Goal: Information Seeking & Learning: Learn about a topic

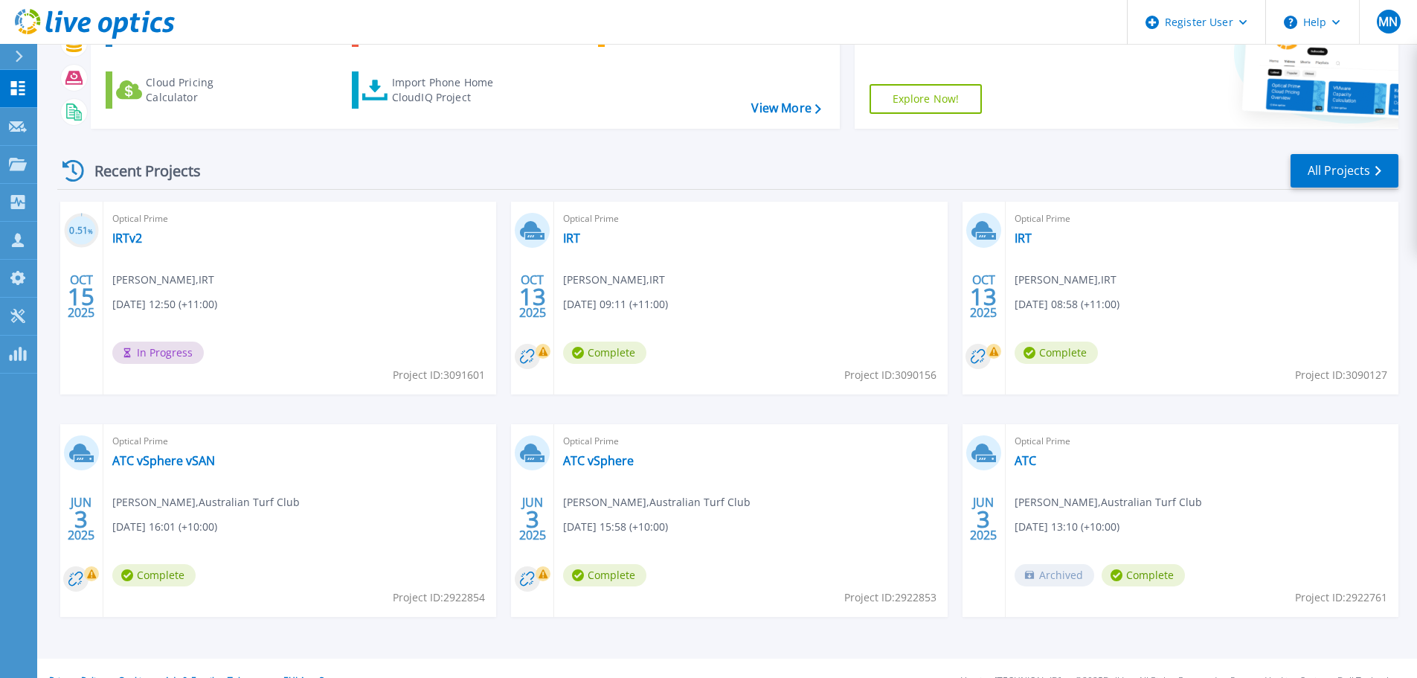
scroll to position [147, 0]
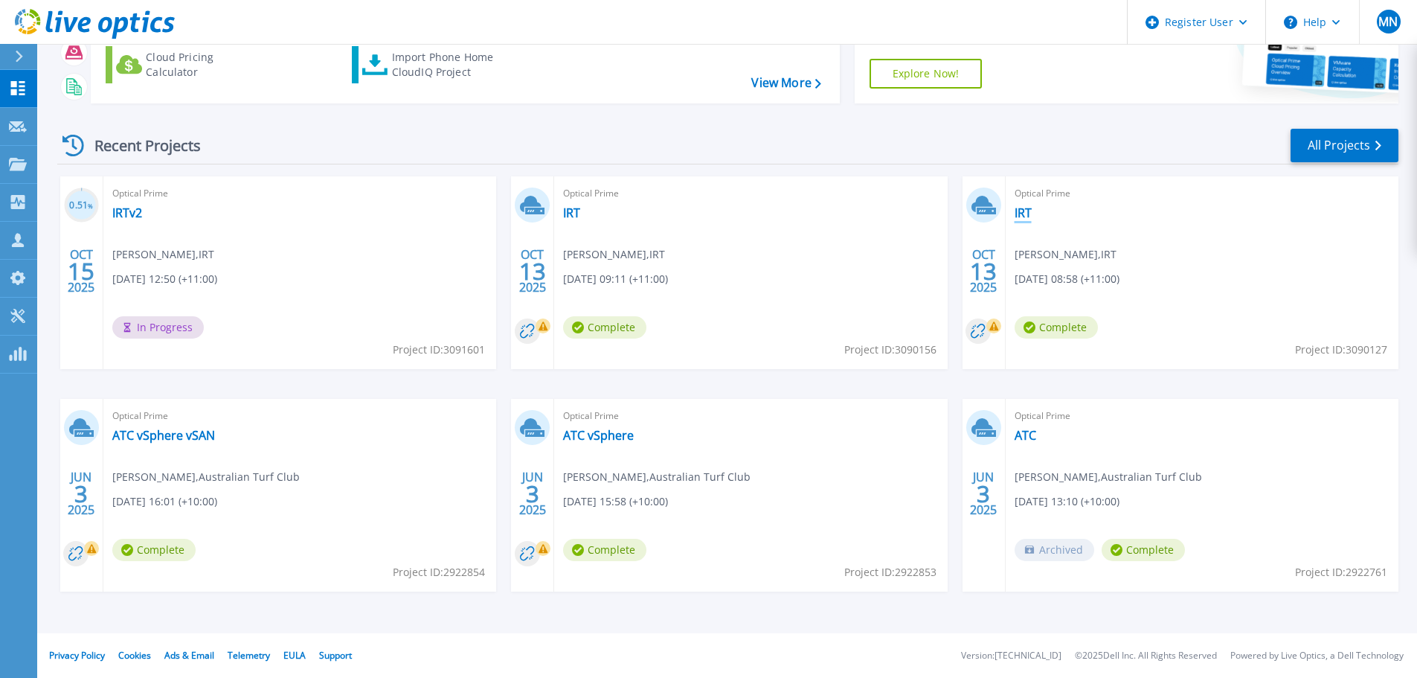
click at [1021, 214] on link "IRT" at bounding box center [1023, 212] width 17 height 15
click at [568, 215] on link "IRT" at bounding box center [571, 212] width 17 height 15
click at [130, 213] on link "IRTv2" at bounding box center [127, 212] width 30 height 15
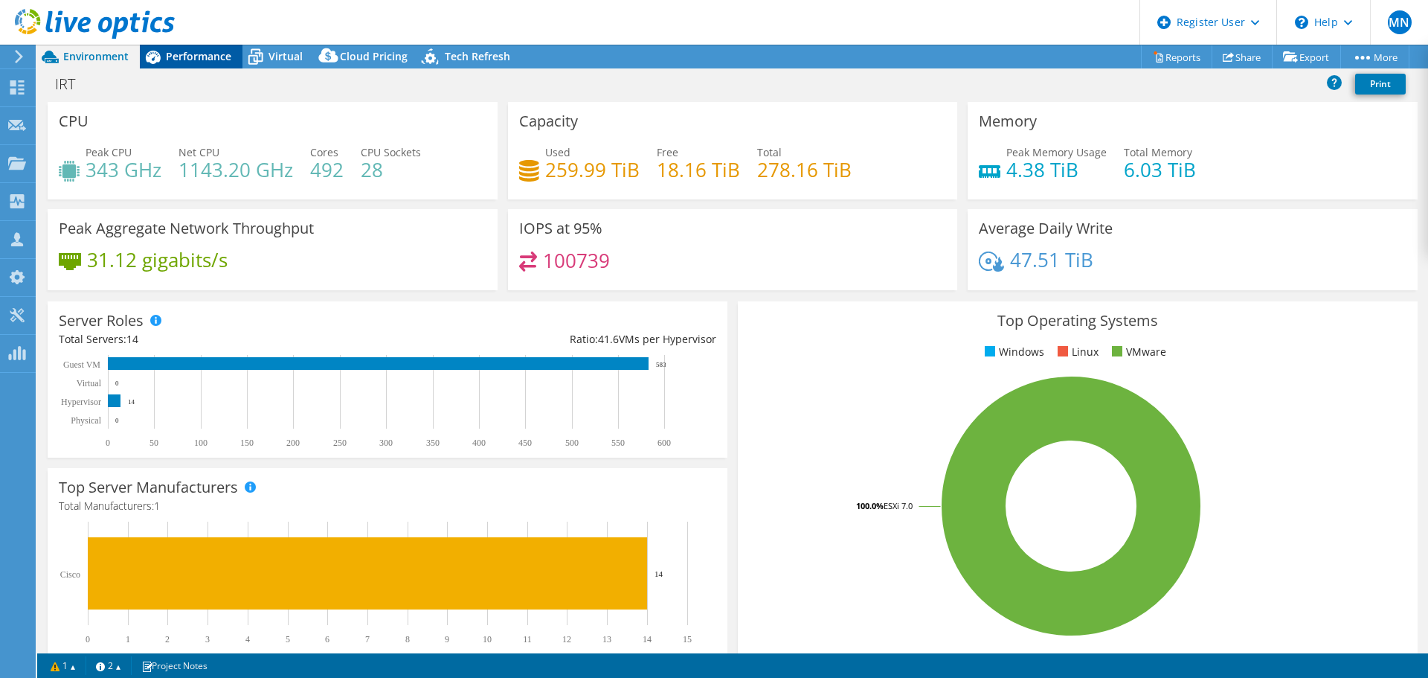
click at [188, 61] on span "Performance" at bounding box center [198, 56] width 65 height 14
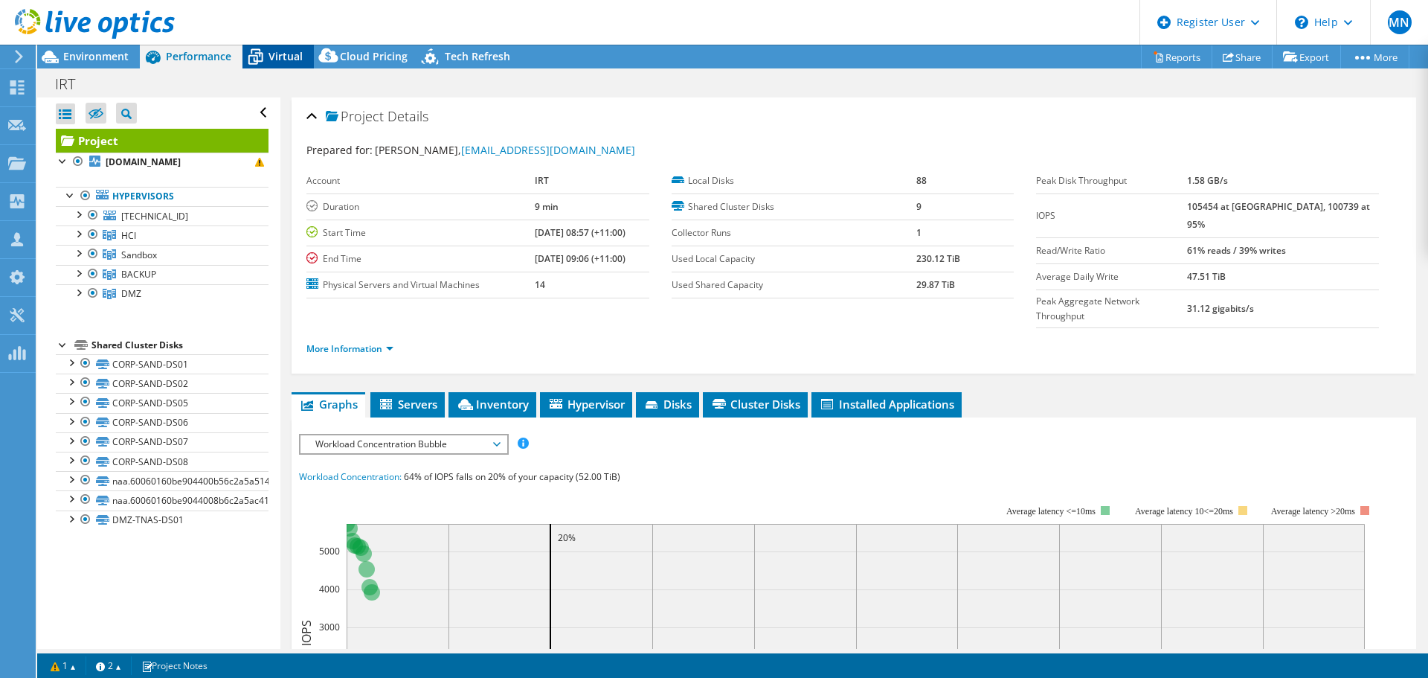
click at [309, 57] on div "Virtual" at bounding box center [278, 57] width 71 height 24
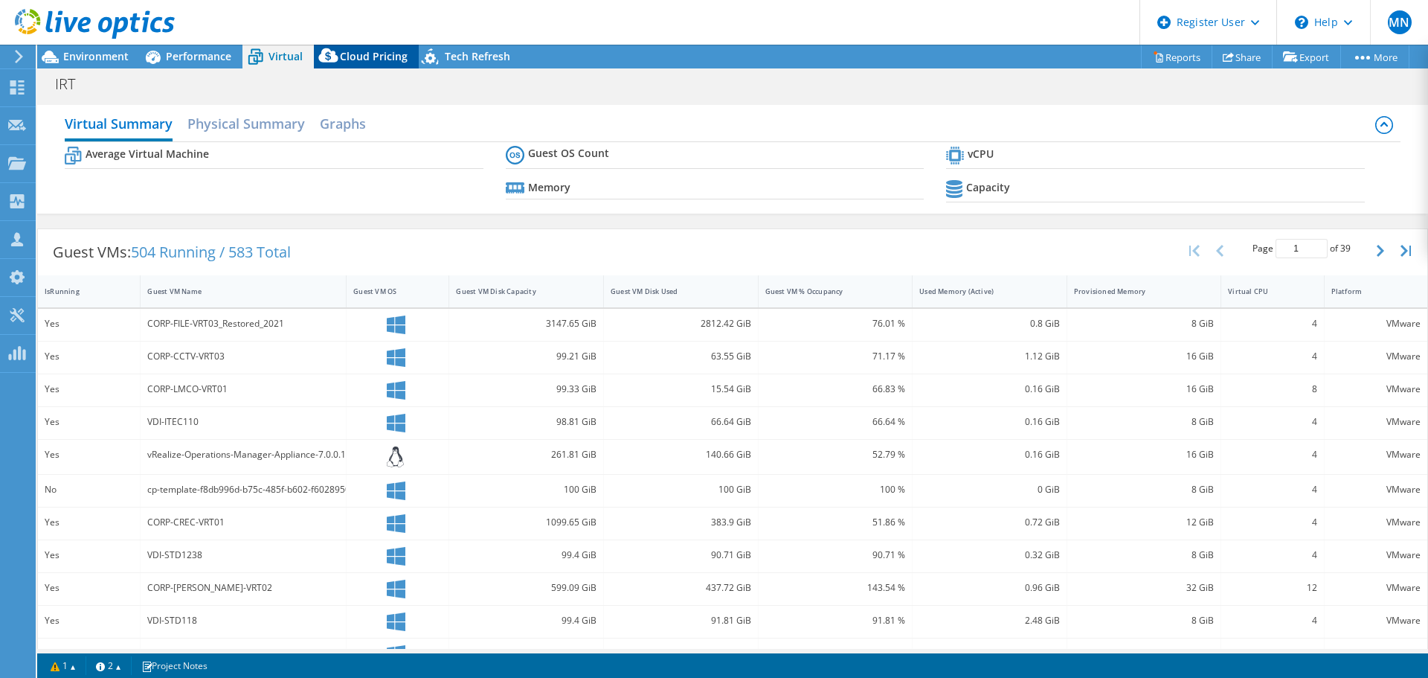
click at [364, 53] on span "Cloud Pricing" at bounding box center [374, 56] width 68 height 14
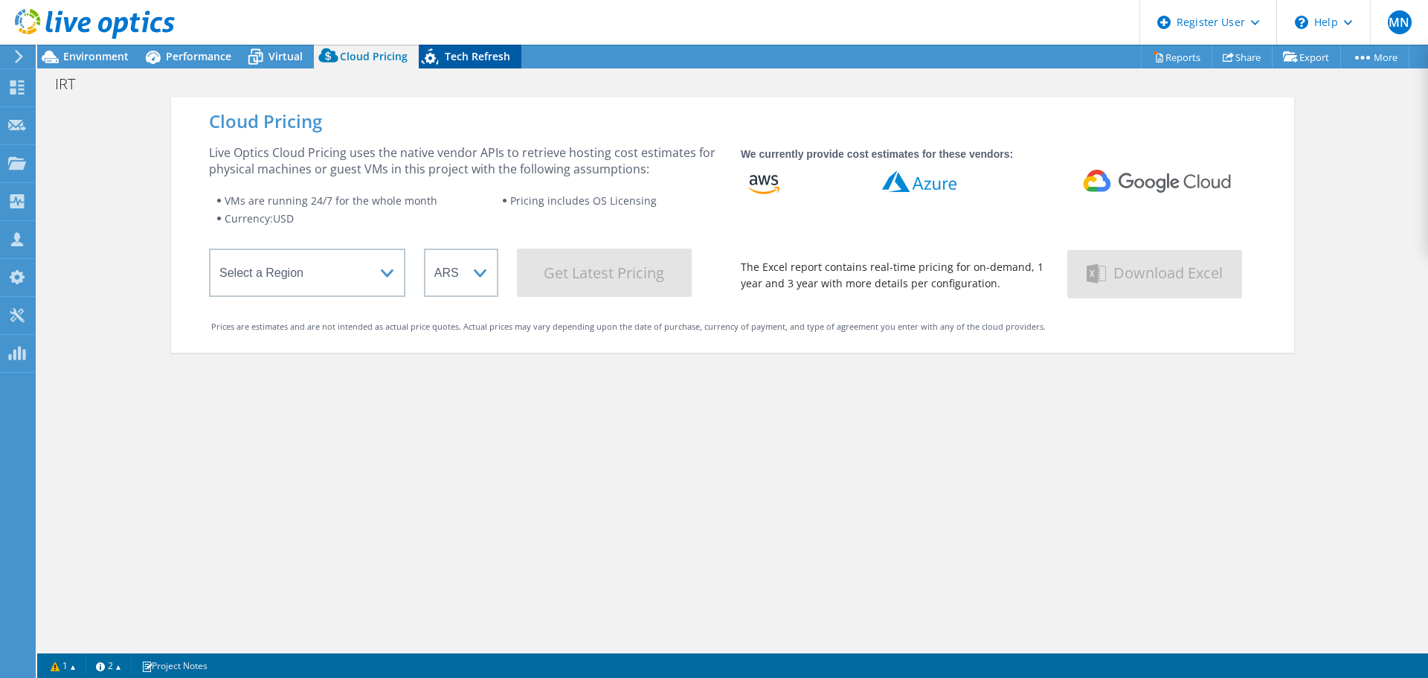
click at [473, 52] on span "Tech Refresh" at bounding box center [477, 56] width 65 height 14
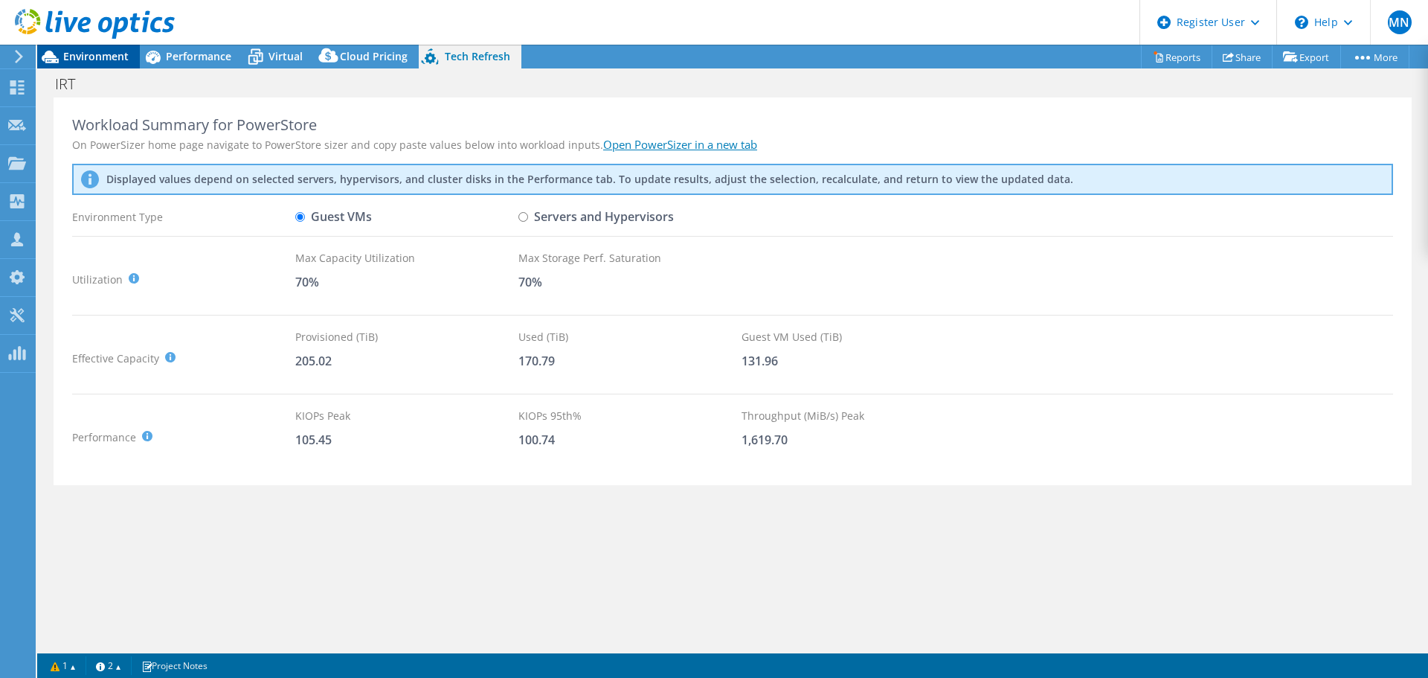
click at [100, 52] on span "Environment" at bounding box center [95, 56] width 65 height 14
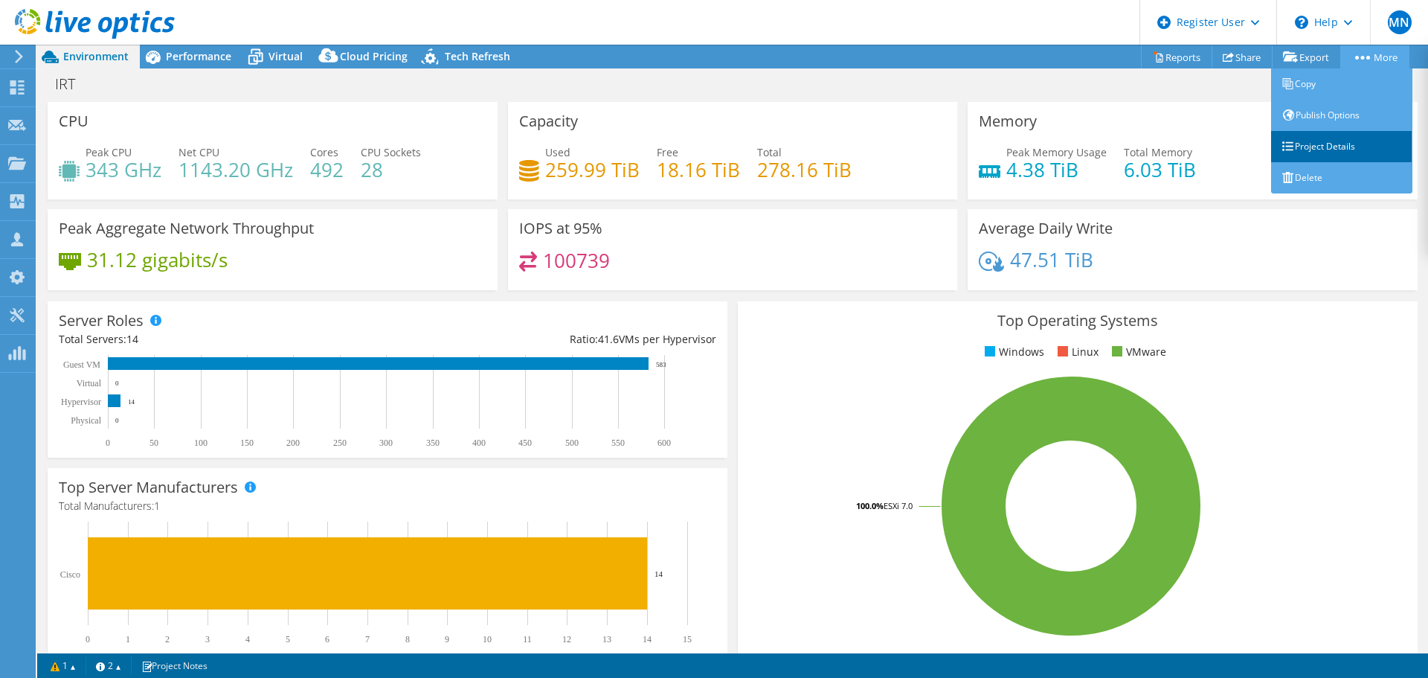
click at [1313, 144] on link "Project Details" at bounding box center [1341, 146] width 141 height 31
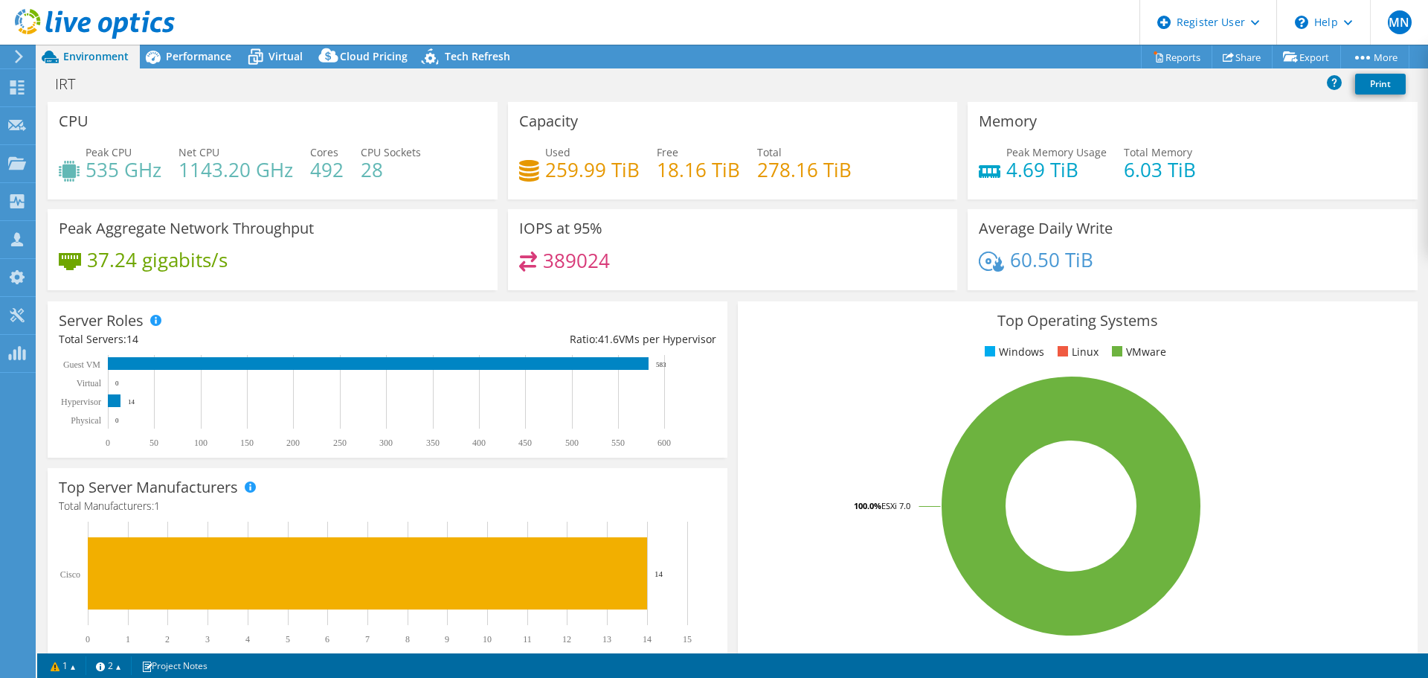
select select "USD"
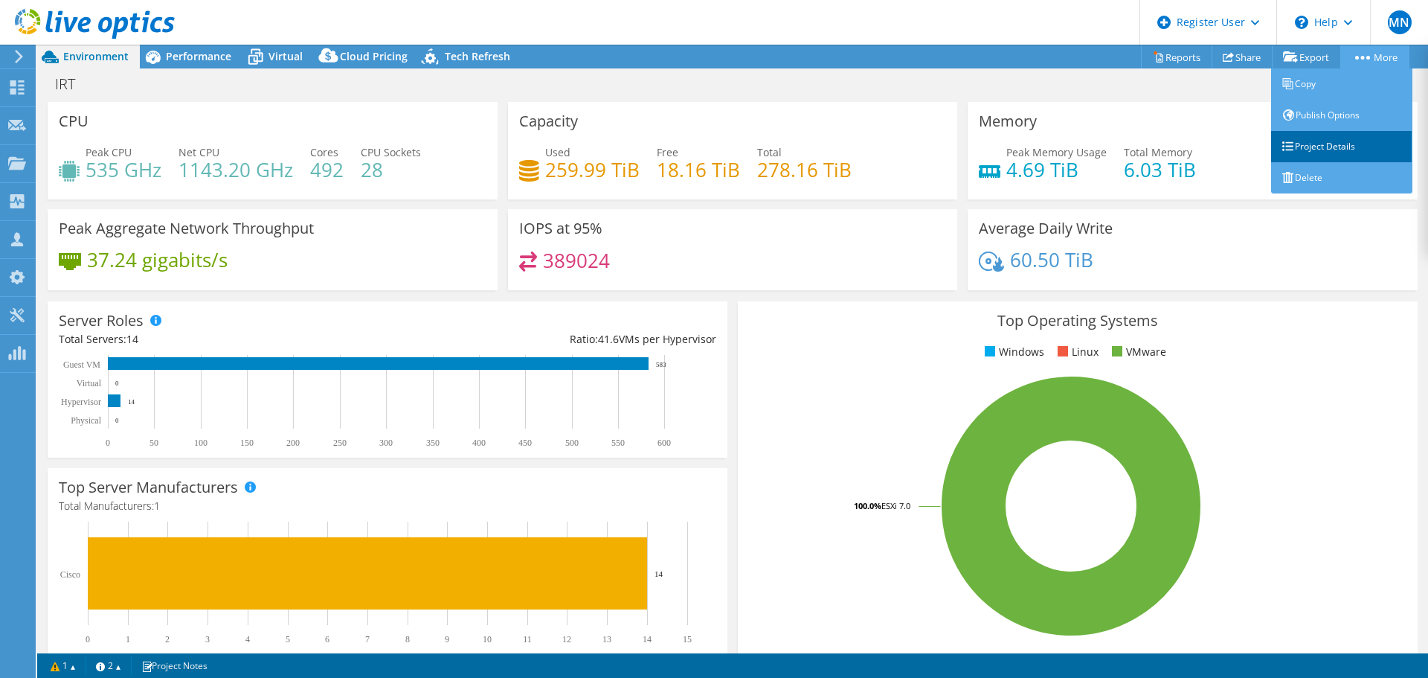
click at [1320, 152] on link "Project Details" at bounding box center [1341, 146] width 141 height 31
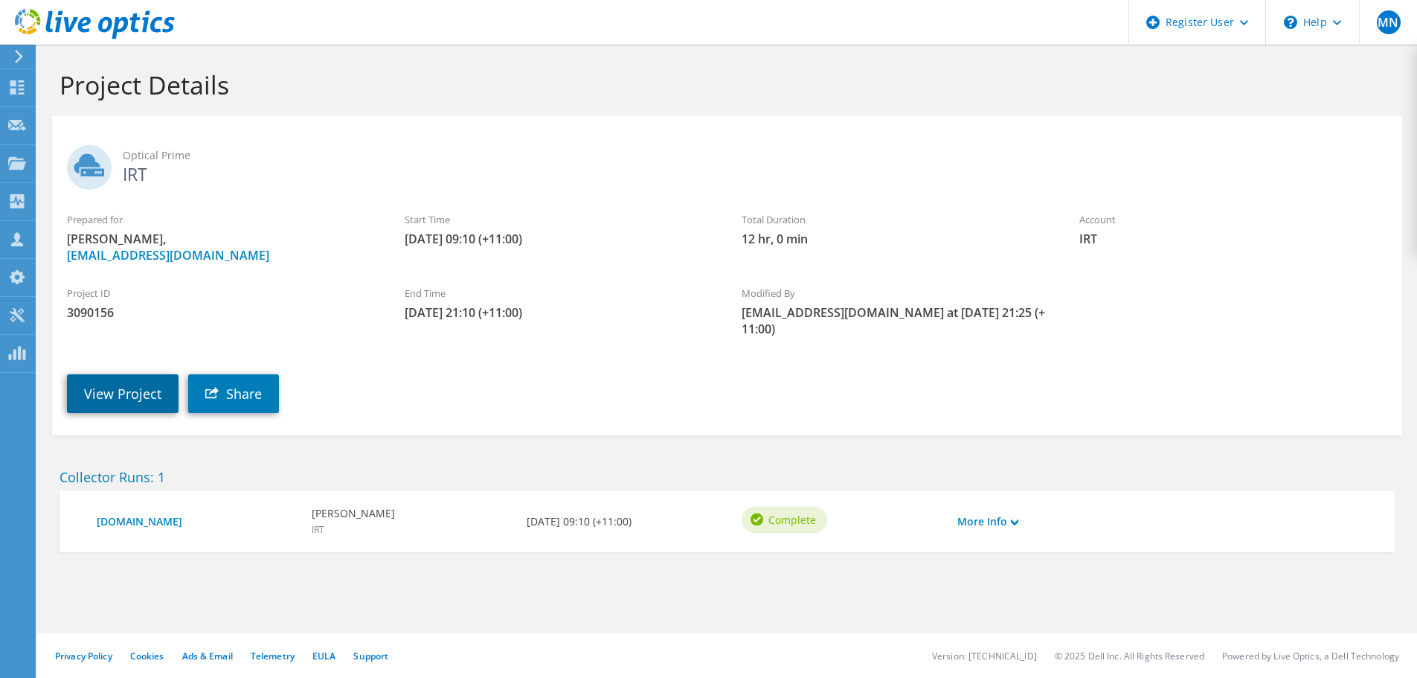
click at [136, 374] on link "View Project" at bounding box center [123, 393] width 112 height 39
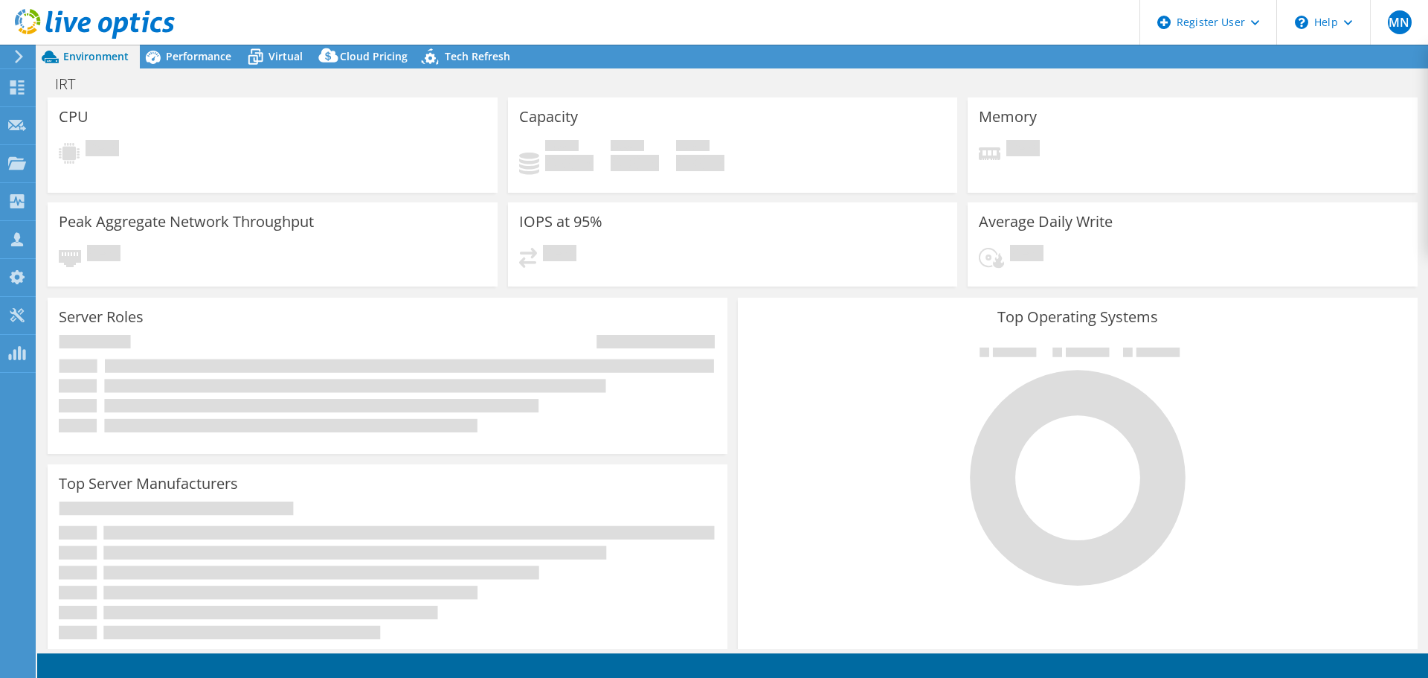
select select "USD"
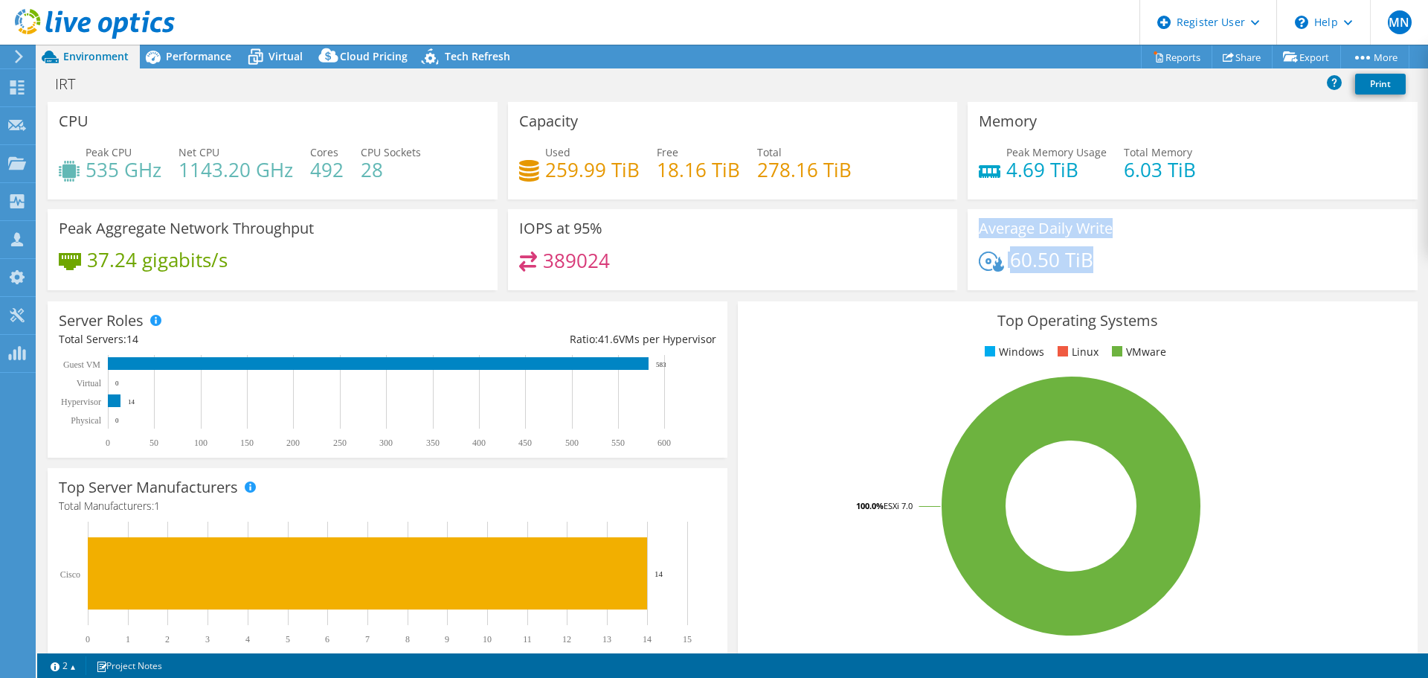
drag, startPoint x: 1148, startPoint y: 263, endPoint x: 969, endPoint y: 228, distance: 181.9
click at [969, 228] on div "Average Daily Write 60.50 TiB" at bounding box center [1193, 249] width 450 height 81
click at [1046, 268] on h4 "60.50 TiB" at bounding box center [1051, 259] width 83 height 16
drag, startPoint x: 542, startPoint y: 170, endPoint x: 632, endPoint y: 171, distance: 90.0
click at [632, 171] on h4 "259.99 TiB" at bounding box center [592, 169] width 94 height 16
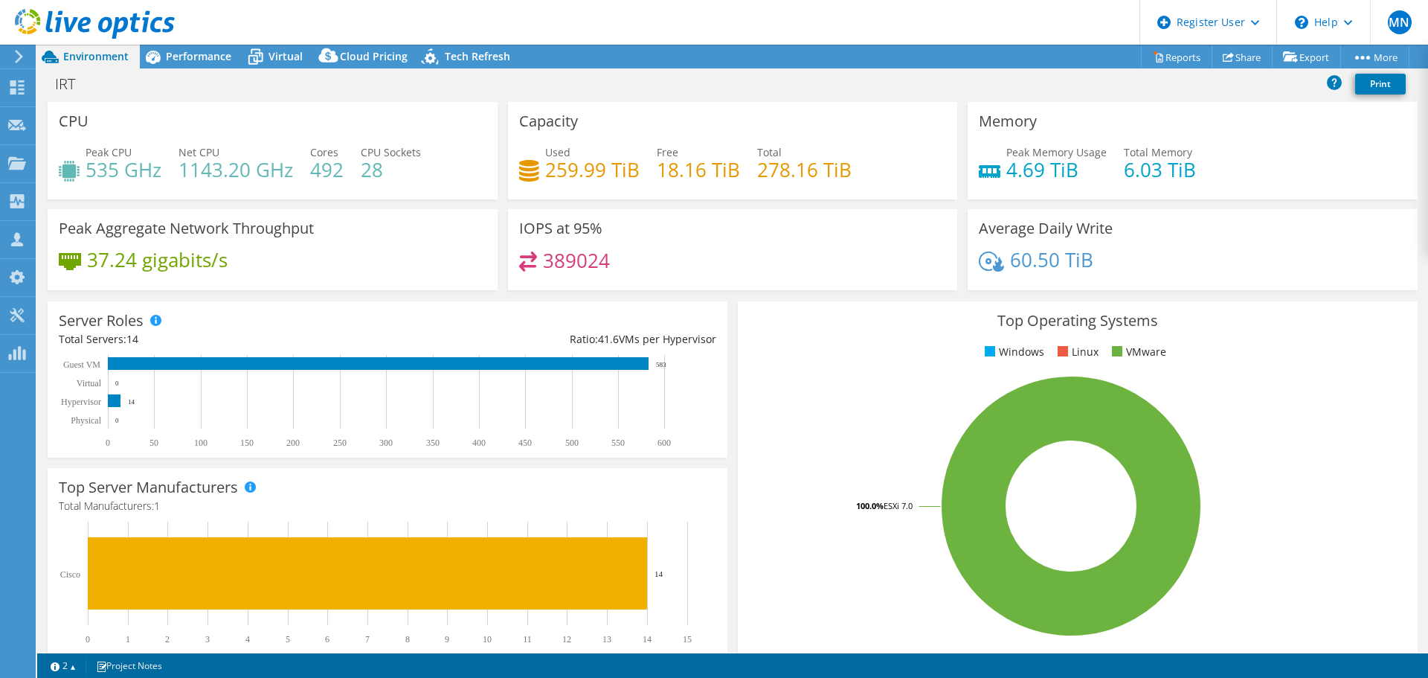
click at [1056, 170] on h4 "4.69 TiB" at bounding box center [1056, 169] width 100 height 16
drag, startPoint x: 1031, startPoint y: 173, endPoint x: 1236, endPoint y: 176, distance: 205.3
click at [1236, 176] on div "Peak Memory Usage 4.69 TiB Total Memory 6.03 TiB" at bounding box center [1193, 168] width 428 height 48
click at [211, 61] on span "Performance" at bounding box center [198, 56] width 65 height 14
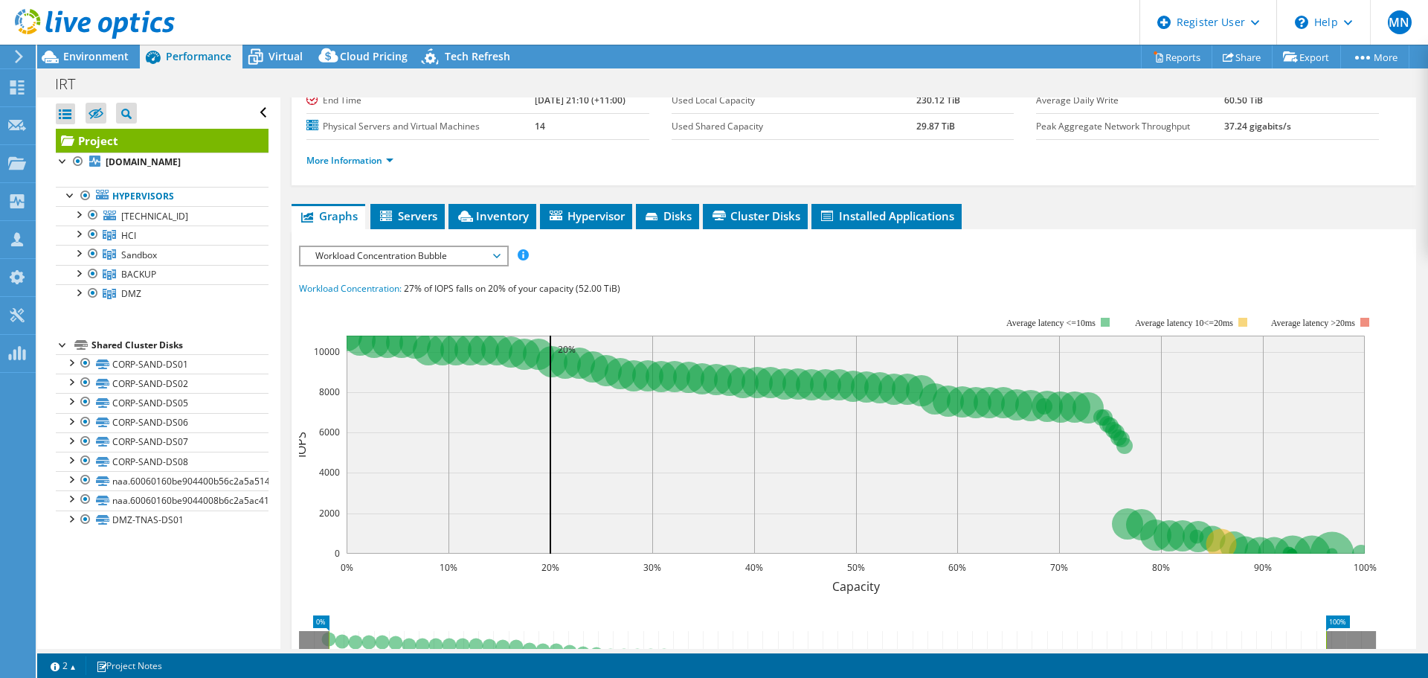
scroll to position [298, 0]
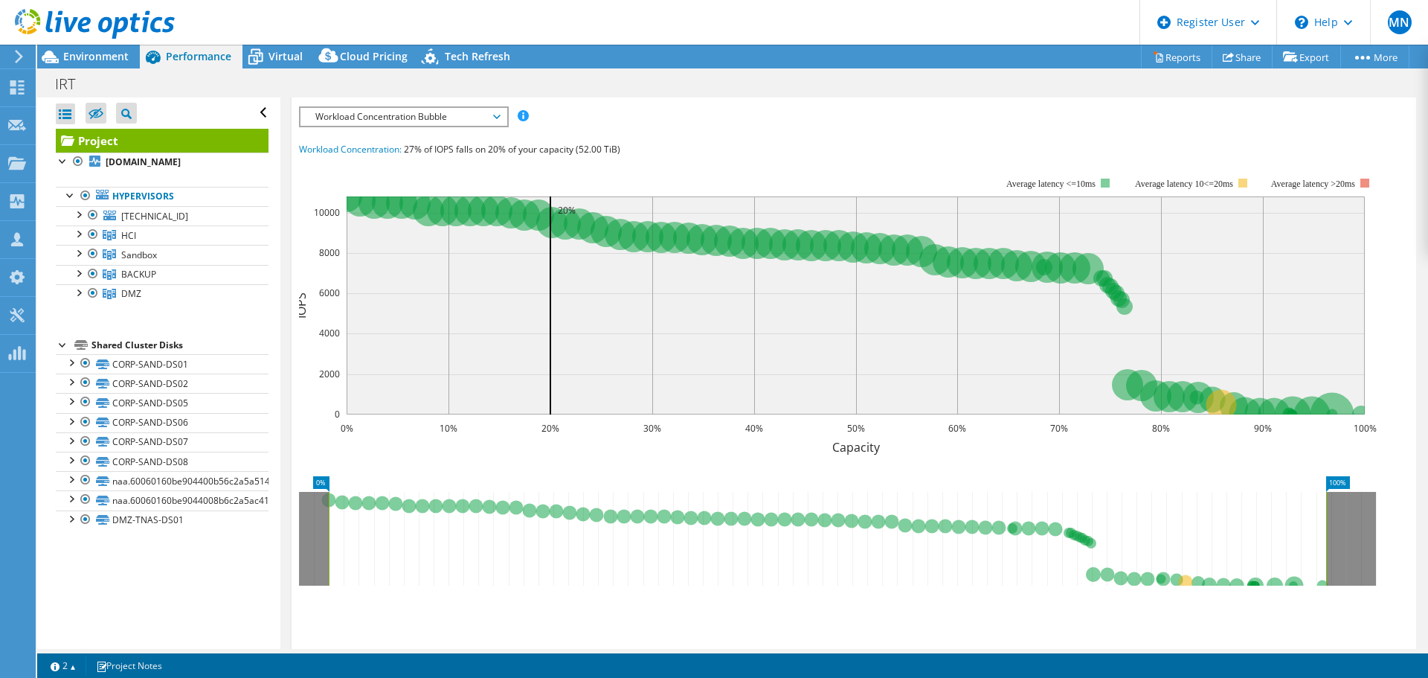
click at [397, 117] on span "Workload Concentration Bubble" at bounding box center [403, 117] width 191 height 18
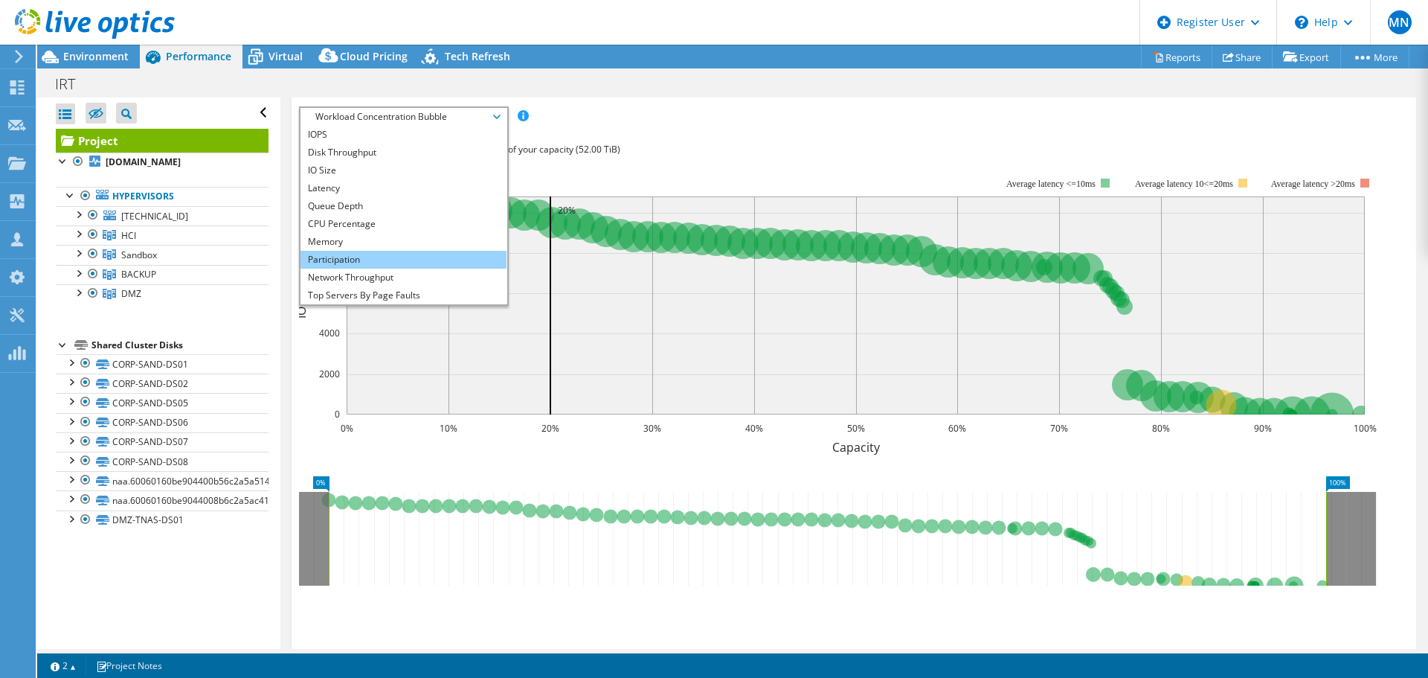
scroll to position [54, 0]
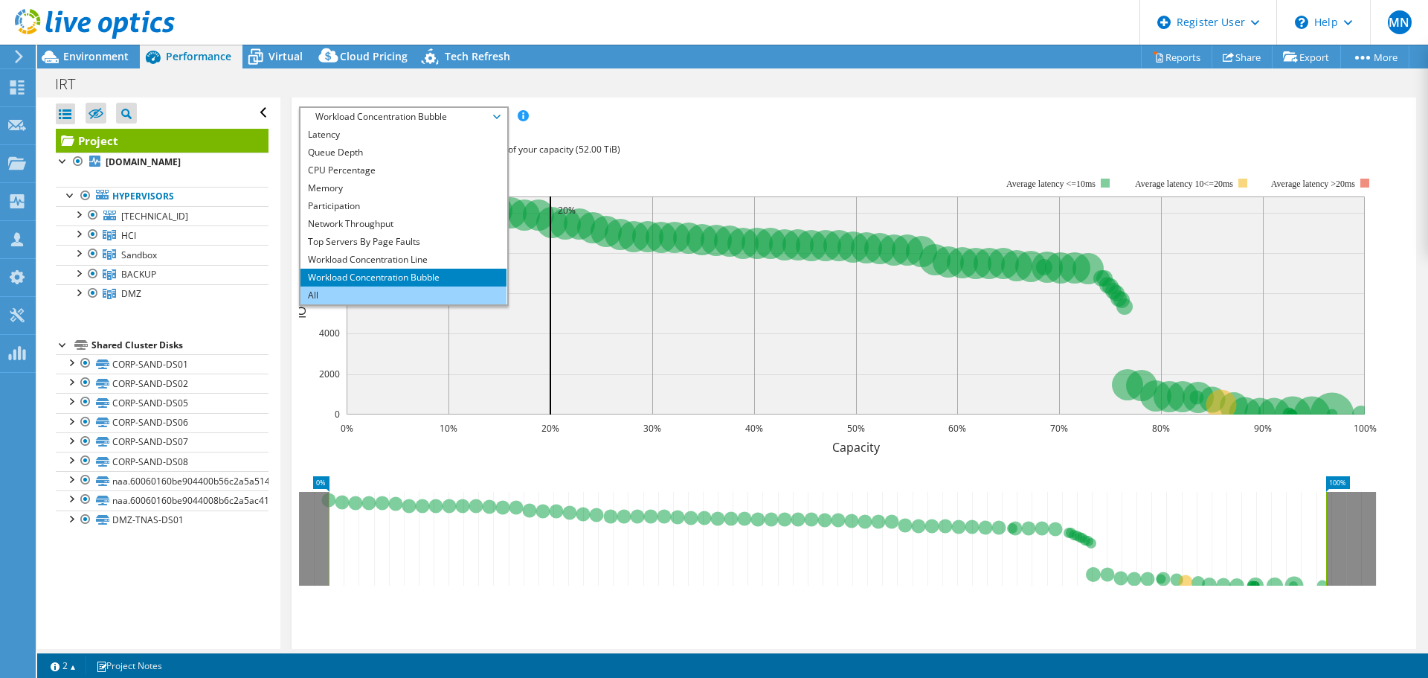
click at [362, 292] on li "All" at bounding box center [404, 295] width 206 height 18
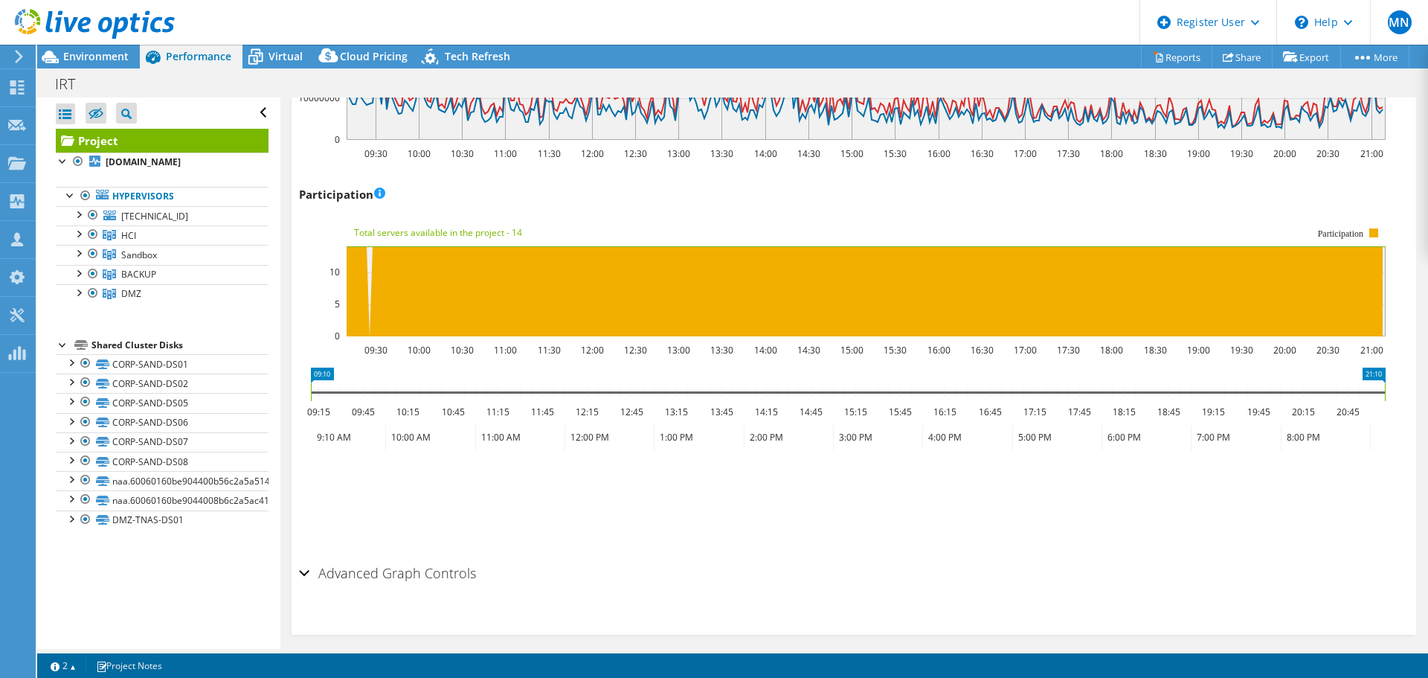
scroll to position [1824, 0]
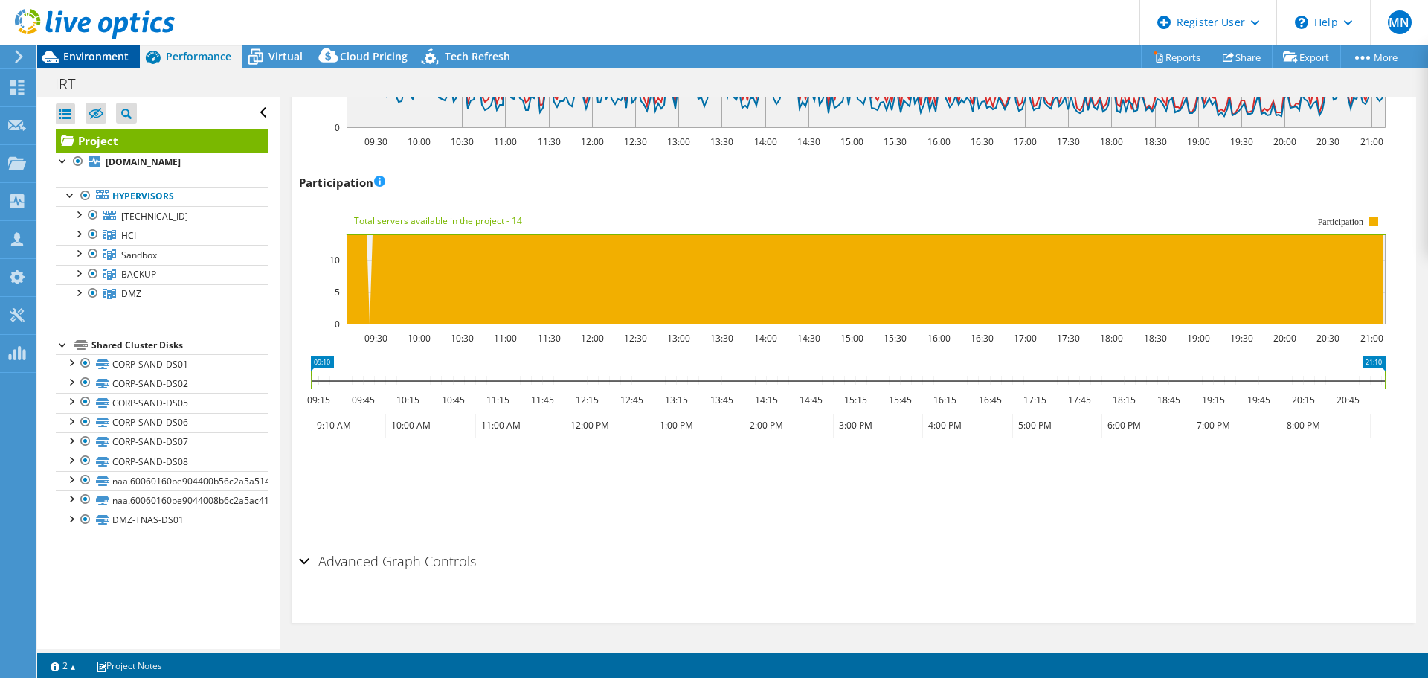
click at [89, 59] on span "Environment" at bounding box center [95, 56] width 65 height 14
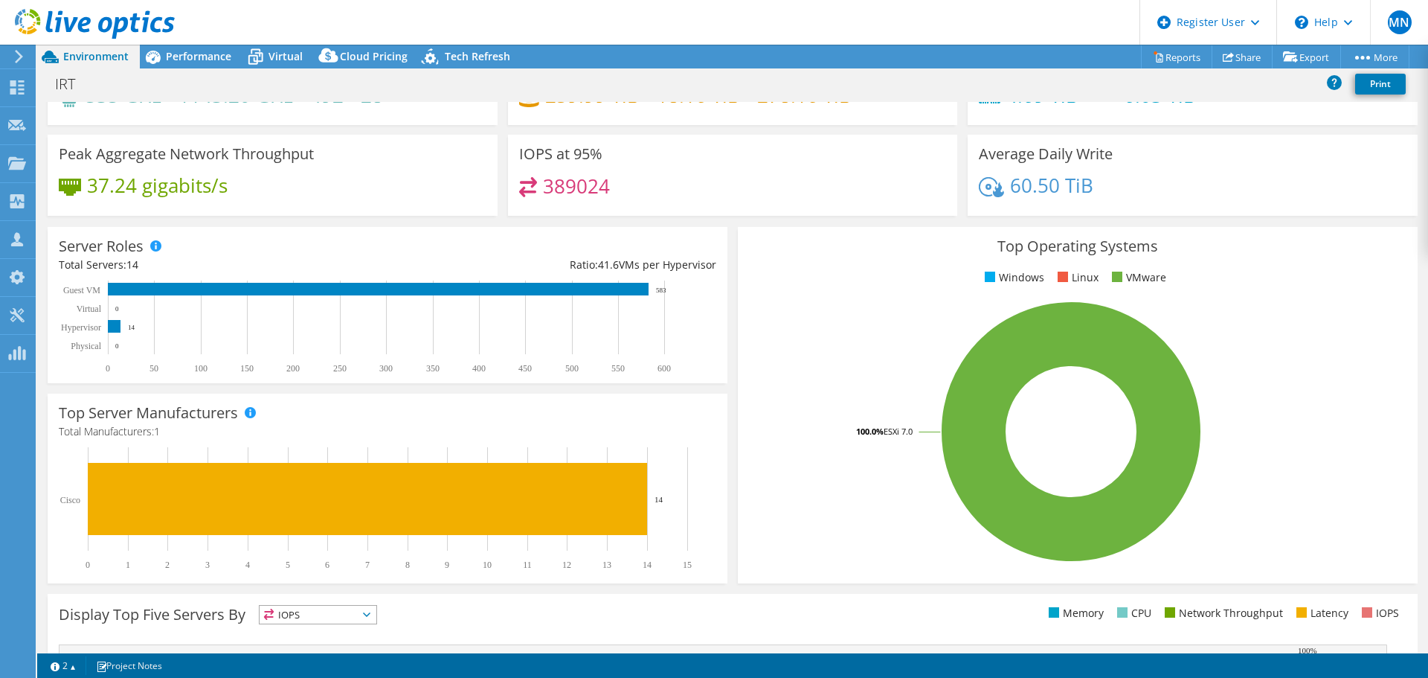
scroll to position [0, 0]
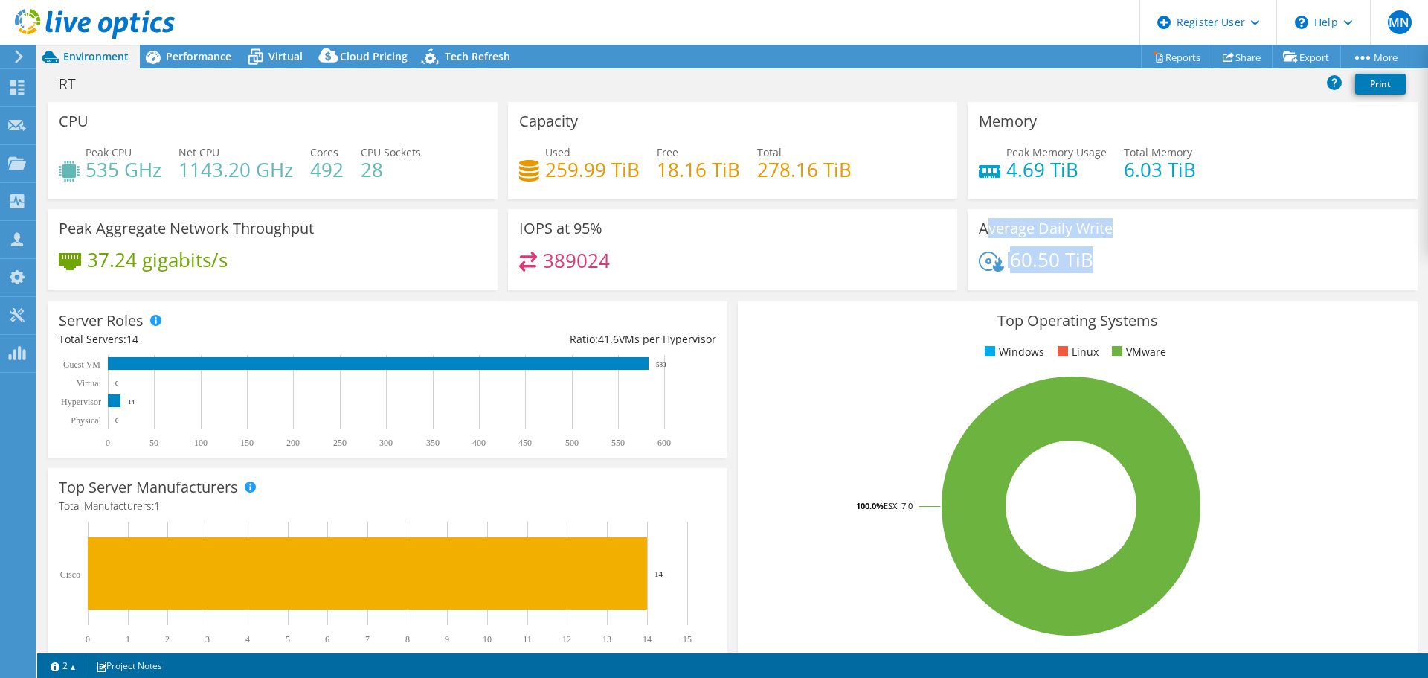
drag, startPoint x: 1104, startPoint y: 267, endPoint x: 978, endPoint y: 237, distance: 129.4
click at [978, 237] on div "Average Daily Write 60.50 TiB" at bounding box center [1193, 249] width 450 height 81
click at [261, 57] on icon at bounding box center [255, 58] width 15 height 12
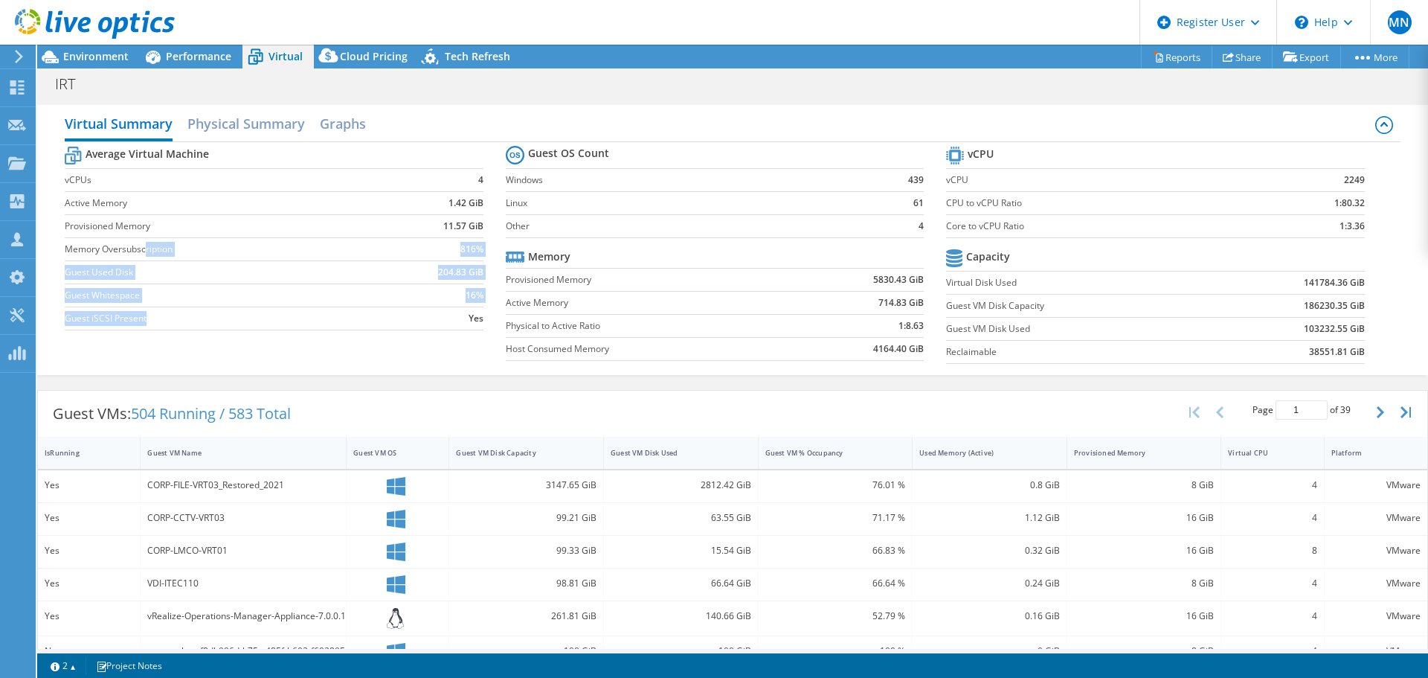
click at [274, 327] on tbody "Average Virtual Machine vCPUs 4 Active Memory 1.42 GiB Provisioned Memory 11.57…" at bounding box center [274, 236] width 418 height 187
click at [284, 333] on section "Average Virtual Machine vCPUs 4 Active Memory 1.42 GiB Provisioned Memory 11.57…" at bounding box center [285, 240] width 440 height 195
click at [189, 65] on div "Performance" at bounding box center [191, 57] width 103 height 24
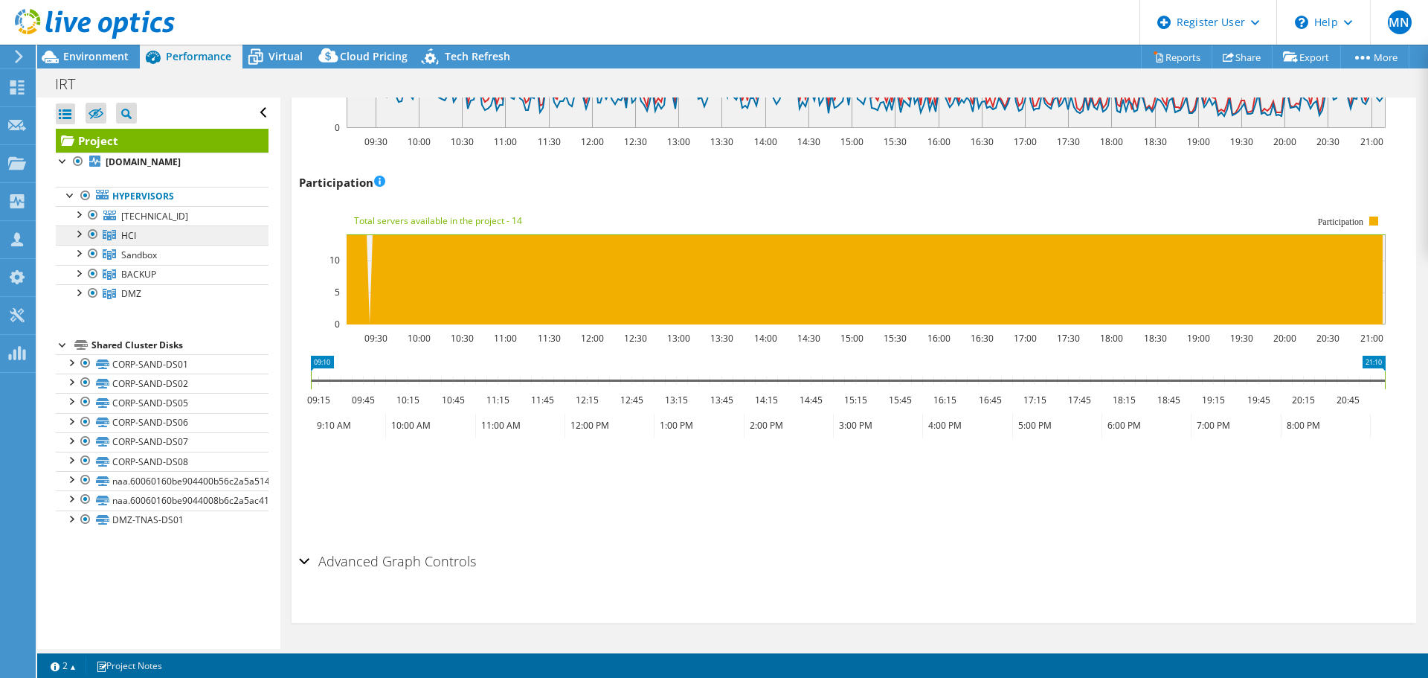
click at [142, 237] on link "HCI" at bounding box center [162, 234] width 213 height 19
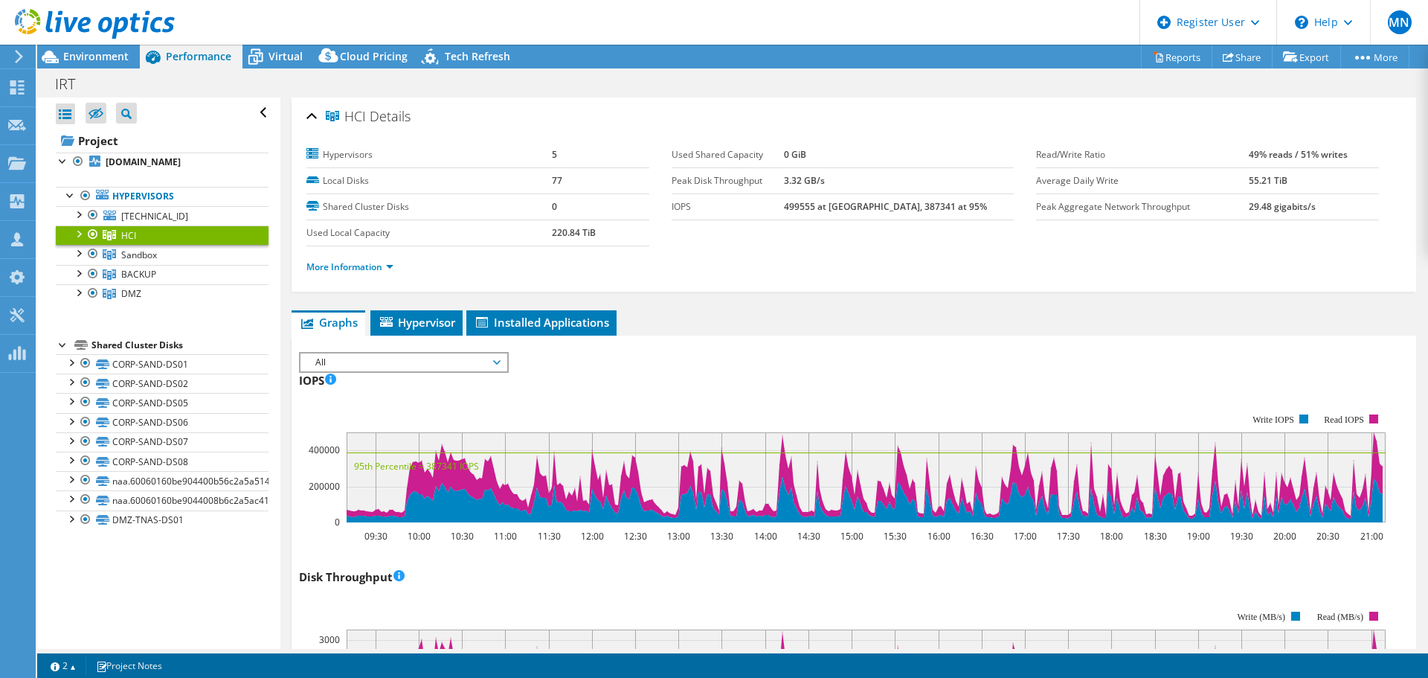
drag, startPoint x: 517, startPoint y: 481, endPoint x: 524, endPoint y: 166, distance: 315.5
click at [135, 265] on link "BACKUP" at bounding box center [162, 274] width 213 height 19
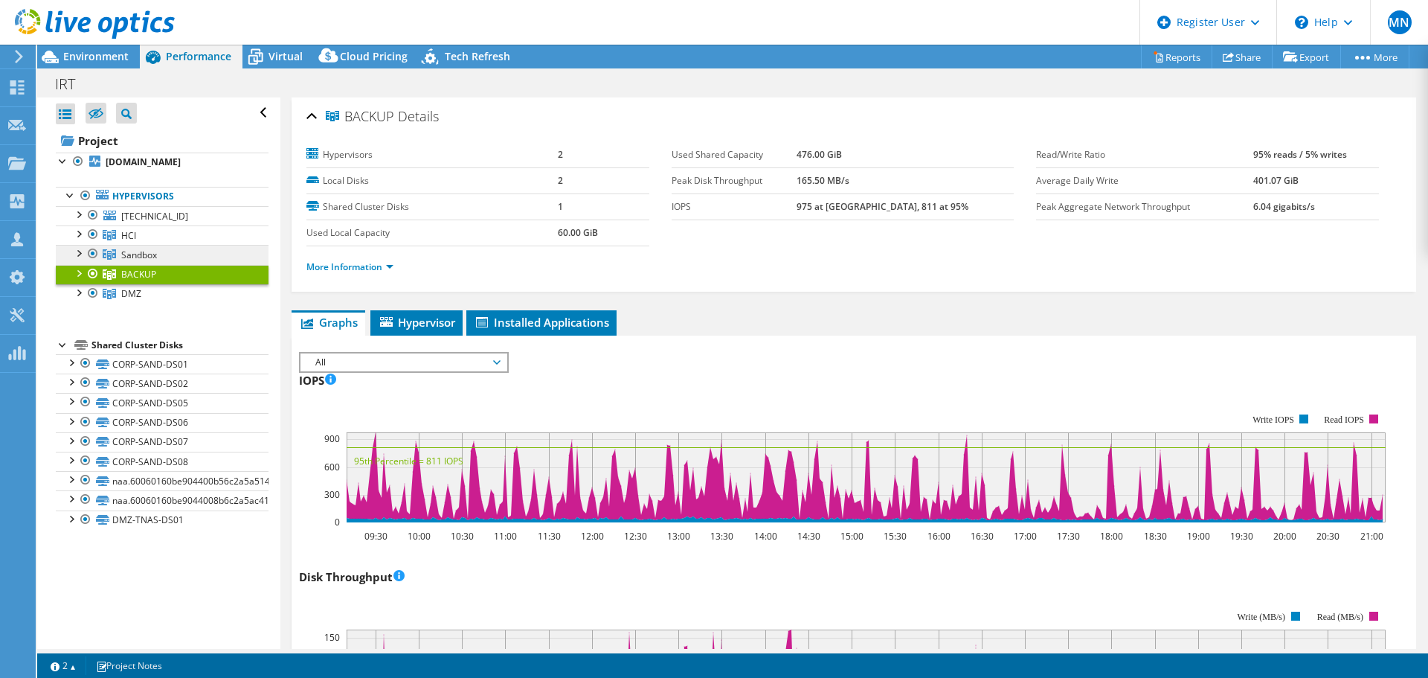
click at [135, 249] on span "Sandbox" at bounding box center [139, 254] width 36 height 13
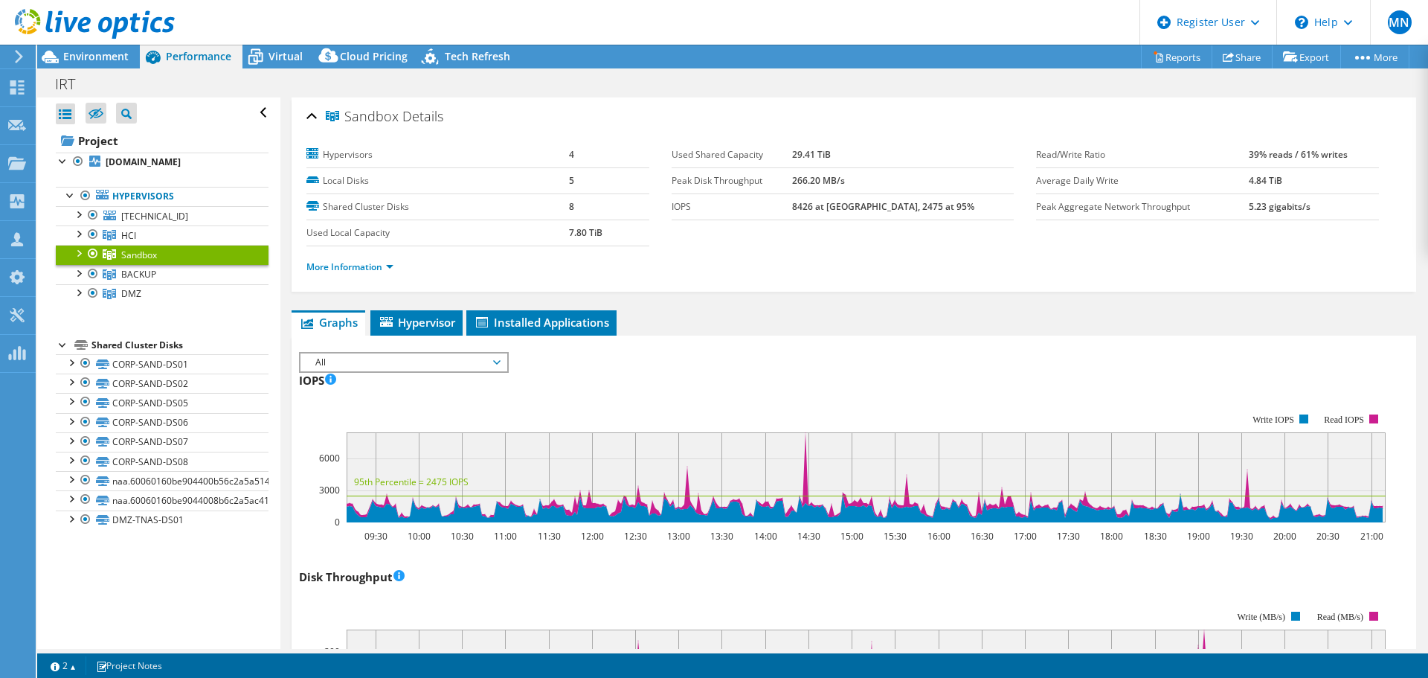
drag, startPoint x: 1232, startPoint y: 178, endPoint x: 1290, endPoint y: 176, distance: 58.0
click at [1290, 176] on tr "Average Daily Write 4.84 TiB" at bounding box center [1207, 180] width 343 height 26
click at [197, 281] on link "BACKUP" at bounding box center [162, 274] width 213 height 19
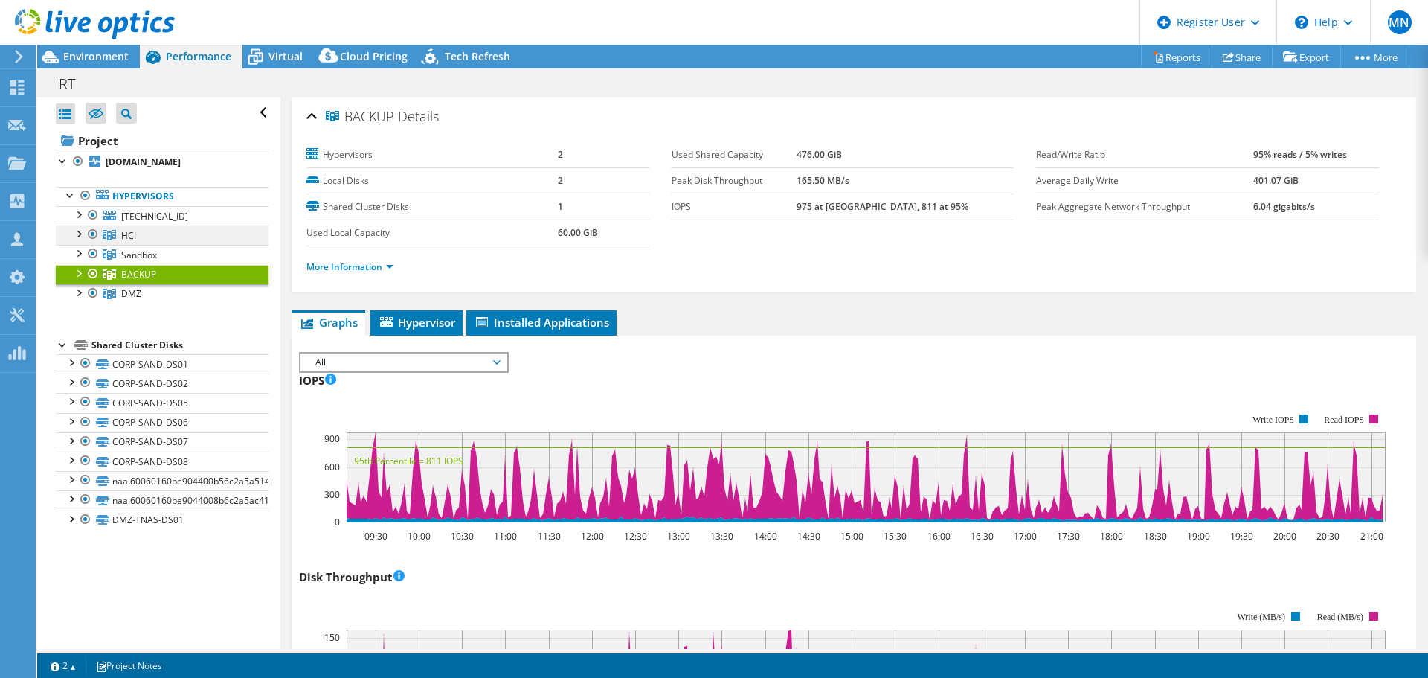
click at [164, 241] on link "HCI" at bounding box center [162, 234] width 213 height 19
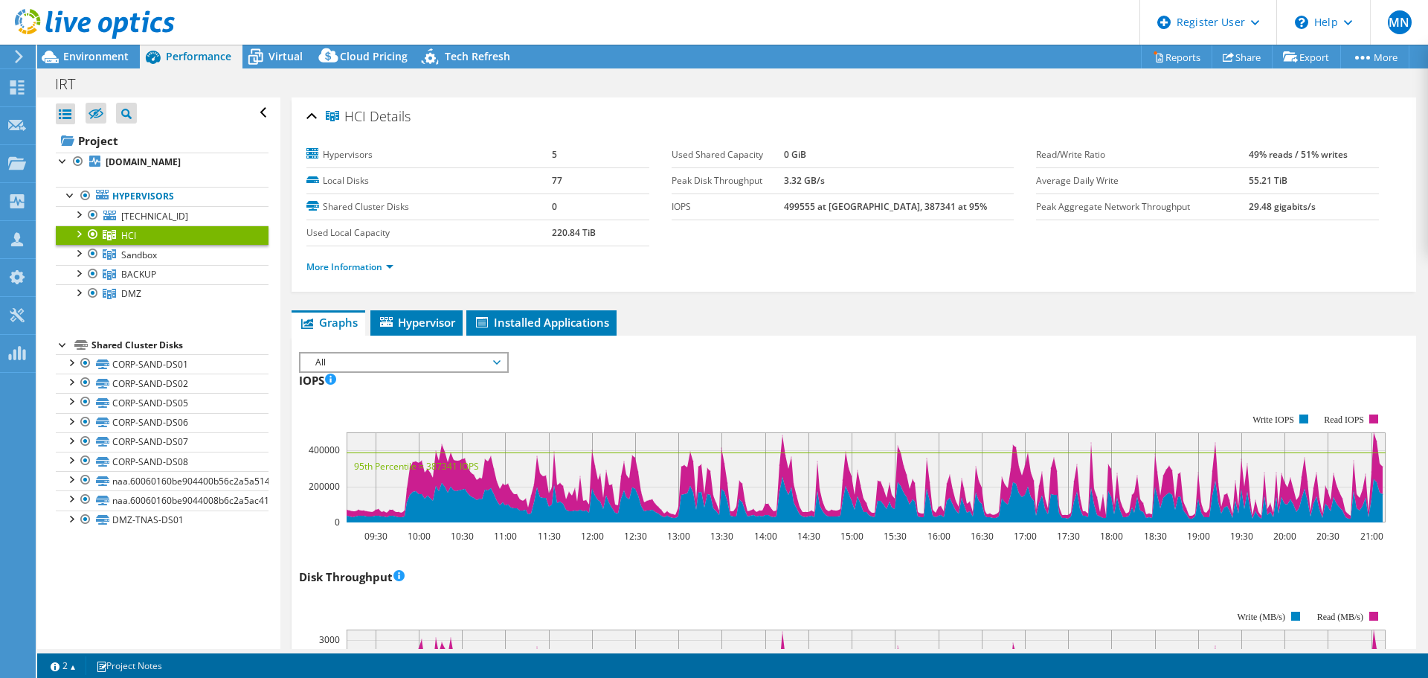
drag, startPoint x: 1224, startPoint y: 171, endPoint x: 1296, endPoint y: 189, distance: 74.3
click at [1296, 189] on tr "Average Daily Write 55.21 TiB" at bounding box center [1207, 180] width 343 height 26
click at [1281, 179] on td "55.21 TiB" at bounding box center [1314, 180] width 130 height 26
drag, startPoint x: 1270, startPoint y: 179, endPoint x: 1178, endPoint y: 186, distance: 91.7
click at [1178, 186] on tr "Average Daily Write 55.21 TiB" at bounding box center [1207, 180] width 343 height 26
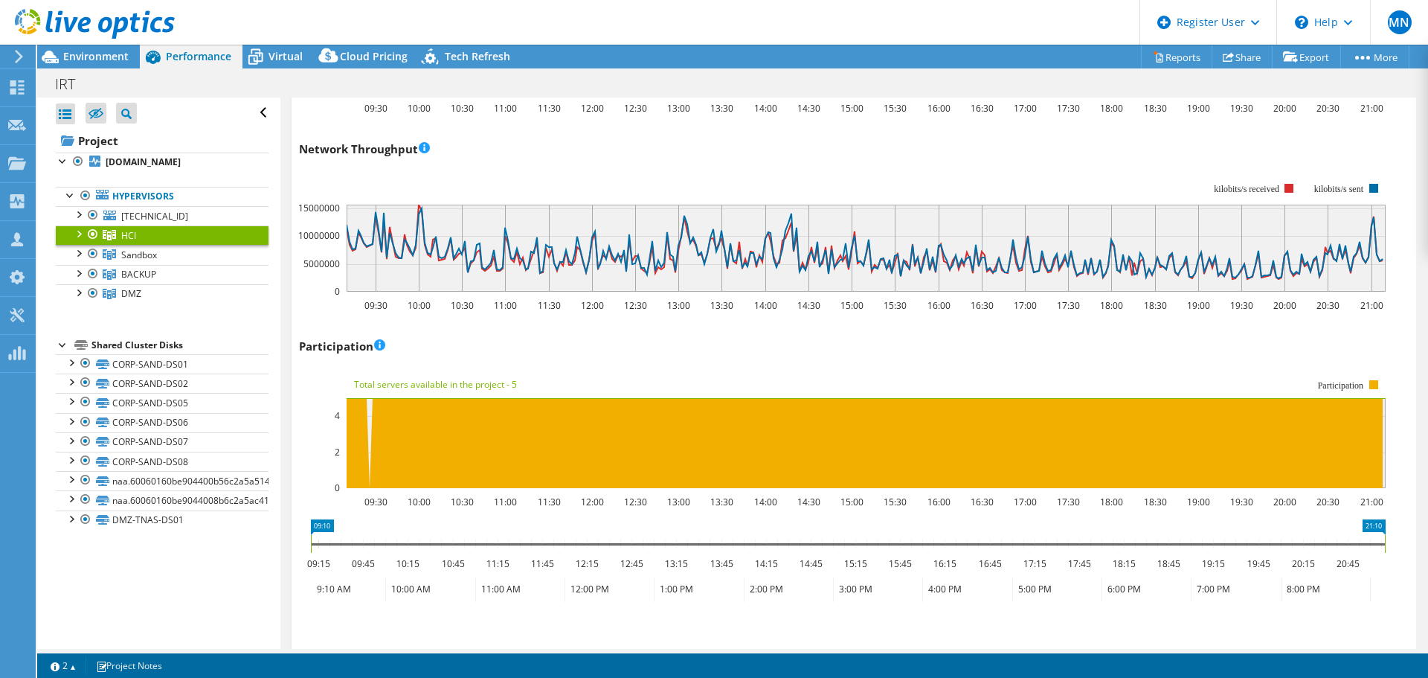
scroll to position [1772, 0]
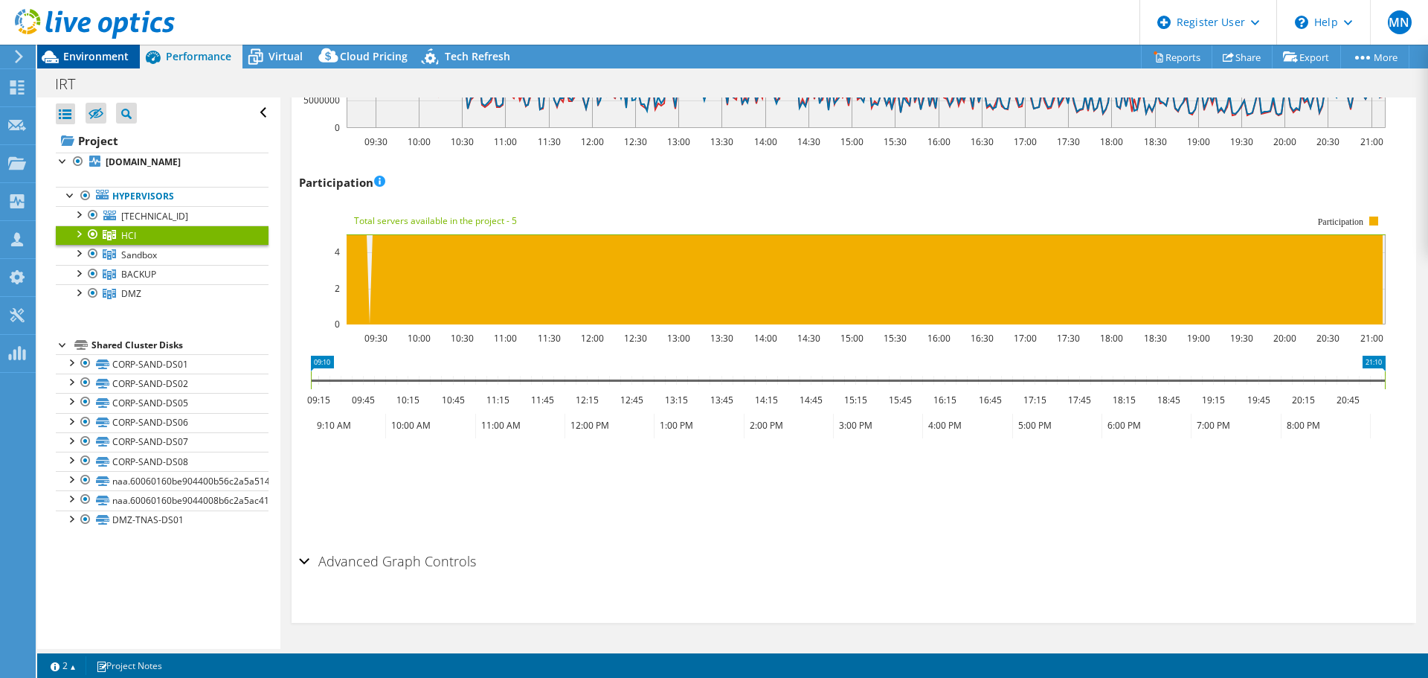
click at [97, 60] on span "Environment" at bounding box center [95, 56] width 65 height 14
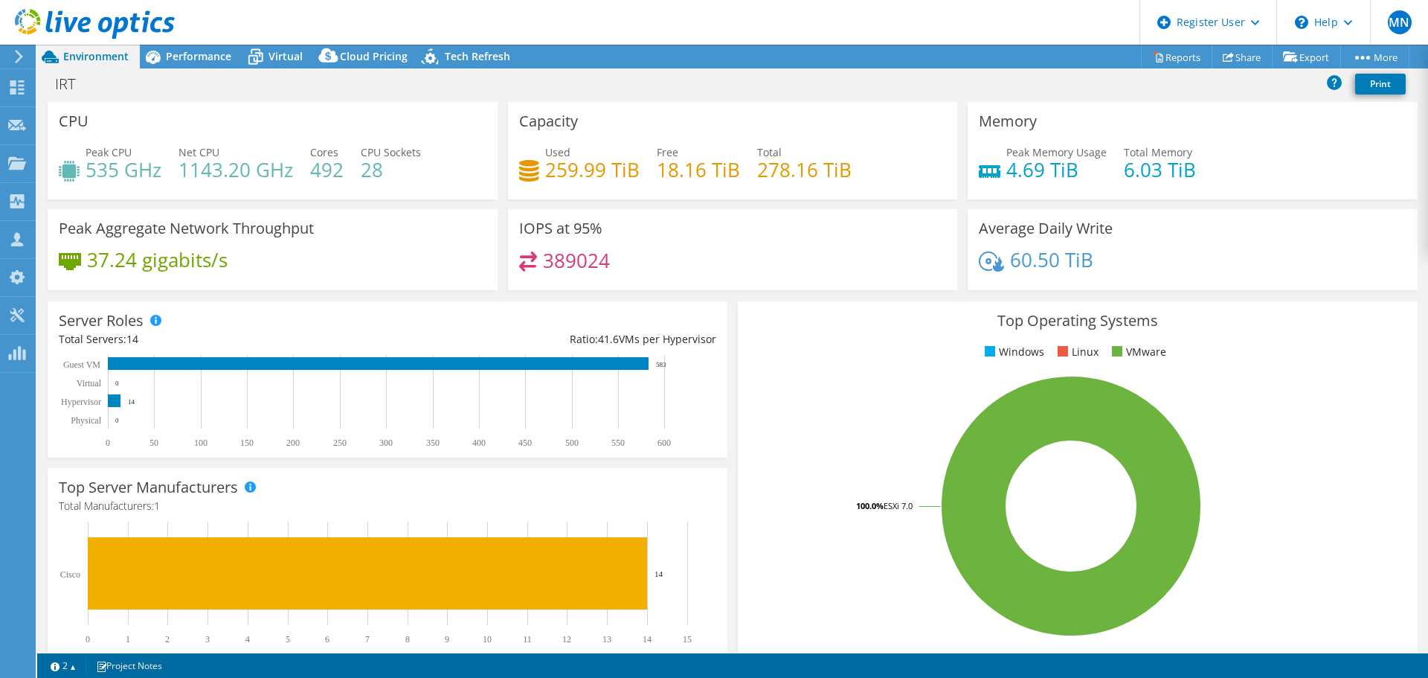
click at [837, 370] on div "Top Operating Systems Windows Linux VMware 100.0% ESXi 7.0" at bounding box center [1078, 479] width 680 height 356
click at [164, 65] on icon at bounding box center [153, 57] width 26 height 26
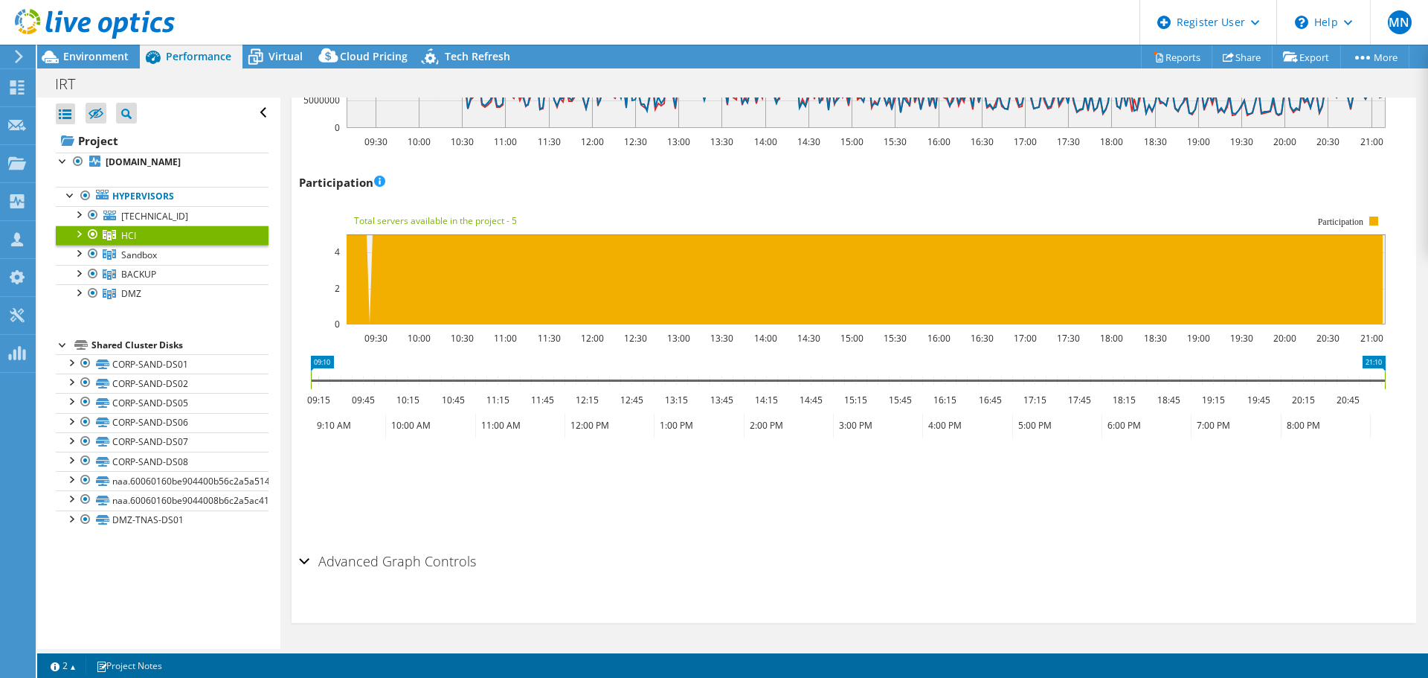
click at [75, 237] on div at bounding box center [78, 232] width 15 height 15
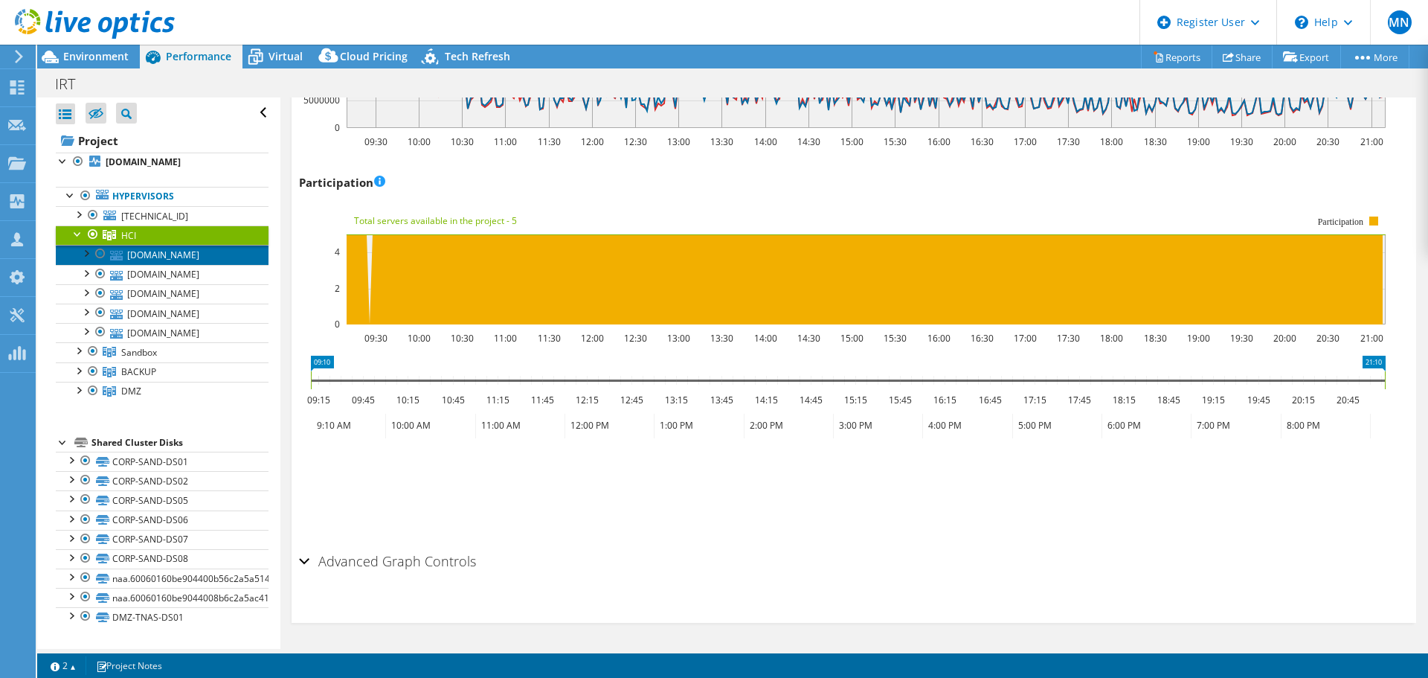
click at [173, 251] on link "[DOMAIN_NAME]" at bounding box center [162, 254] width 213 height 19
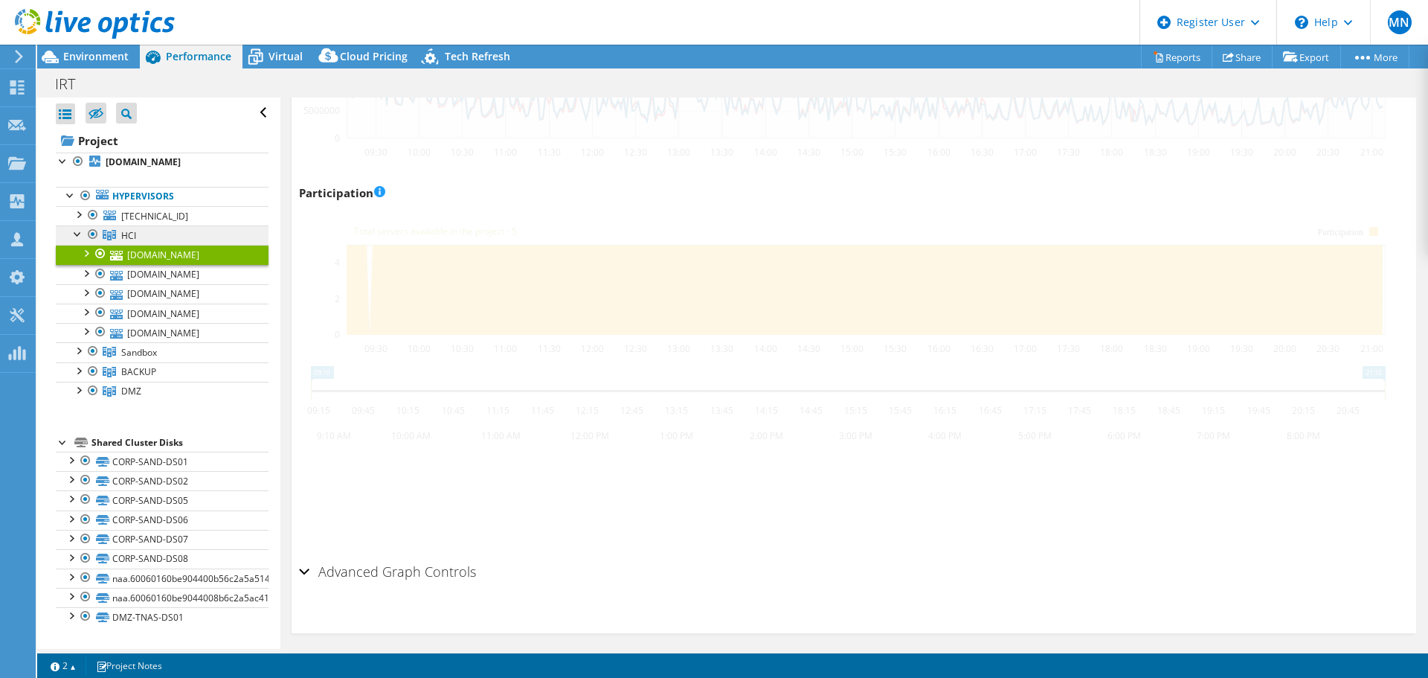
scroll to position [1782, 0]
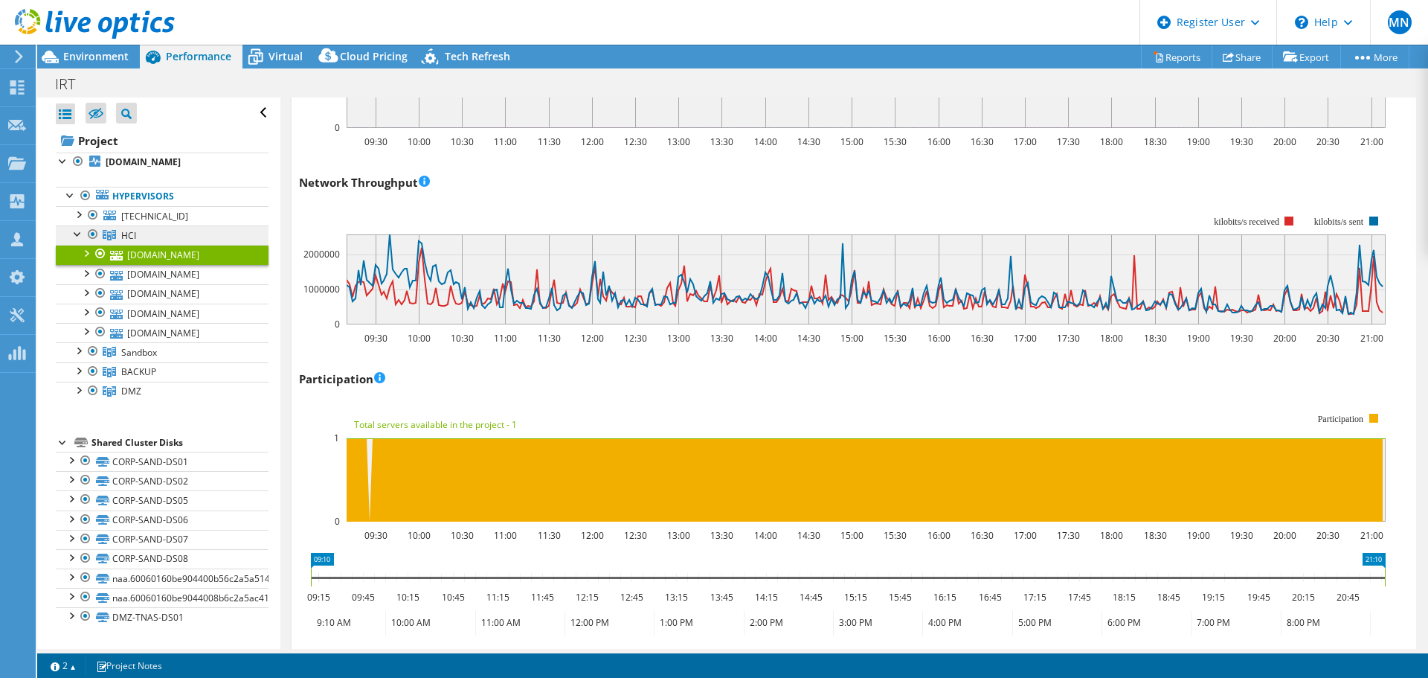
click at [139, 228] on link "HCI" at bounding box center [162, 234] width 213 height 19
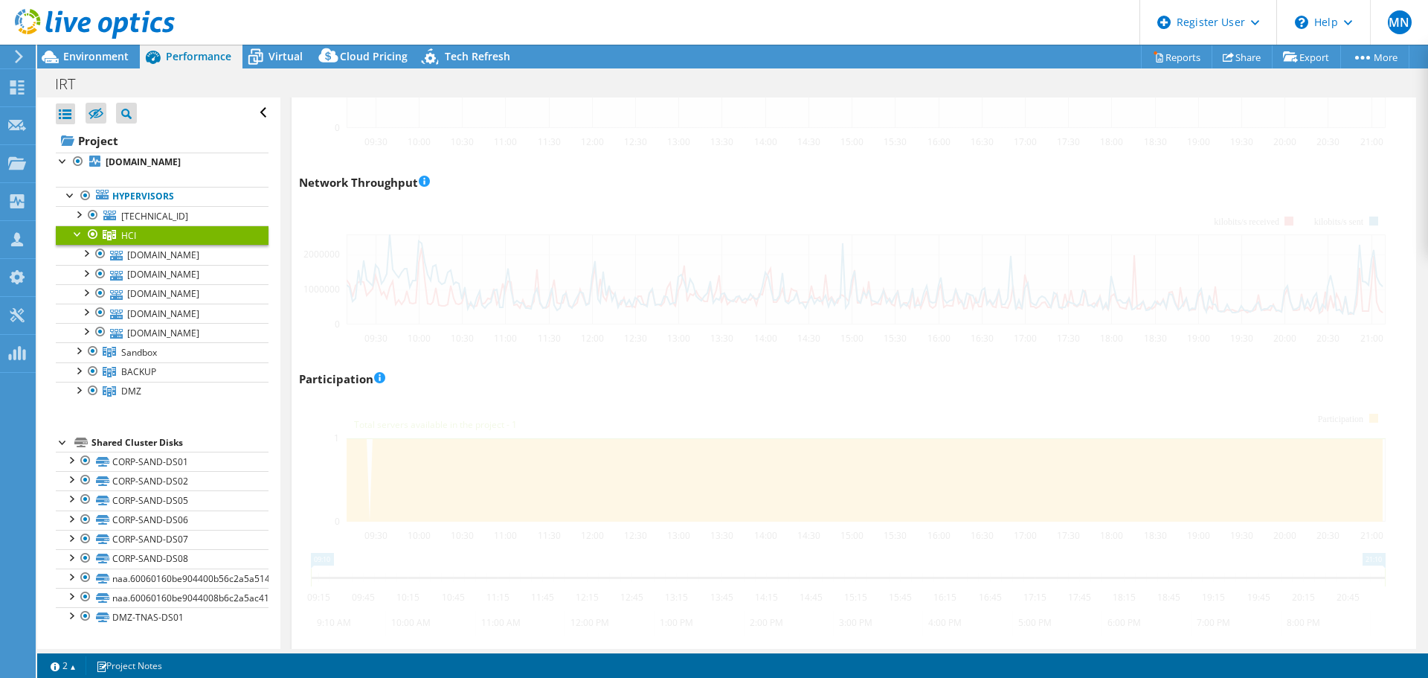
scroll to position [1772, 0]
click at [76, 234] on div at bounding box center [78, 232] width 15 height 15
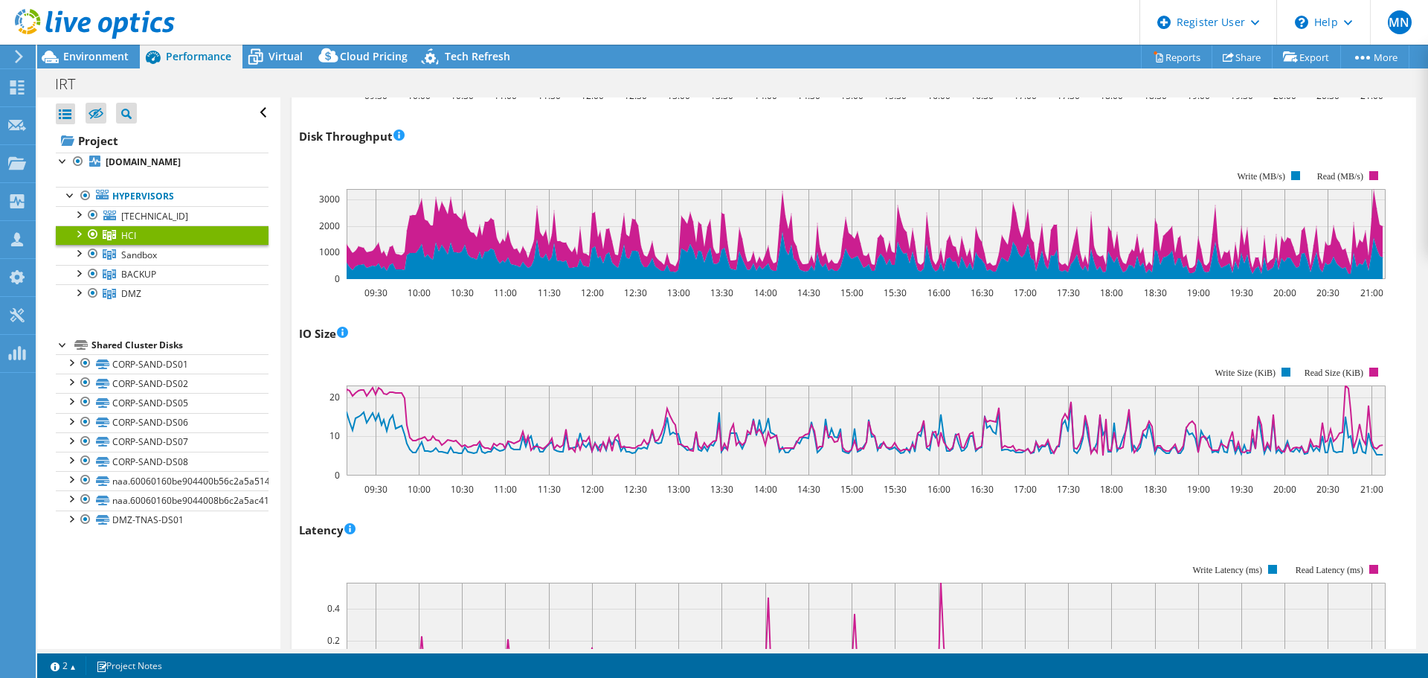
scroll to position [0, 0]
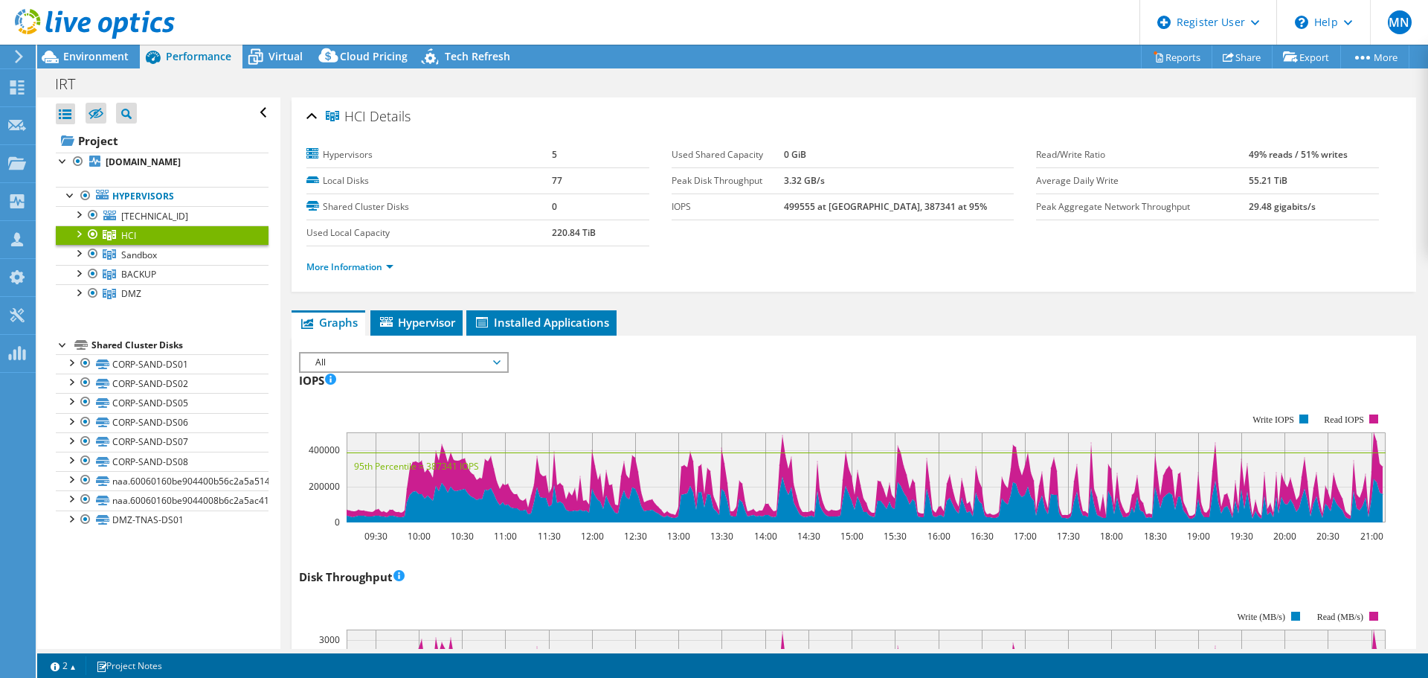
drag, startPoint x: 587, startPoint y: 429, endPoint x: 513, endPoint y: 74, distance: 362.4
click at [99, 56] on span "Environment" at bounding box center [95, 56] width 65 height 14
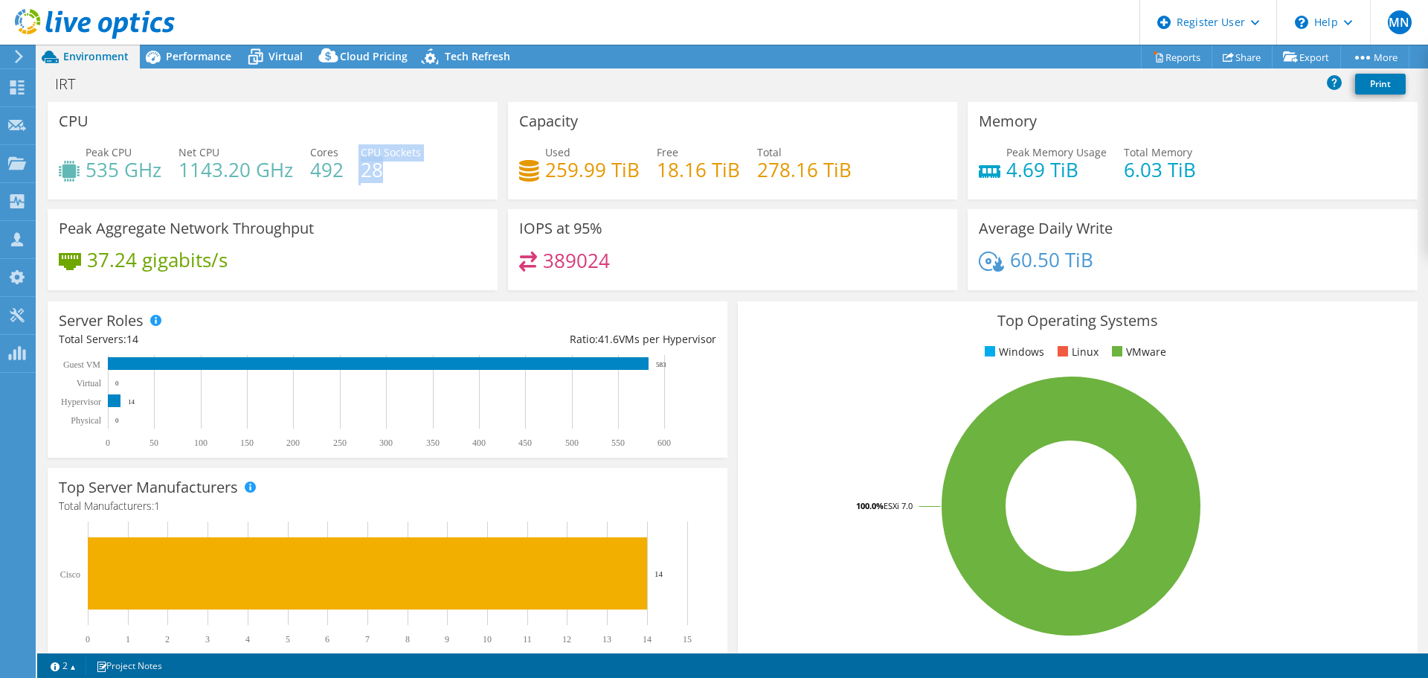
drag, startPoint x: 384, startPoint y: 167, endPoint x: 346, endPoint y: 153, distance: 40.2
click at [346, 153] on div "Peak CPU 535 GHz Net CPU 1143.20 GHz Cores 492 CPU Sockets 28" at bounding box center [273, 168] width 428 height 48
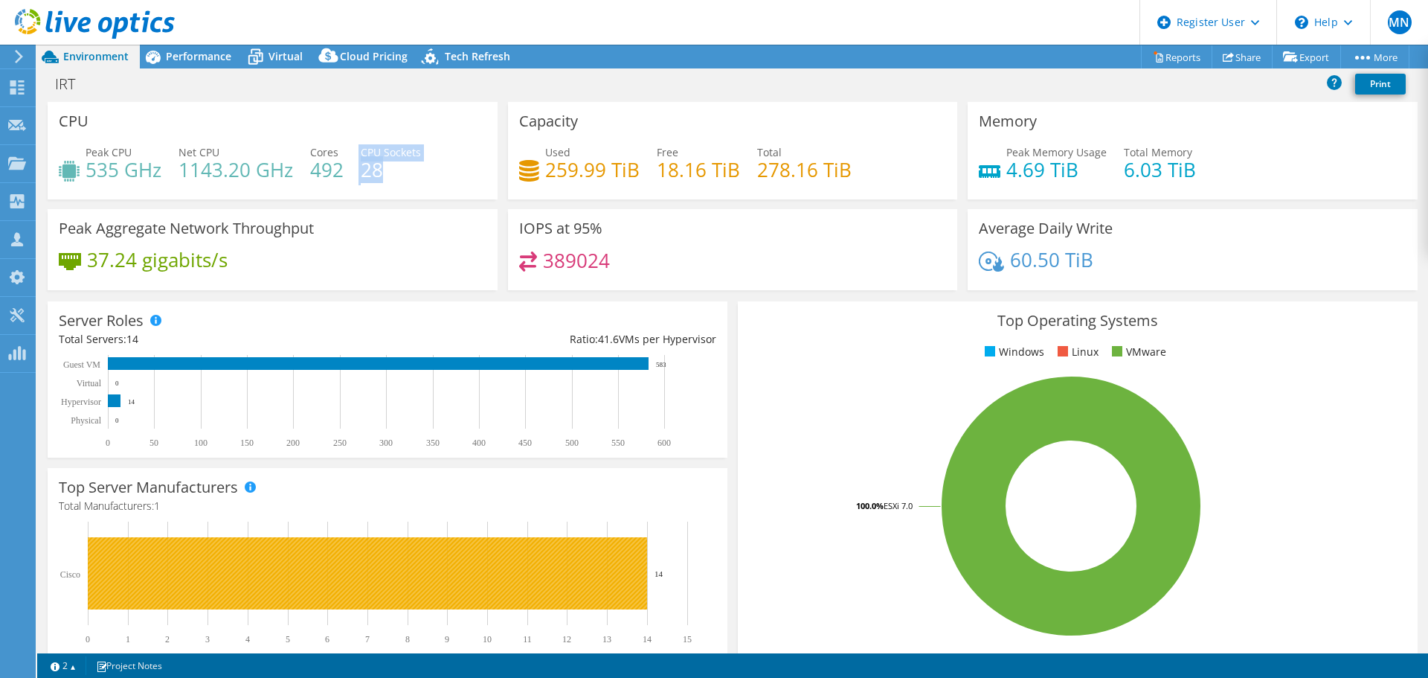
click at [675, 573] on rect at bounding box center [381, 582] width 644 height 123
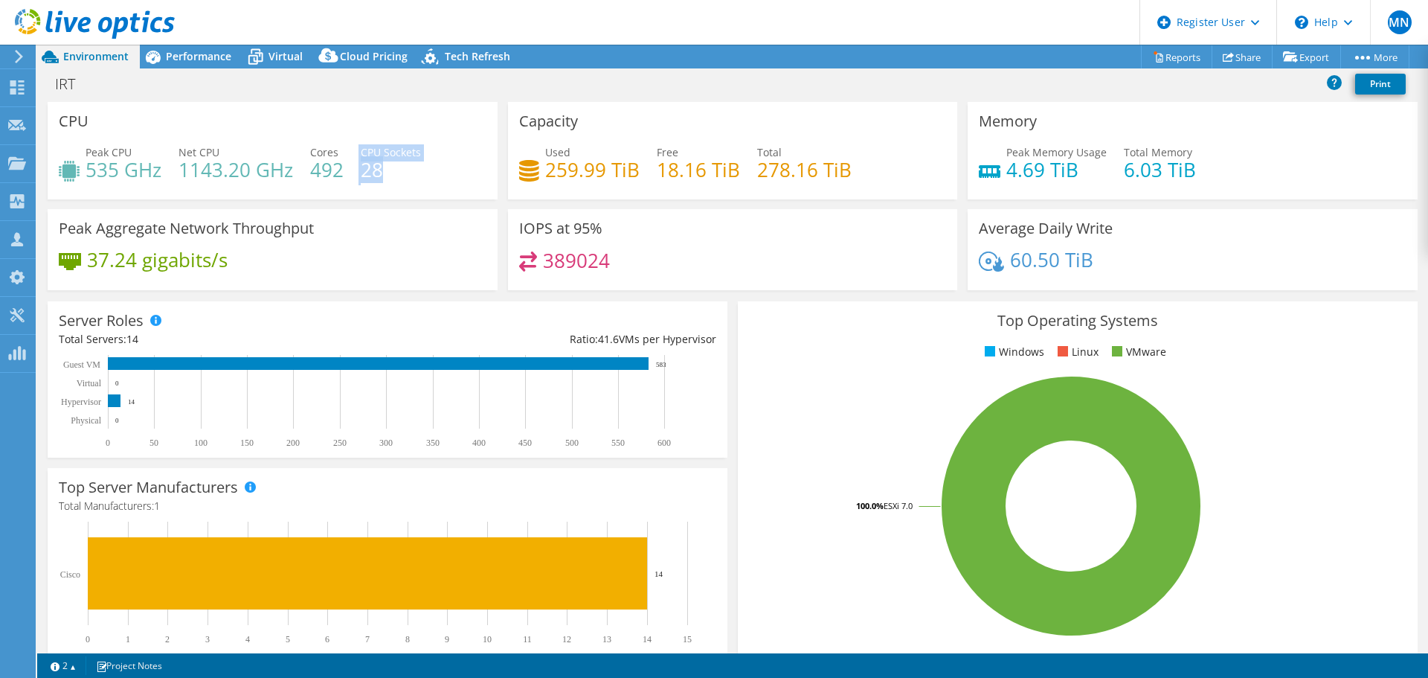
click at [368, 155] on span "CPU Sockets" at bounding box center [391, 152] width 60 height 14
drag, startPoint x: 399, startPoint y: 171, endPoint x: 356, endPoint y: 142, distance: 51.4
click at [356, 142] on div "CPU Peak CPU 535 GHz Net CPU 1143.20 GHz Cores 492 CPU Sockets 28" at bounding box center [273, 150] width 450 height 97
click at [394, 165] on h4 "28" at bounding box center [391, 169] width 60 height 16
drag, startPoint x: 57, startPoint y: 71, endPoint x: 86, endPoint y: 80, distance: 30.4
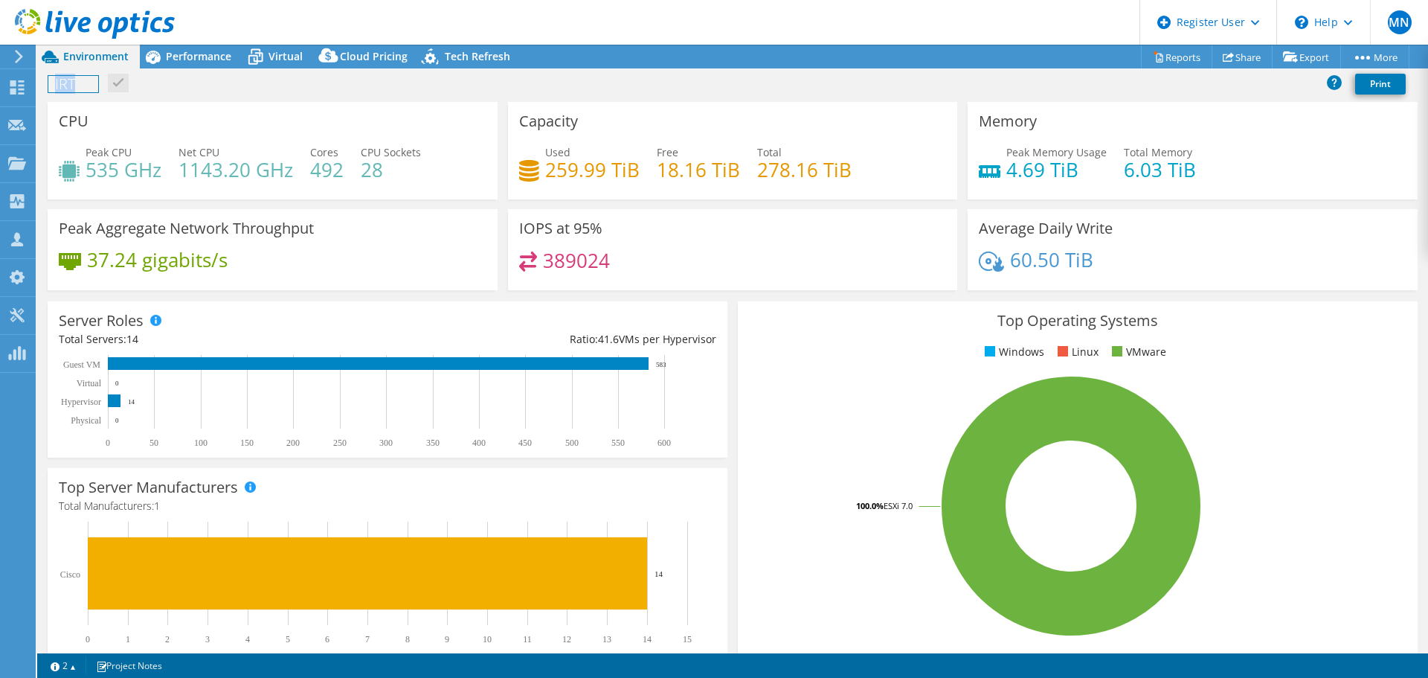
click at [86, 80] on div "IRT Print" at bounding box center [732, 84] width 1391 height 28
click at [252, 73] on div "IRT Print" at bounding box center [732, 84] width 1391 height 28
drag, startPoint x: 542, startPoint y: 174, endPoint x: 658, endPoint y: 175, distance: 116.0
click at [658, 175] on div "Used 259.99 TiB Free 18.16 TiB Total 278.16 TiB" at bounding box center [733, 168] width 428 height 48
click at [649, 123] on div "Capacity Used 259.99 TiB Free 18.16 TiB Total 278.16 TiB" at bounding box center [733, 150] width 450 height 97
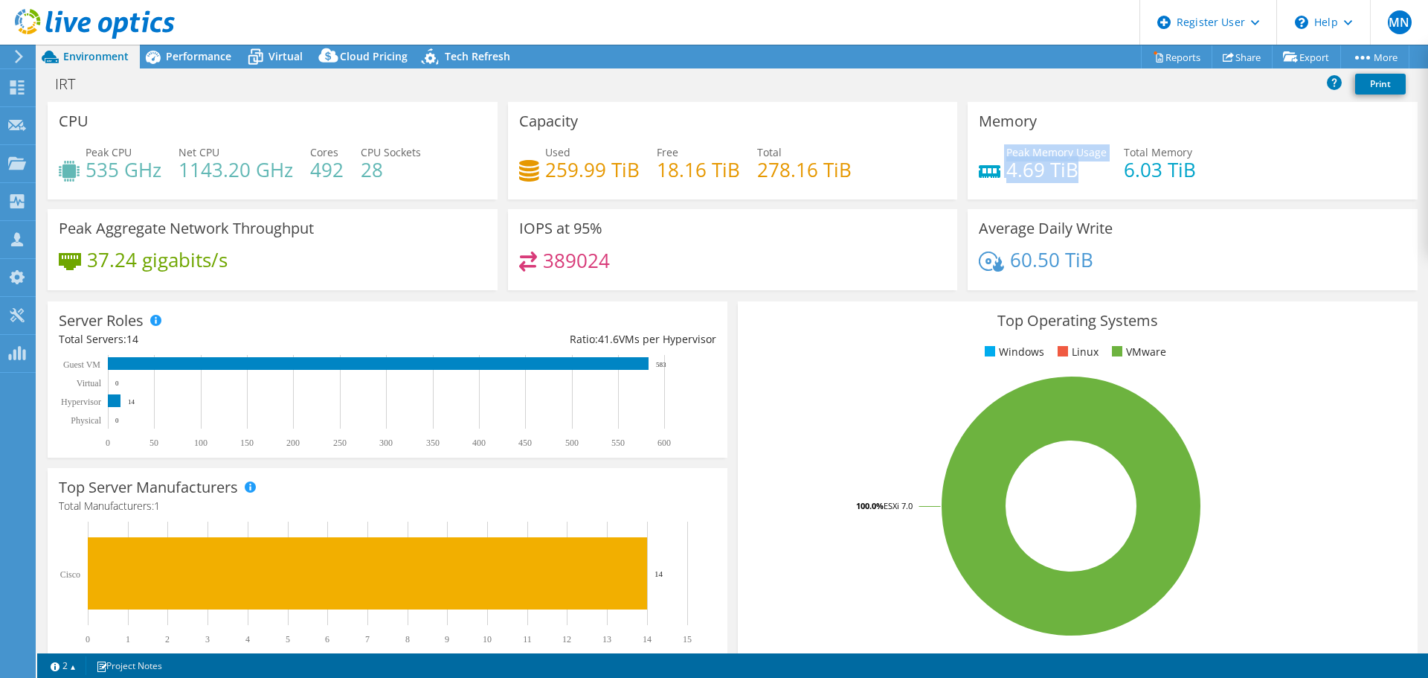
drag, startPoint x: 1078, startPoint y: 164, endPoint x: 995, endPoint y: 141, distance: 86.4
click at [995, 141] on div "Memory Peak Memory Usage 4.69 TiB Total Memory 6.03 TiB" at bounding box center [1193, 150] width 450 height 97
click at [1089, 173] on h4 "4.69 TiB" at bounding box center [1056, 169] width 100 height 16
drag, startPoint x: 1070, startPoint y: 169, endPoint x: 995, endPoint y: 150, distance: 77.6
click at [995, 150] on div "Peak Memory Usage 4.69 TiB" at bounding box center [1043, 160] width 128 height 33
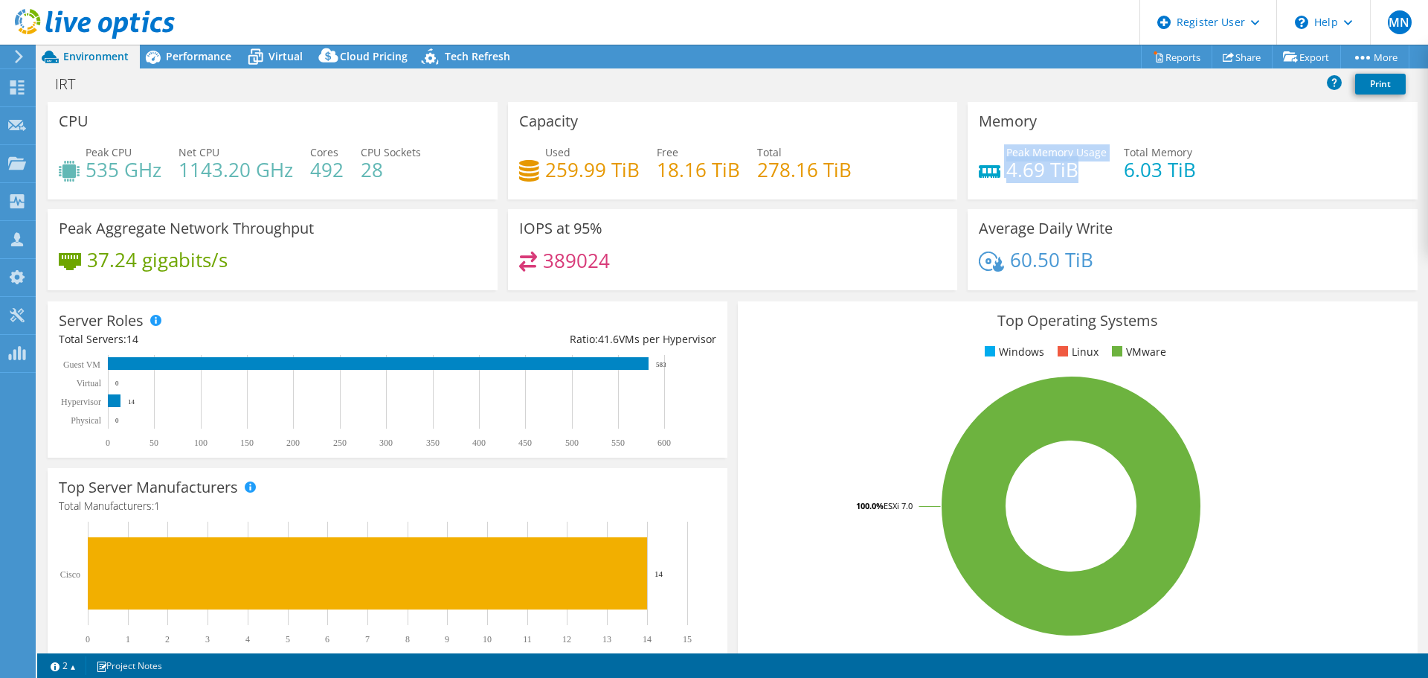
click at [1075, 168] on h4 "4.69 TiB" at bounding box center [1056, 169] width 100 height 16
drag, startPoint x: 1114, startPoint y: 260, endPoint x: 968, endPoint y: 226, distance: 149.6
click at [968, 226] on div "Average Daily Write 60.50 TiB" at bounding box center [1193, 249] width 450 height 81
click at [1087, 247] on div "Average Daily Write 60.50 TiB" at bounding box center [1193, 249] width 450 height 81
drag, startPoint x: 1105, startPoint y: 259, endPoint x: 995, endPoint y: 222, distance: 116.2
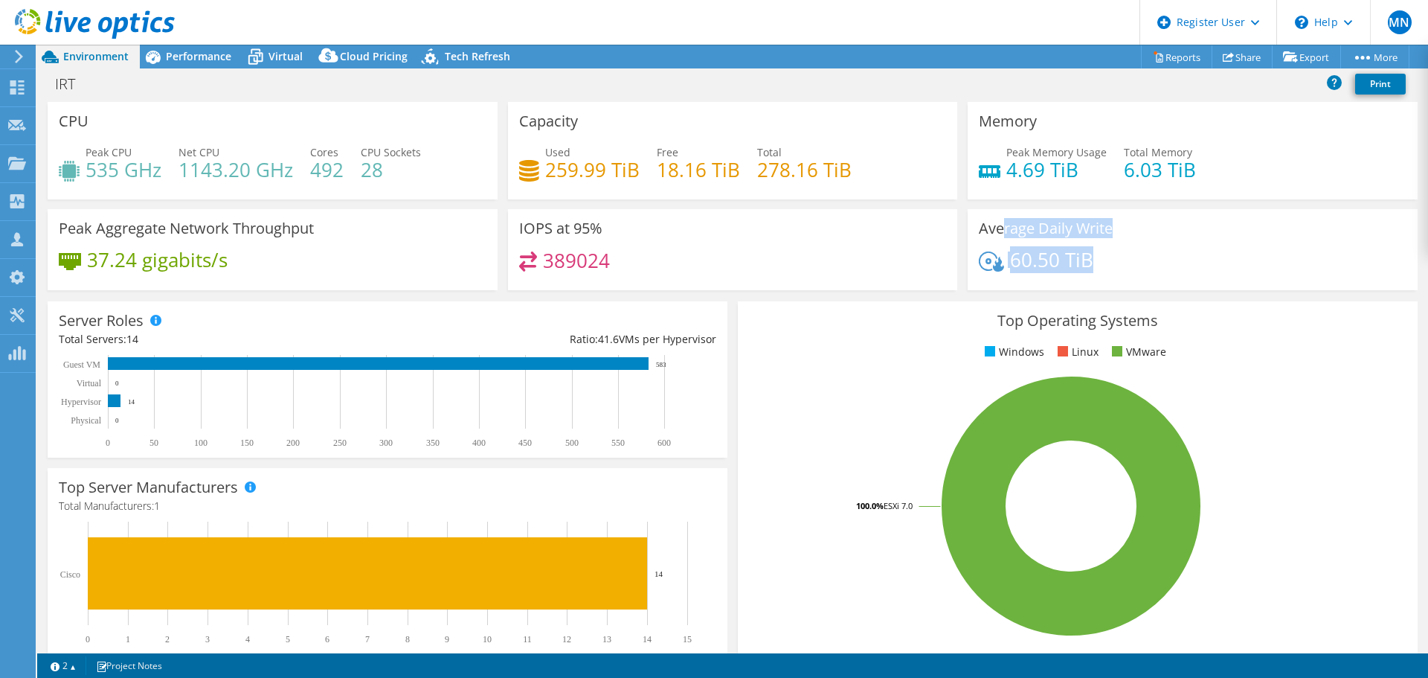
click at [995, 222] on div "Average Daily Write 60.50 TiB" at bounding box center [1193, 249] width 450 height 81
click at [1019, 240] on div "Average Daily Write 60.50 TiB" at bounding box center [1193, 249] width 450 height 81
drag, startPoint x: 1032, startPoint y: 231, endPoint x: 1109, endPoint y: 234, distance: 77.4
click at [1109, 234] on div "Average Daily Write 60.50 TiB" at bounding box center [1193, 249] width 450 height 81
click at [1126, 244] on div "Average Daily Write 60.50 TiB" at bounding box center [1193, 249] width 450 height 81
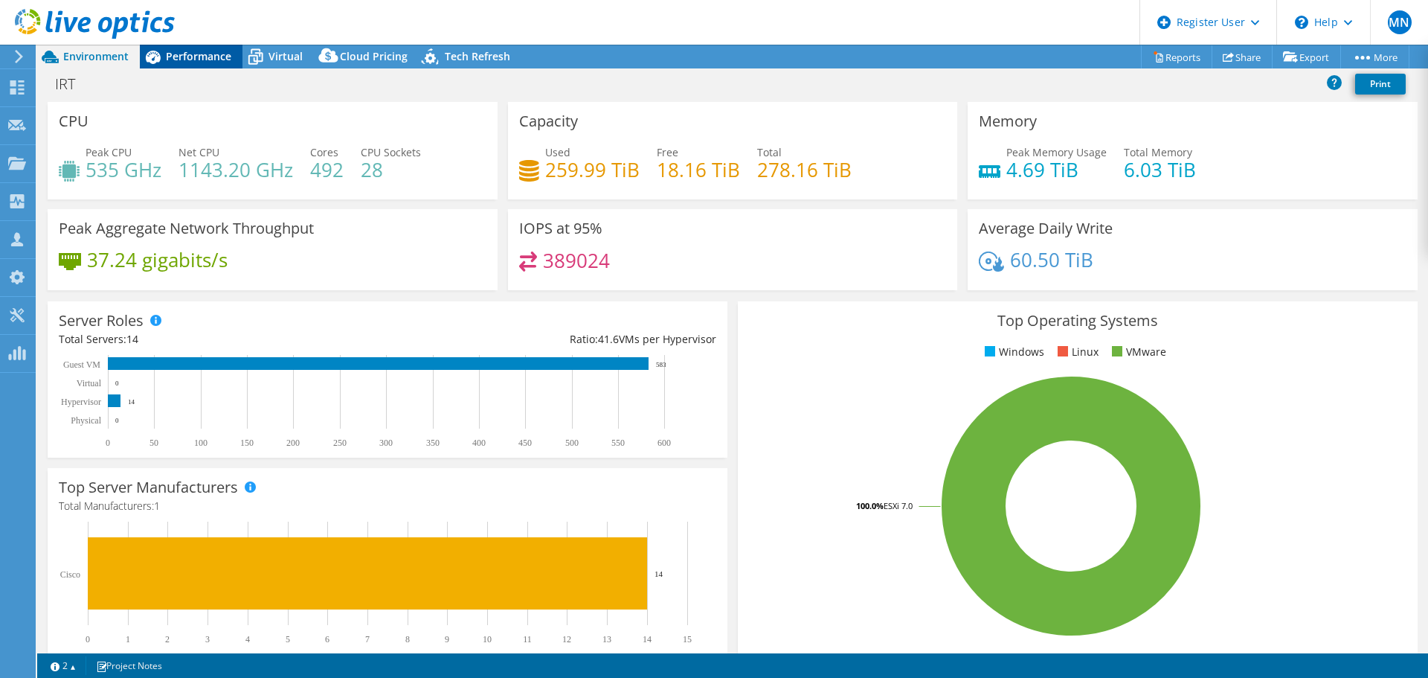
click at [193, 54] on span "Performance" at bounding box center [198, 56] width 65 height 14
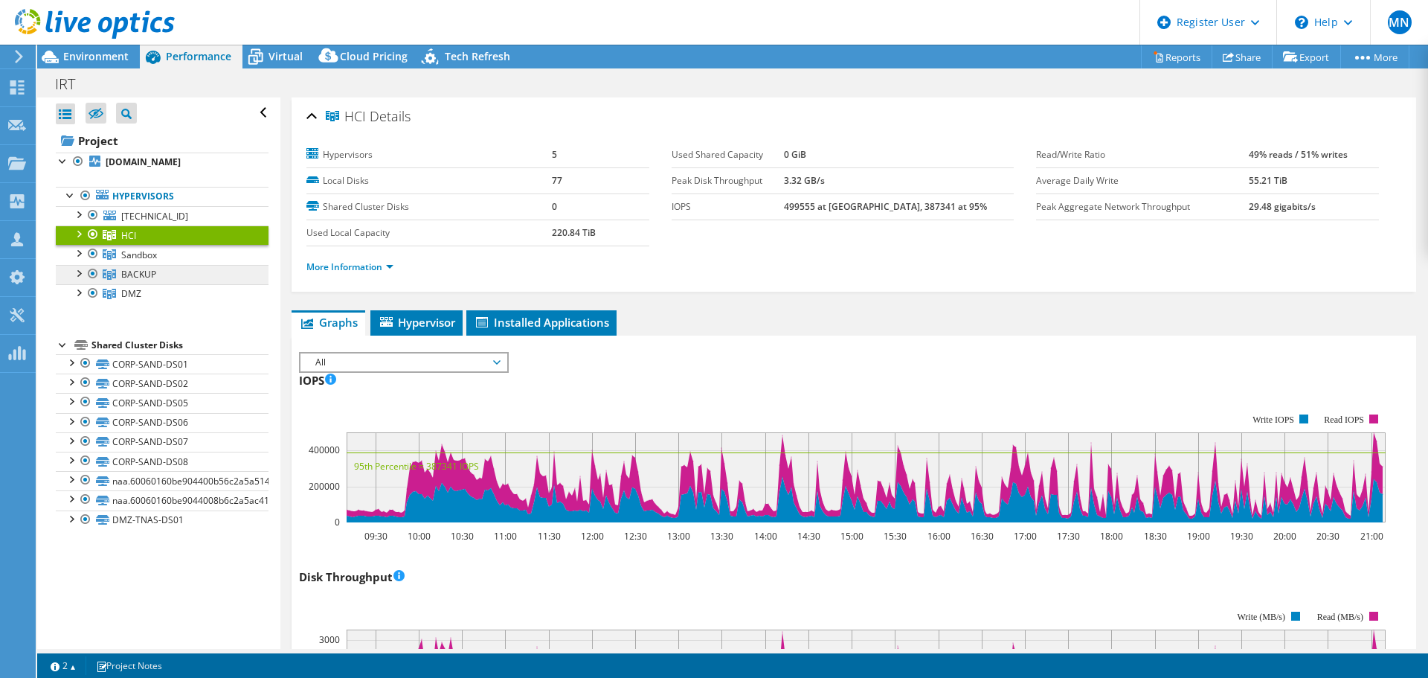
click at [135, 276] on span "BACKUP" at bounding box center [138, 274] width 35 height 13
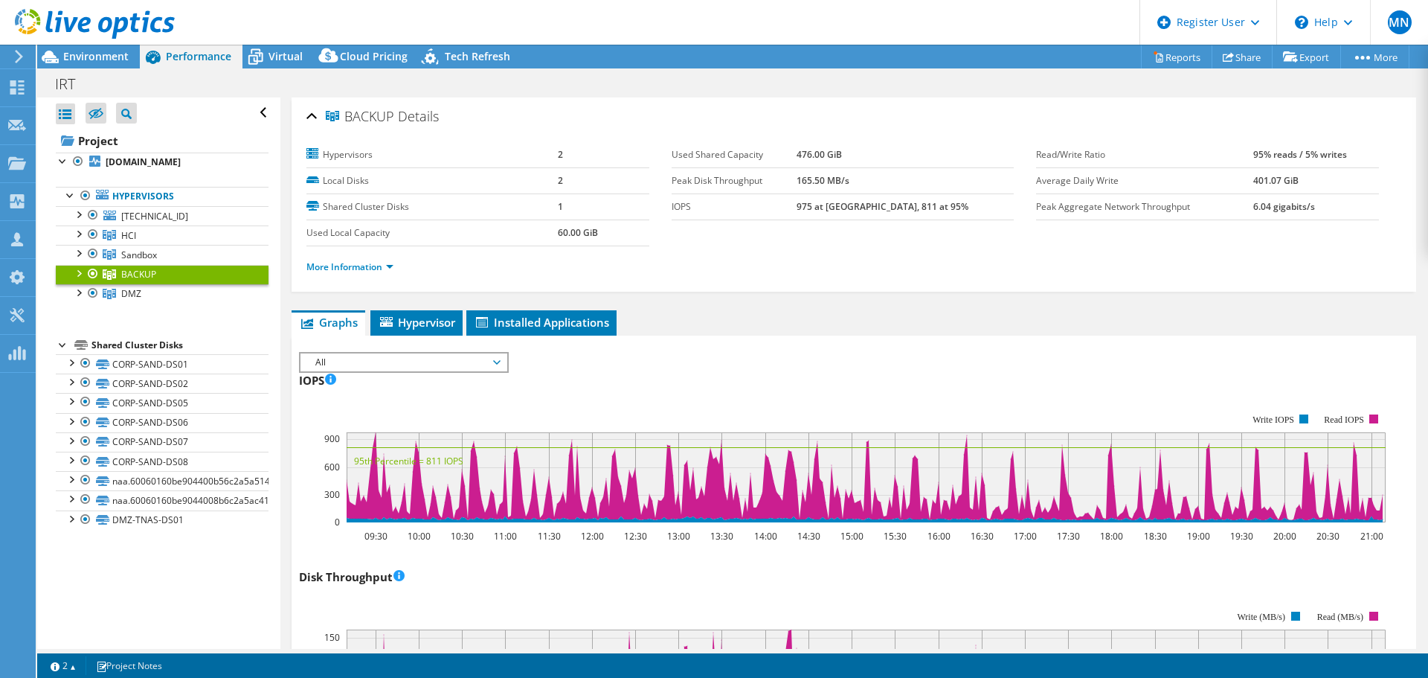
drag, startPoint x: 1284, startPoint y: 181, endPoint x: 1210, endPoint y: 182, distance: 74.4
click at [1210, 182] on tr "Average Daily Write 401.07 GiB" at bounding box center [1207, 180] width 343 height 26
click at [126, 230] on span "HCI" at bounding box center [128, 235] width 15 height 13
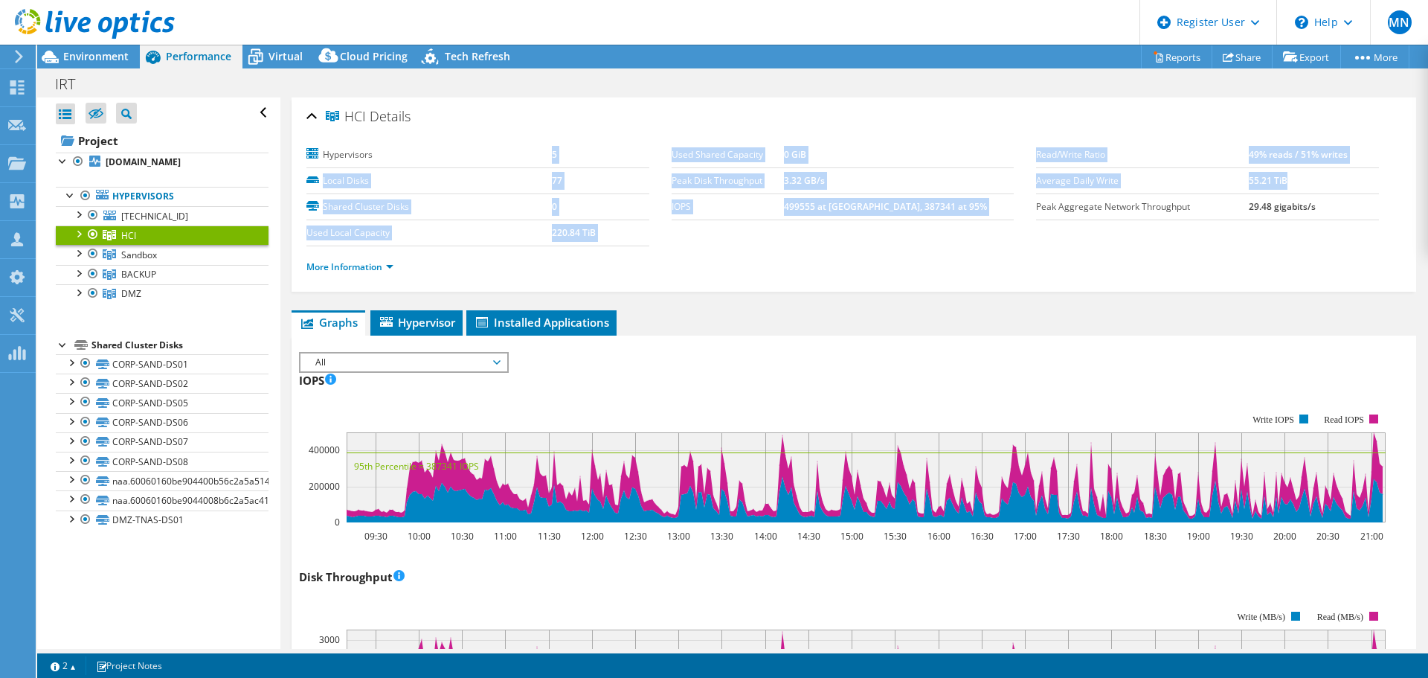
drag, startPoint x: 1067, startPoint y: 176, endPoint x: 503, endPoint y: 155, distance: 565.0
click at [503, 155] on section "Hypervisors 5 Local Disks 77 Shared Cluster Disks 0 Used Local Capacity 220.84 …" at bounding box center [853, 215] width 1095 height 146
click at [568, 213] on td "0" at bounding box center [600, 206] width 97 height 26
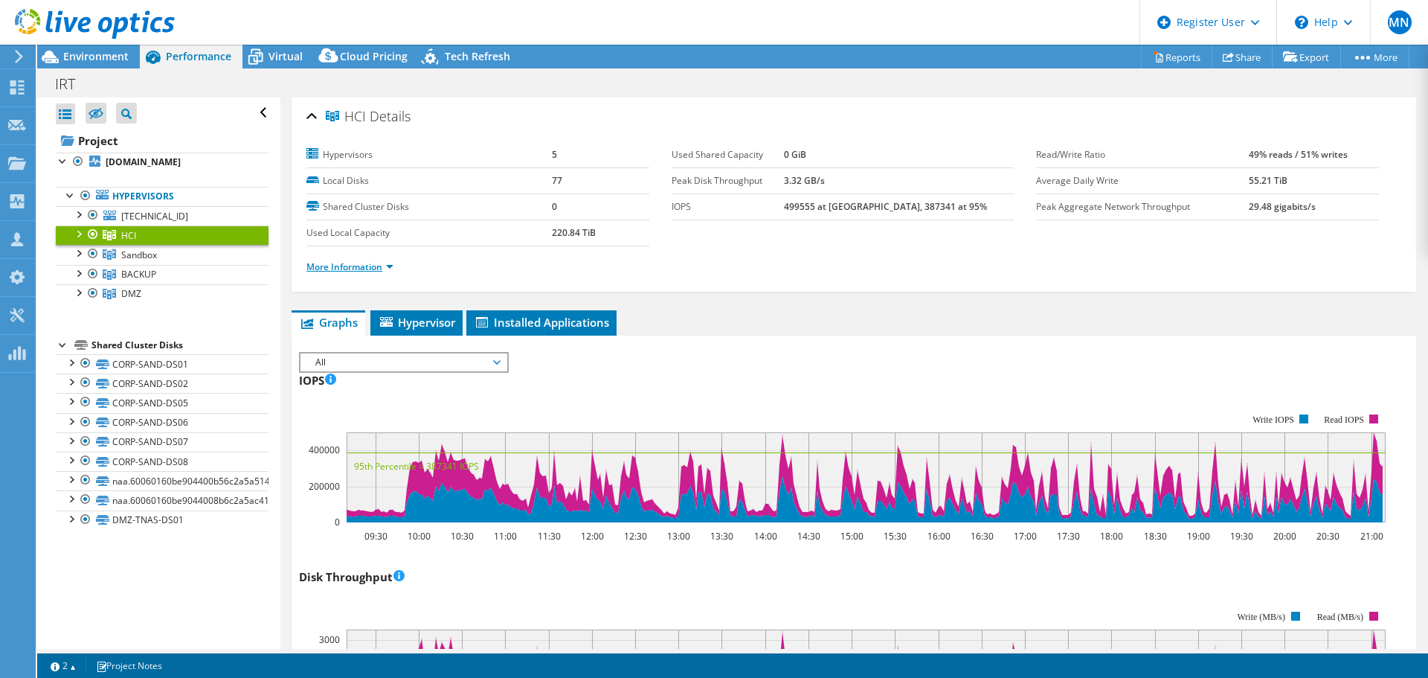
click at [388, 270] on link "More Information" at bounding box center [349, 266] width 87 height 13
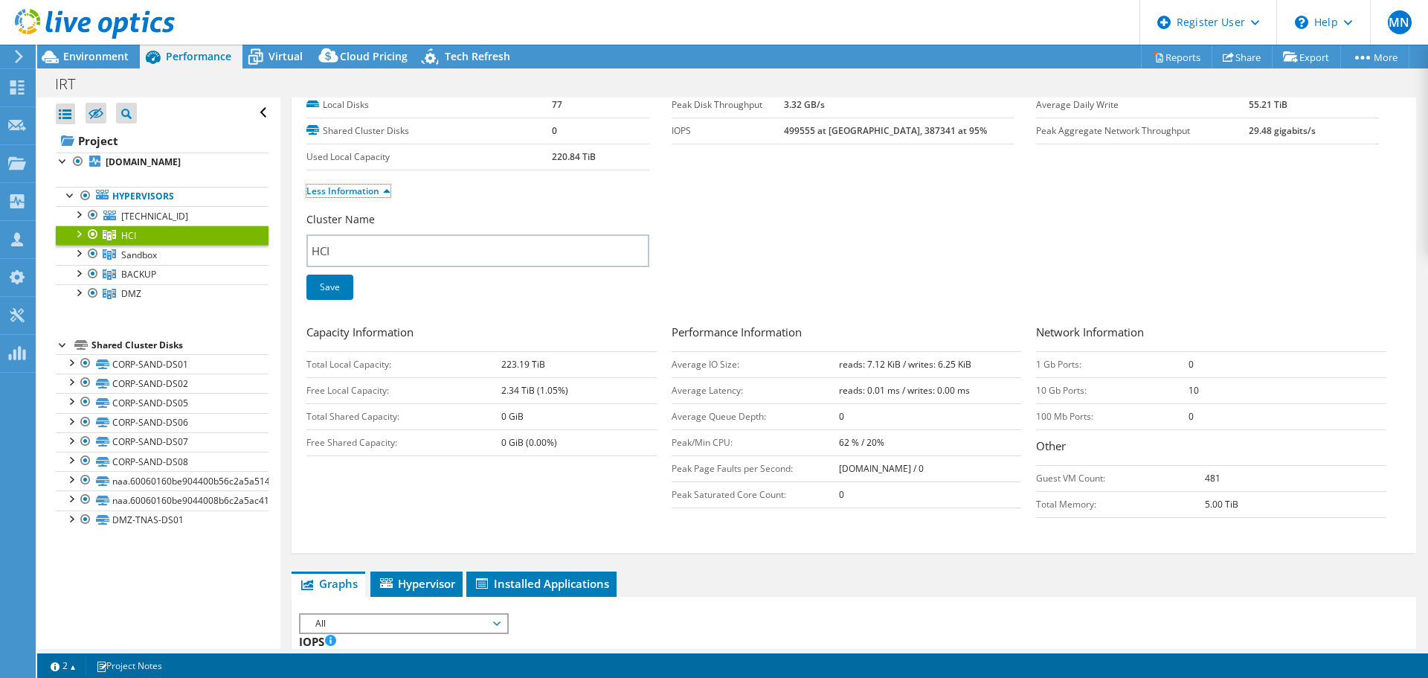
scroll to position [74, 0]
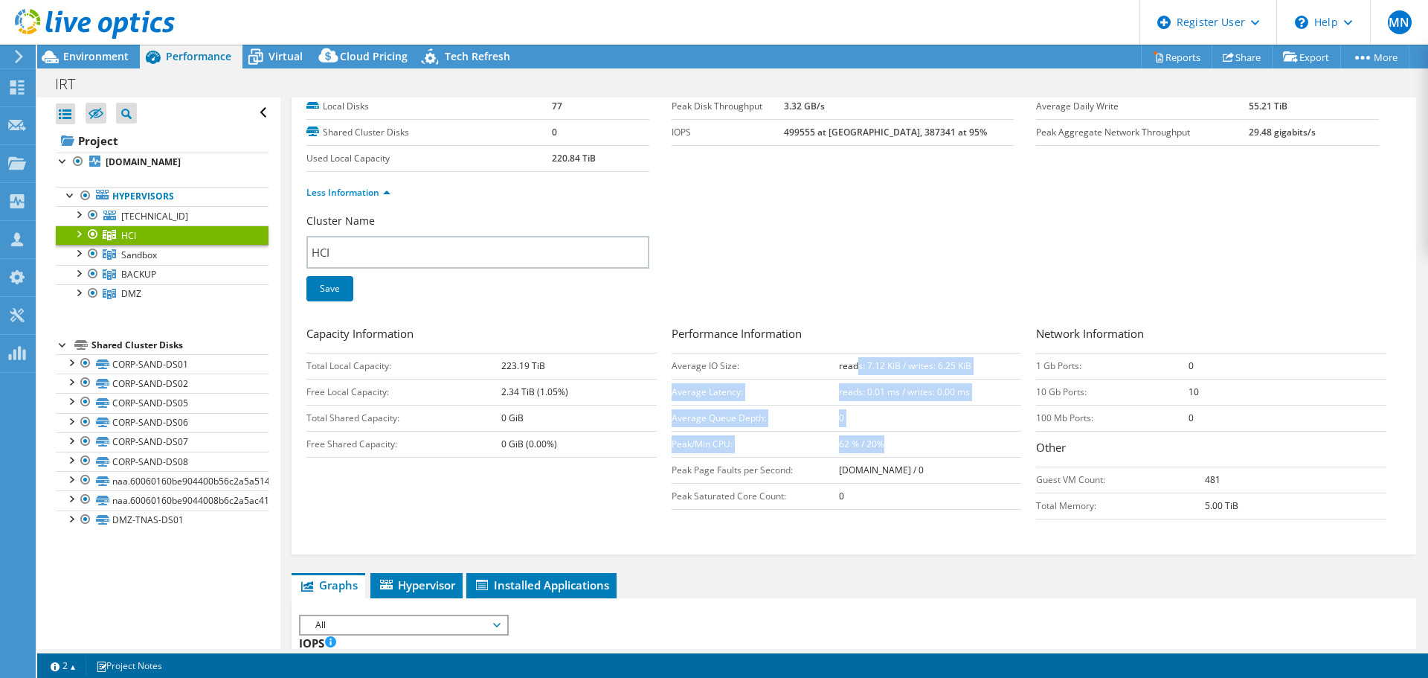
drag, startPoint x: 852, startPoint y: 361, endPoint x: 992, endPoint y: 441, distance: 160.6
click at [992, 440] on tbody "Average IO Size: reads: 7.12 KiB / writes: 6.25 KiB Average Latency: reads: 0.0…" at bounding box center [847, 431] width 350 height 156
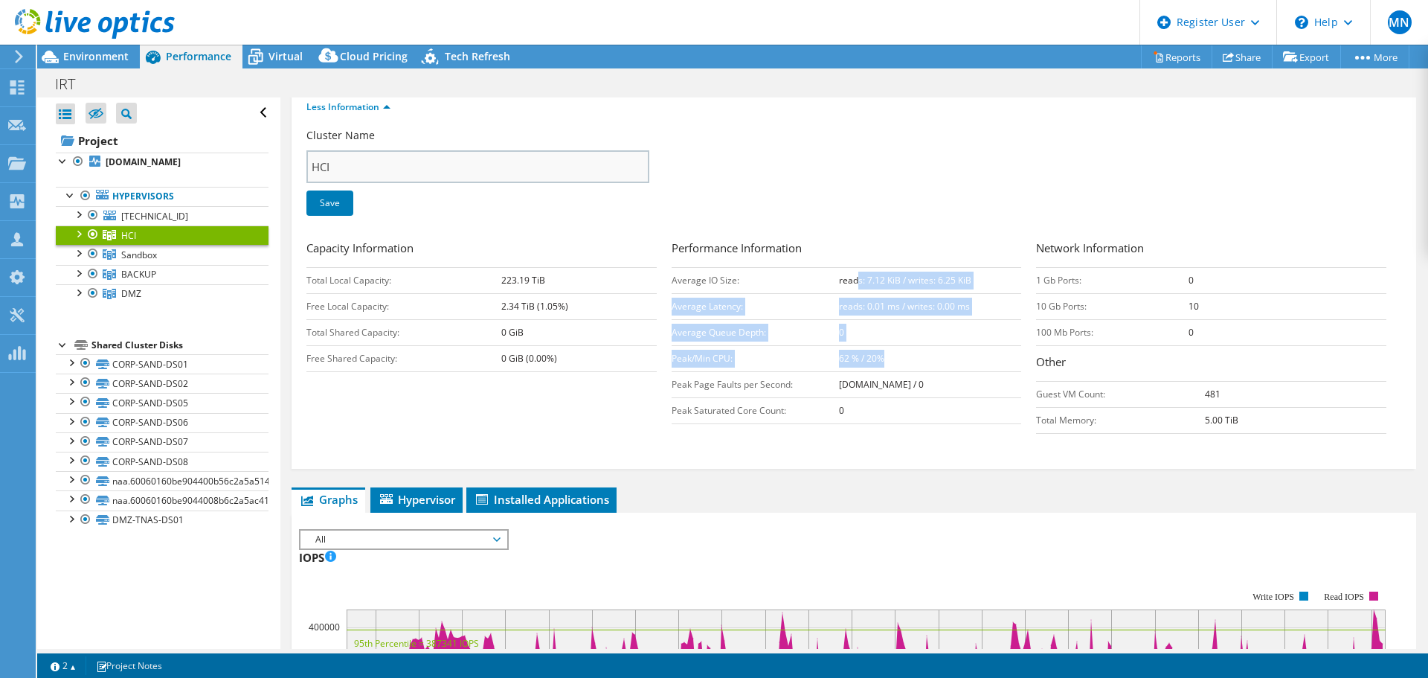
scroll to position [26, 0]
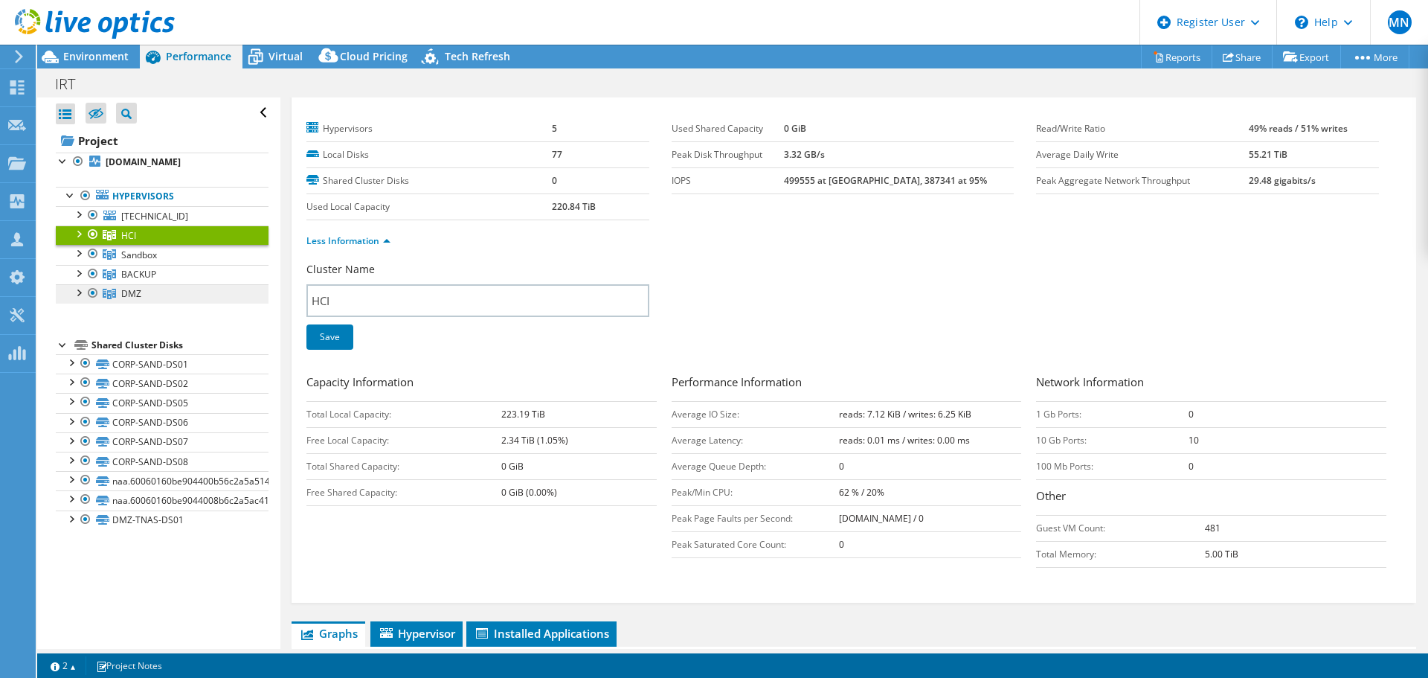
click at [143, 293] on link "DMZ" at bounding box center [162, 293] width 213 height 19
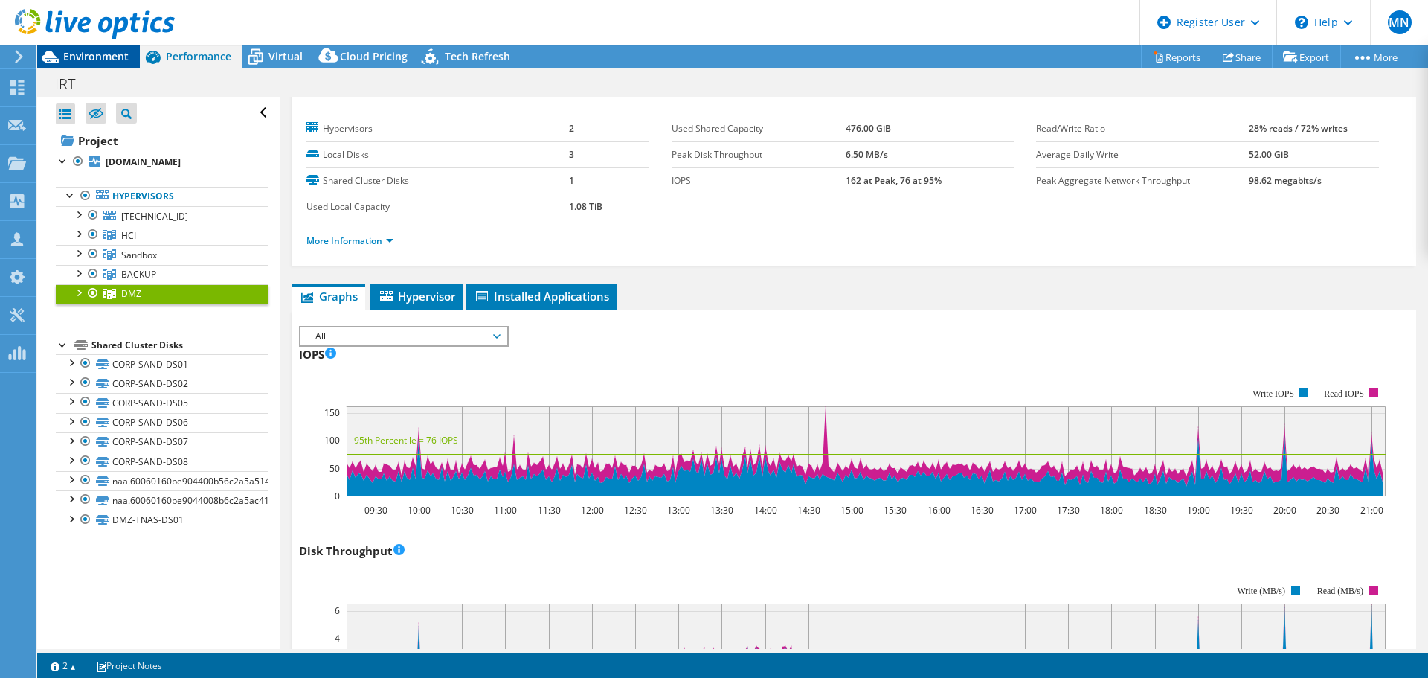
click at [95, 53] on span "Environment" at bounding box center [95, 56] width 65 height 14
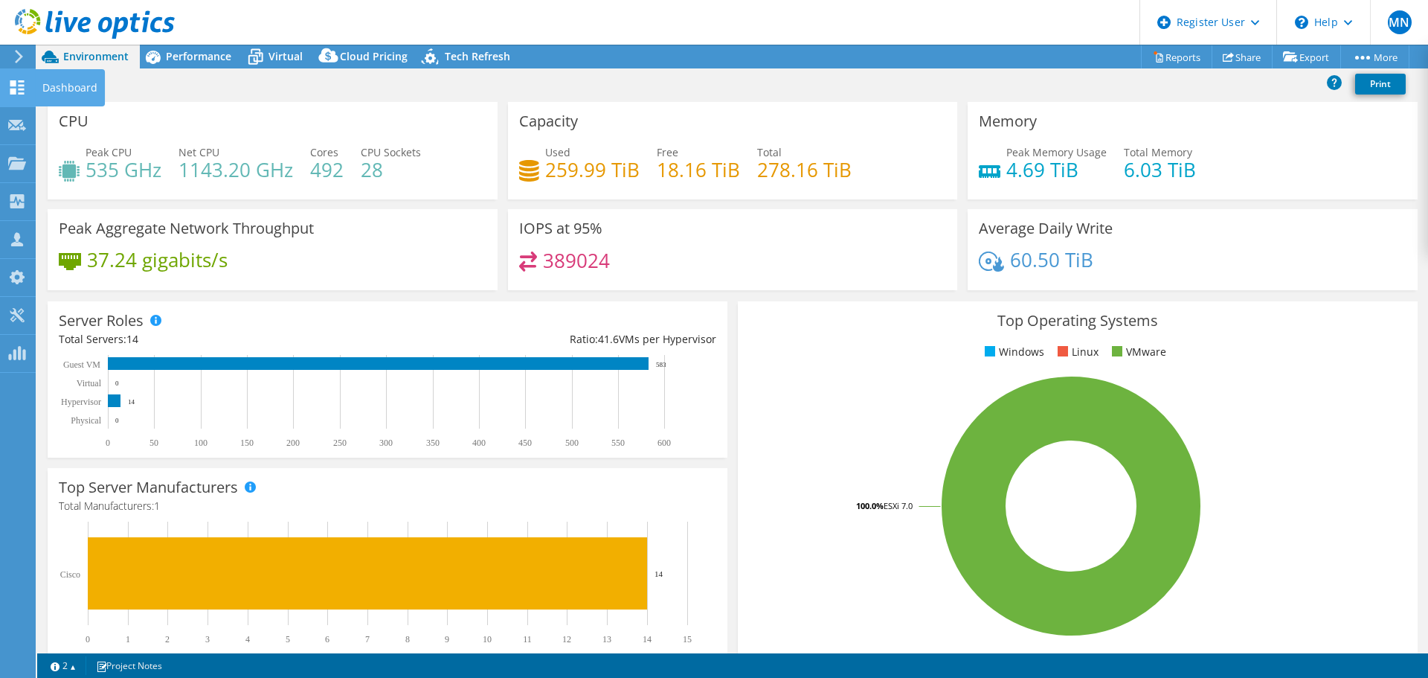
click at [93, 87] on div "Dashboard" at bounding box center [70, 87] width 70 height 37
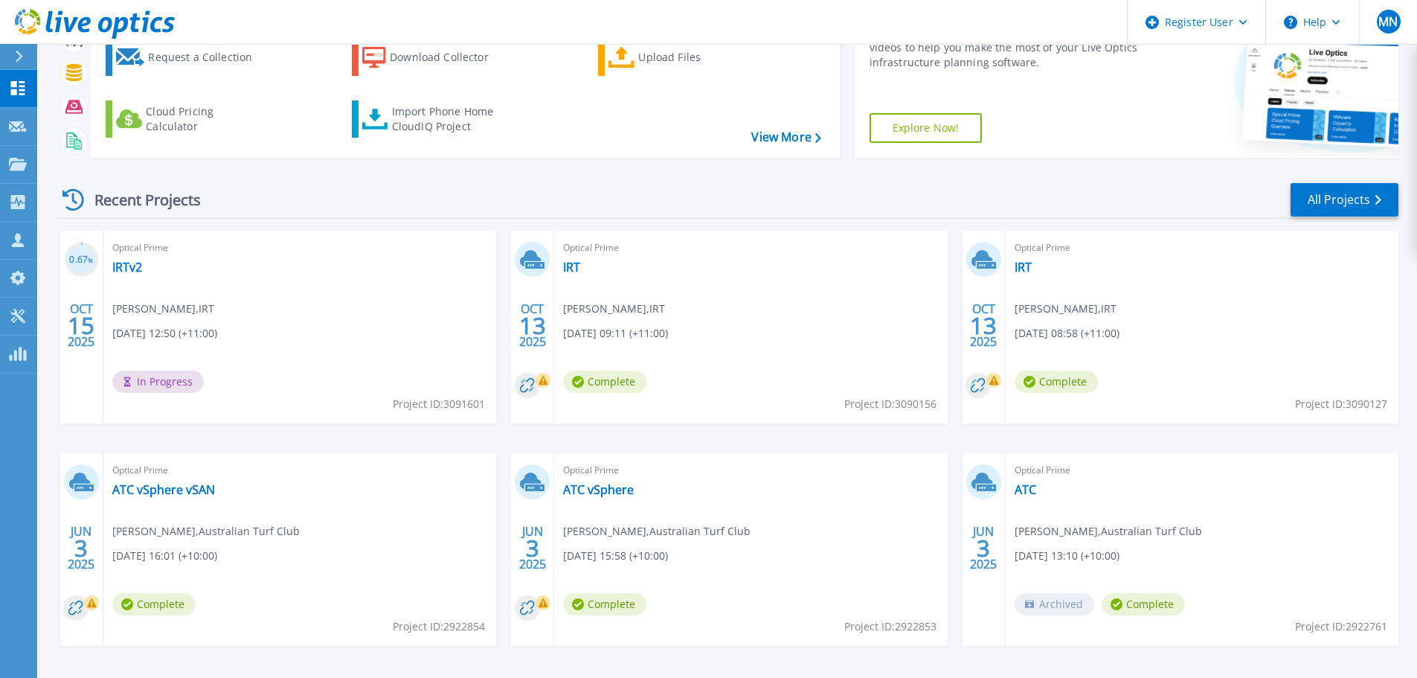
scroll to position [147, 0]
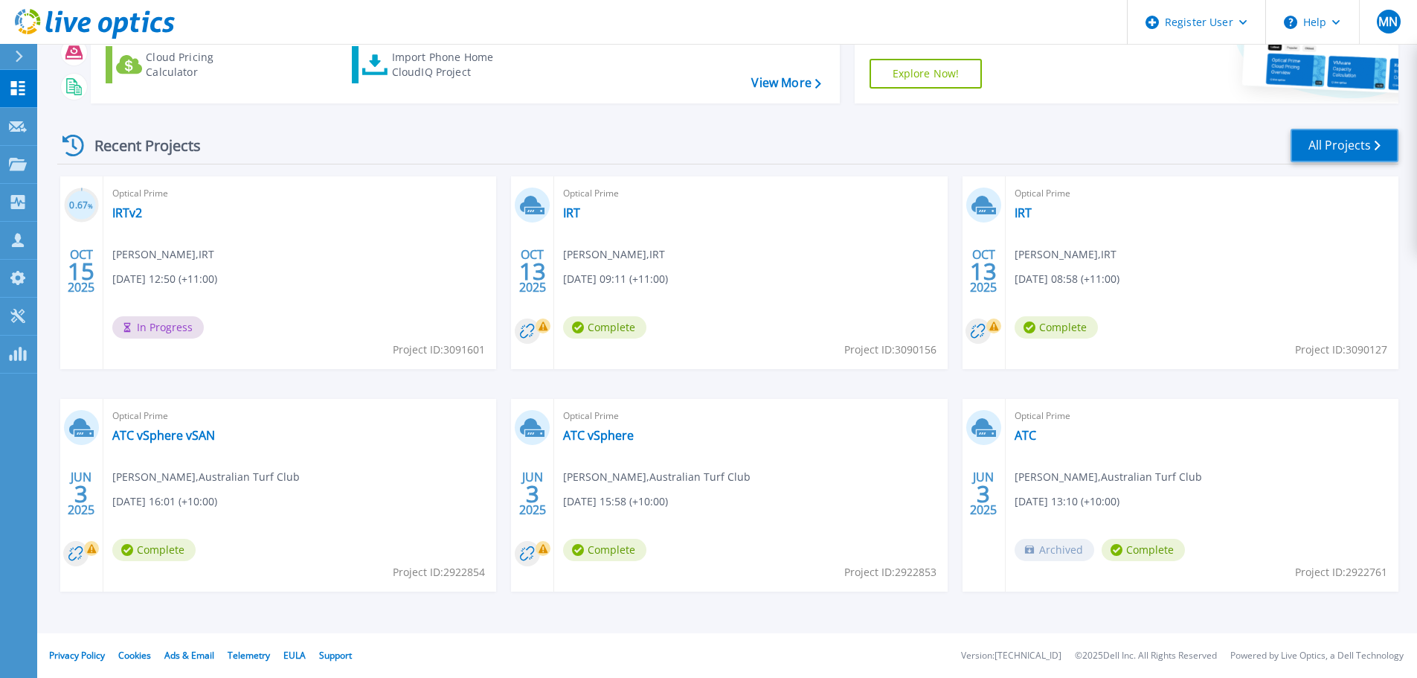
click at [1362, 145] on link "All Projects" at bounding box center [1345, 145] width 108 height 33
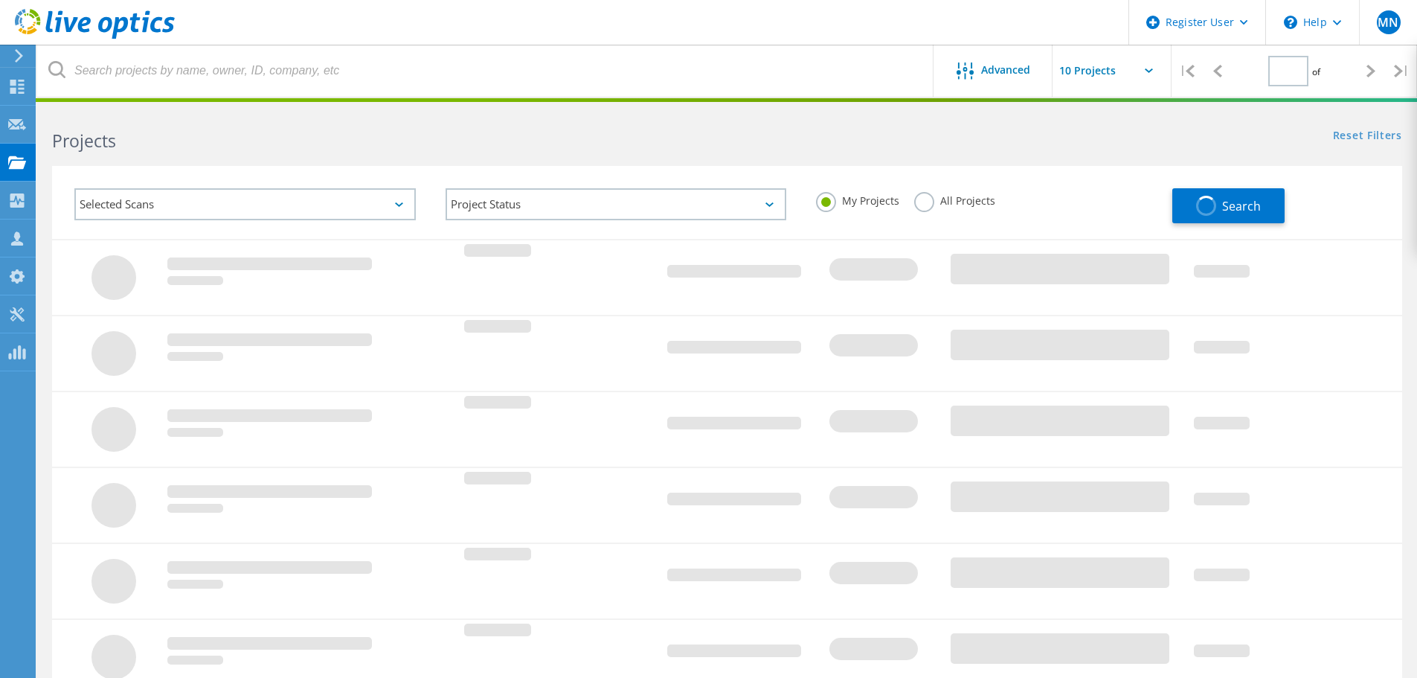
type input "1"
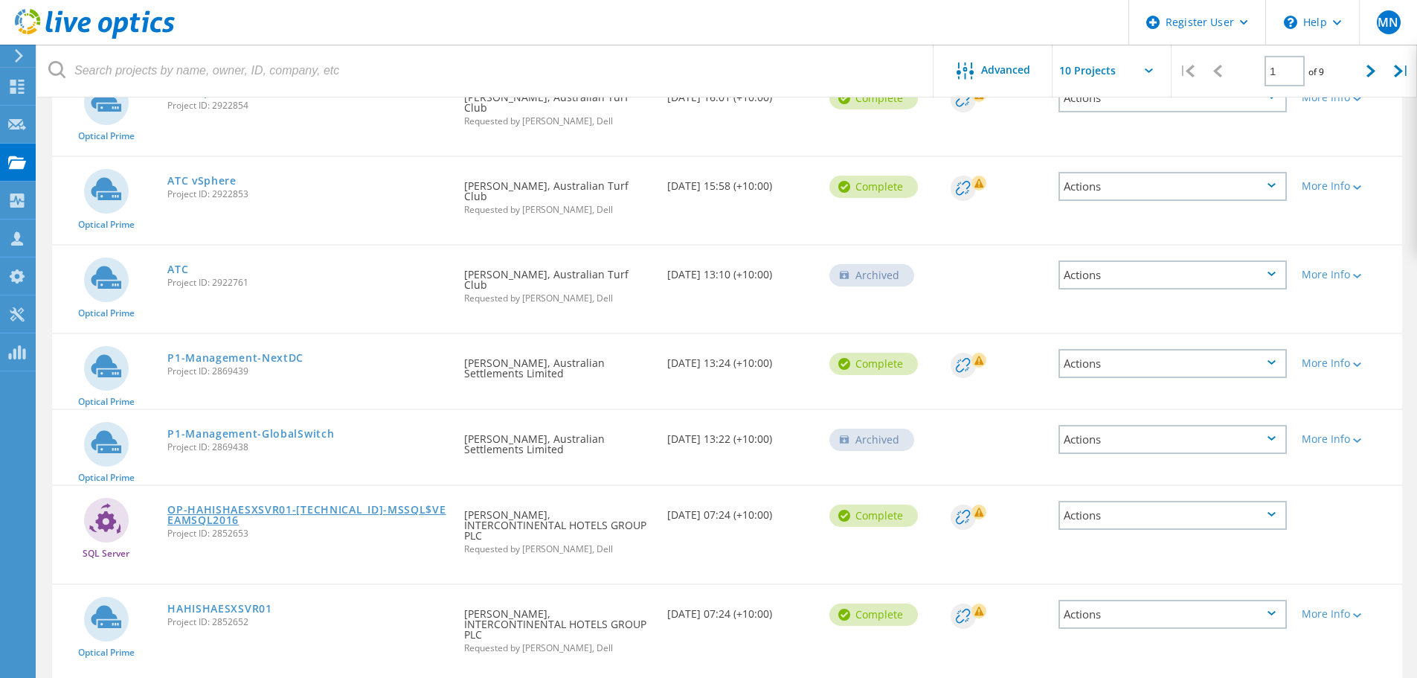
scroll to position [483, 0]
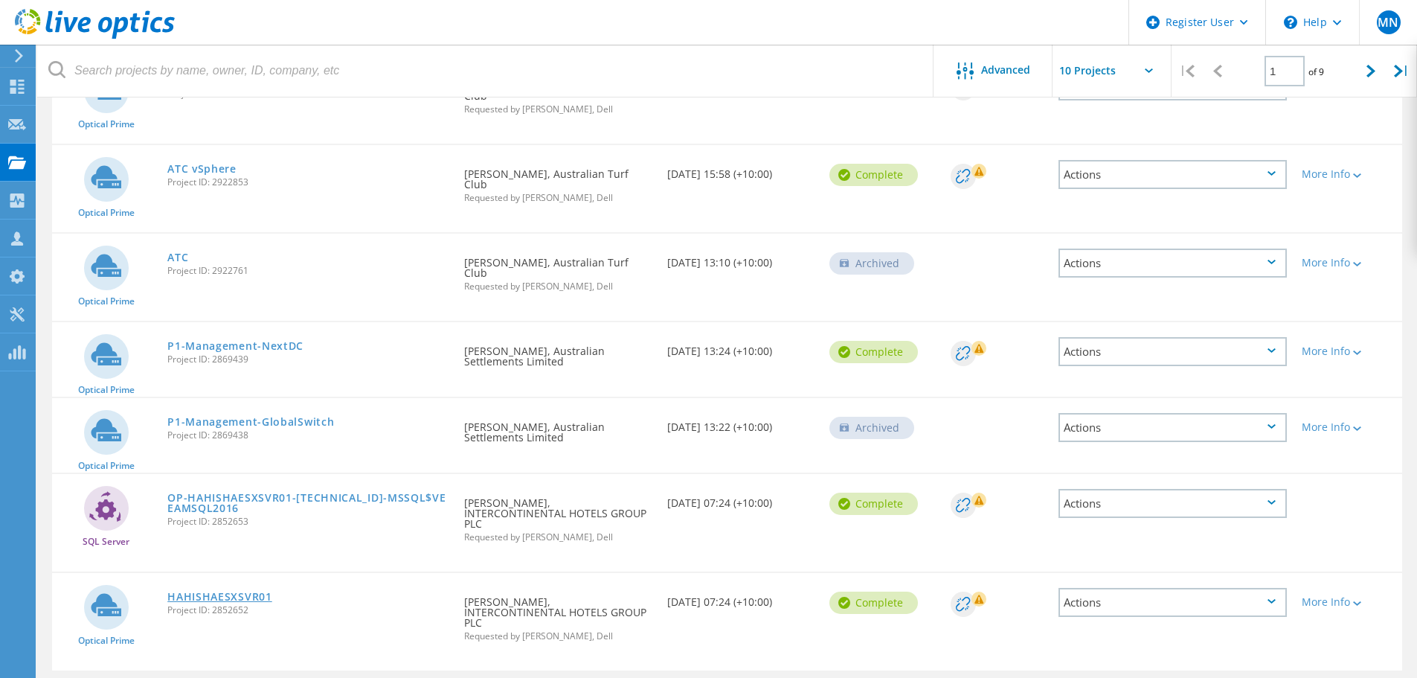
click at [218, 591] on link "HAHISHAESXSVR01" at bounding box center [219, 596] width 105 height 10
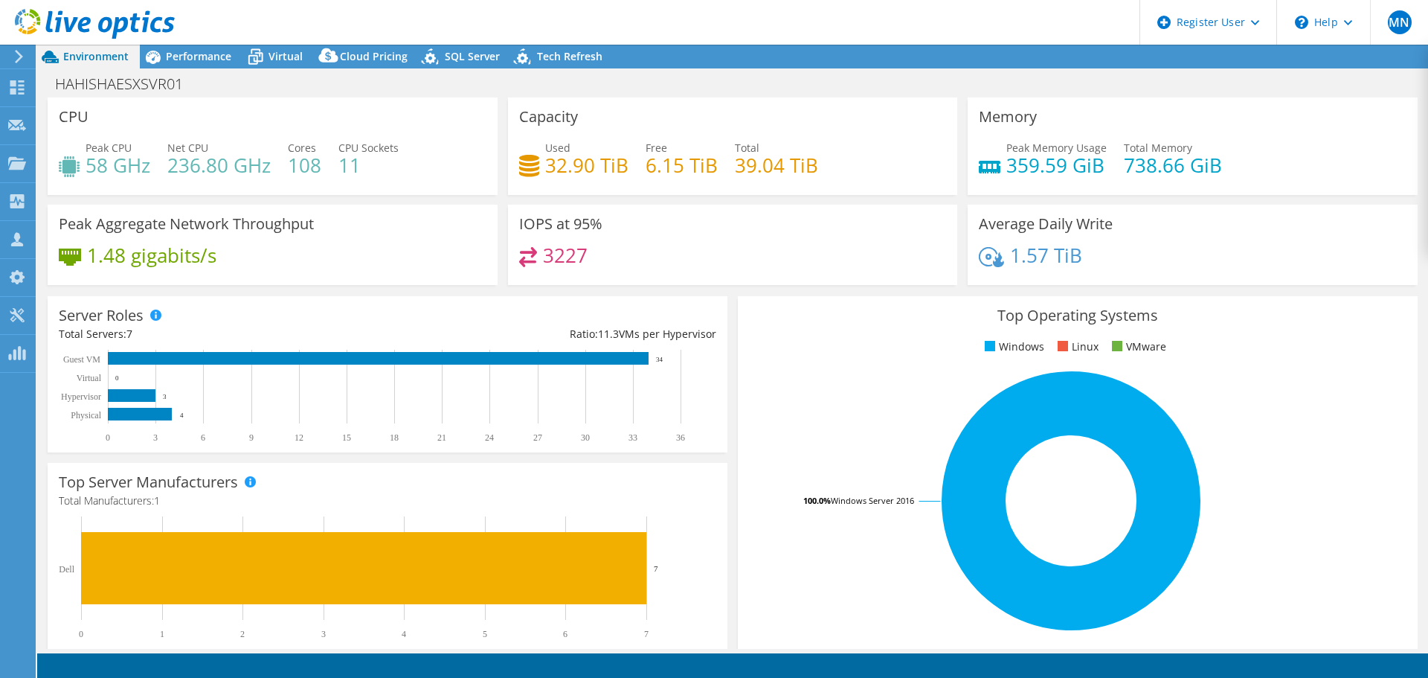
select select "Australia"
select select "USD"
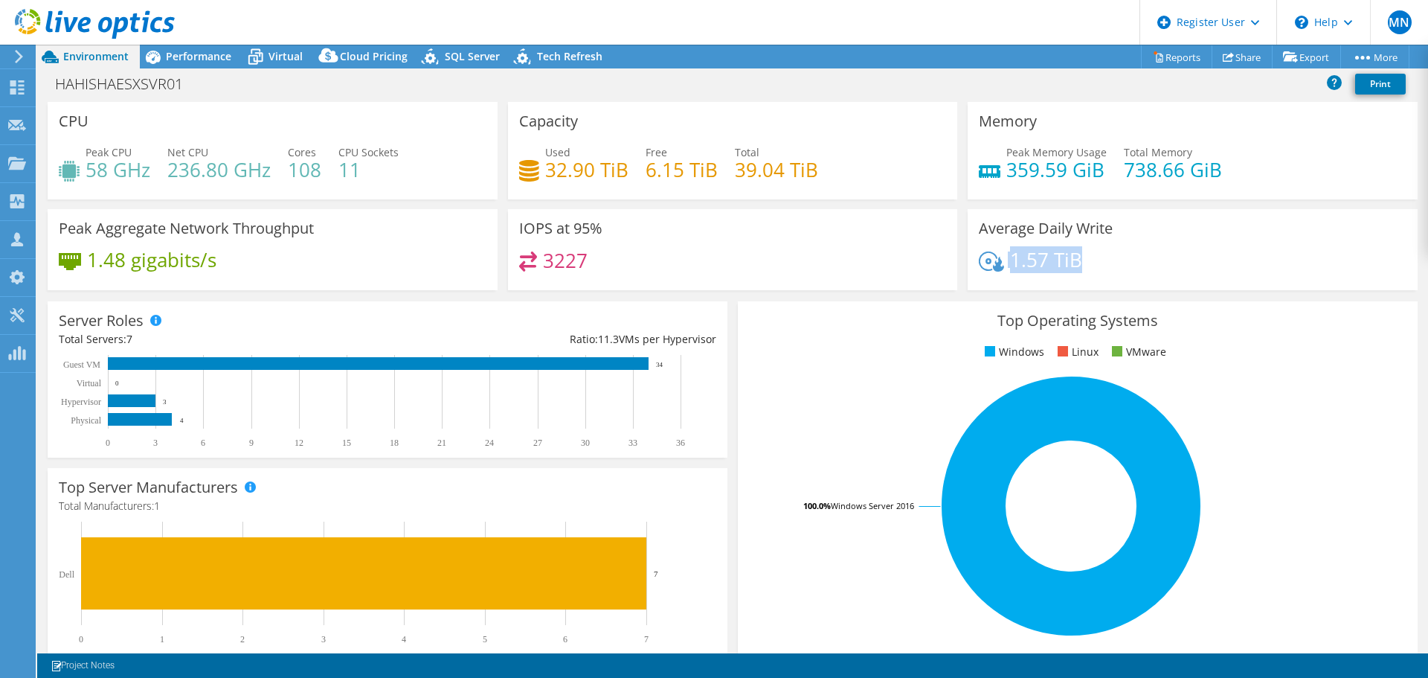
drag, startPoint x: 1079, startPoint y: 257, endPoint x: 977, endPoint y: 243, distance: 102.9
click at [977, 243] on div "Average Daily Write 1.57 TiB" at bounding box center [1193, 249] width 450 height 81
click at [1099, 265] on div "1.57 TiB" at bounding box center [1193, 266] width 428 height 31
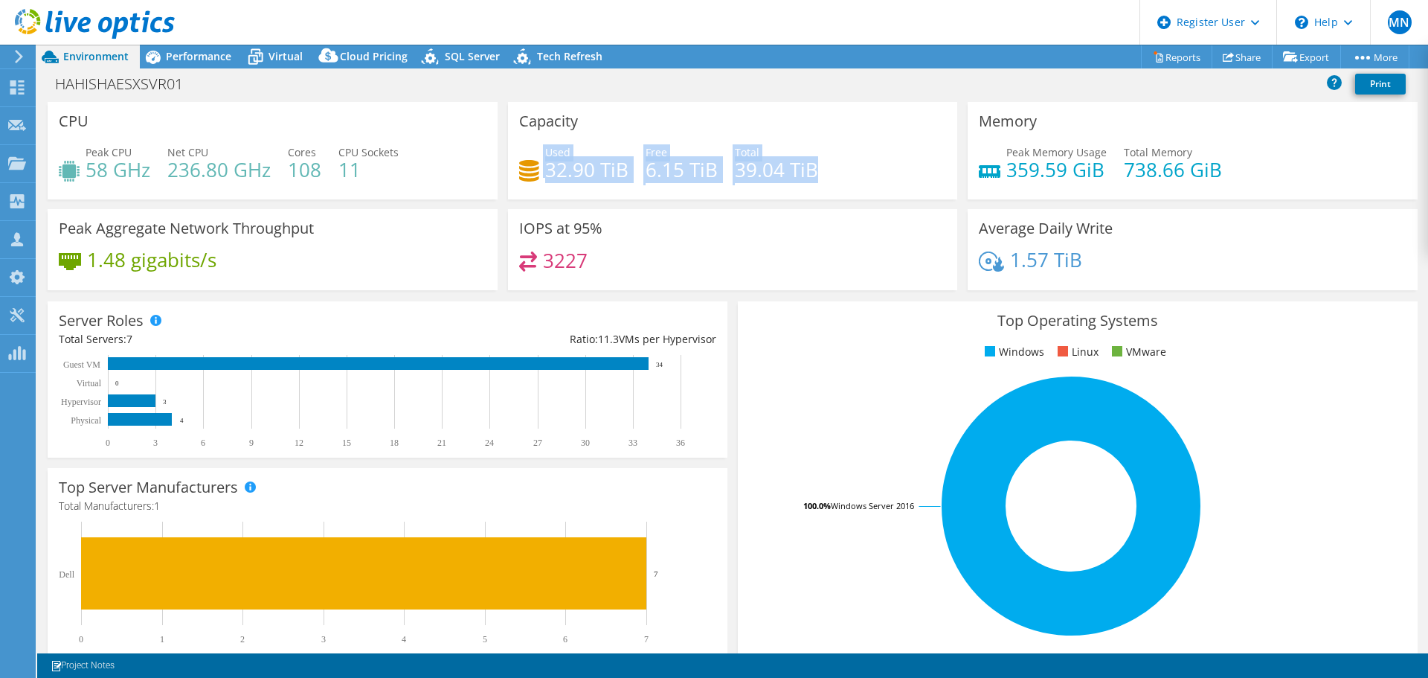
drag, startPoint x: 533, startPoint y: 173, endPoint x: 888, endPoint y: 172, distance: 354.8
click at [888, 172] on div "Used 32.90 TiB Free 6.15 TiB Total 39.04 TiB" at bounding box center [733, 168] width 428 height 48
click at [1041, 172] on h4 "359.59 GiB" at bounding box center [1056, 169] width 100 height 16
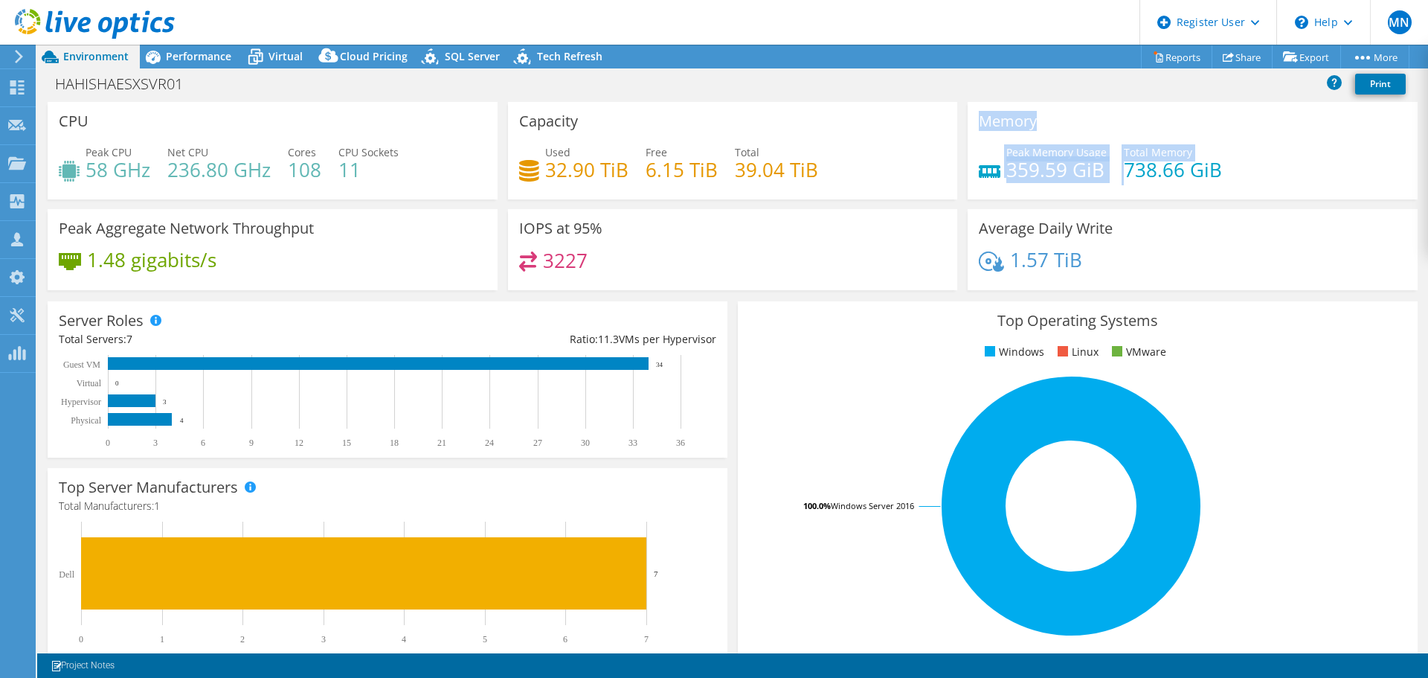
drag, startPoint x: 1101, startPoint y: 163, endPoint x: 885, endPoint y: 166, distance: 215.7
click at [942, 150] on div "CPU Peak CPU 58 GHz Net CPU 236.80 GHz Cores 108 CPU Sockets 11 Capacity Used 3…" at bounding box center [732, 201] width 1381 height 198
click at [16, 52] on use at bounding box center [19, 56] width 8 height 13
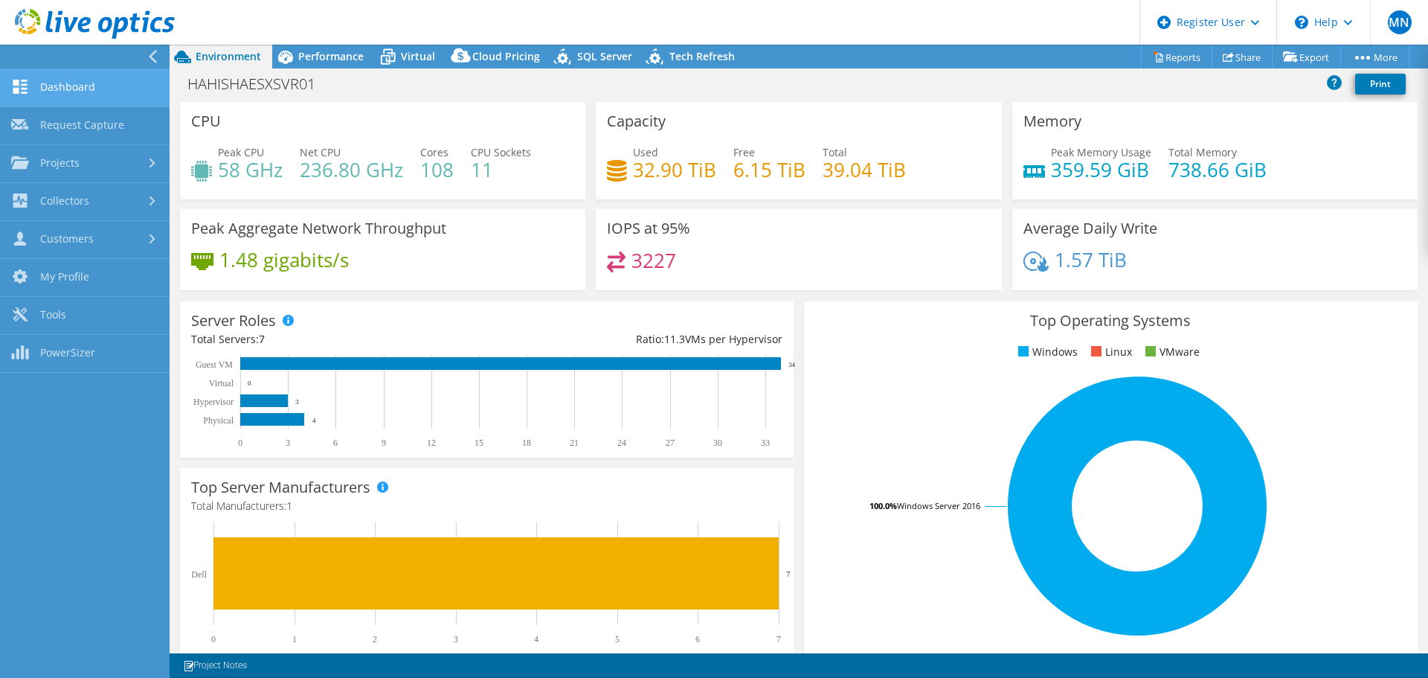
click at [132, 89] on link "Dashboard" at bounding box center [85, 88] width 170 height 38
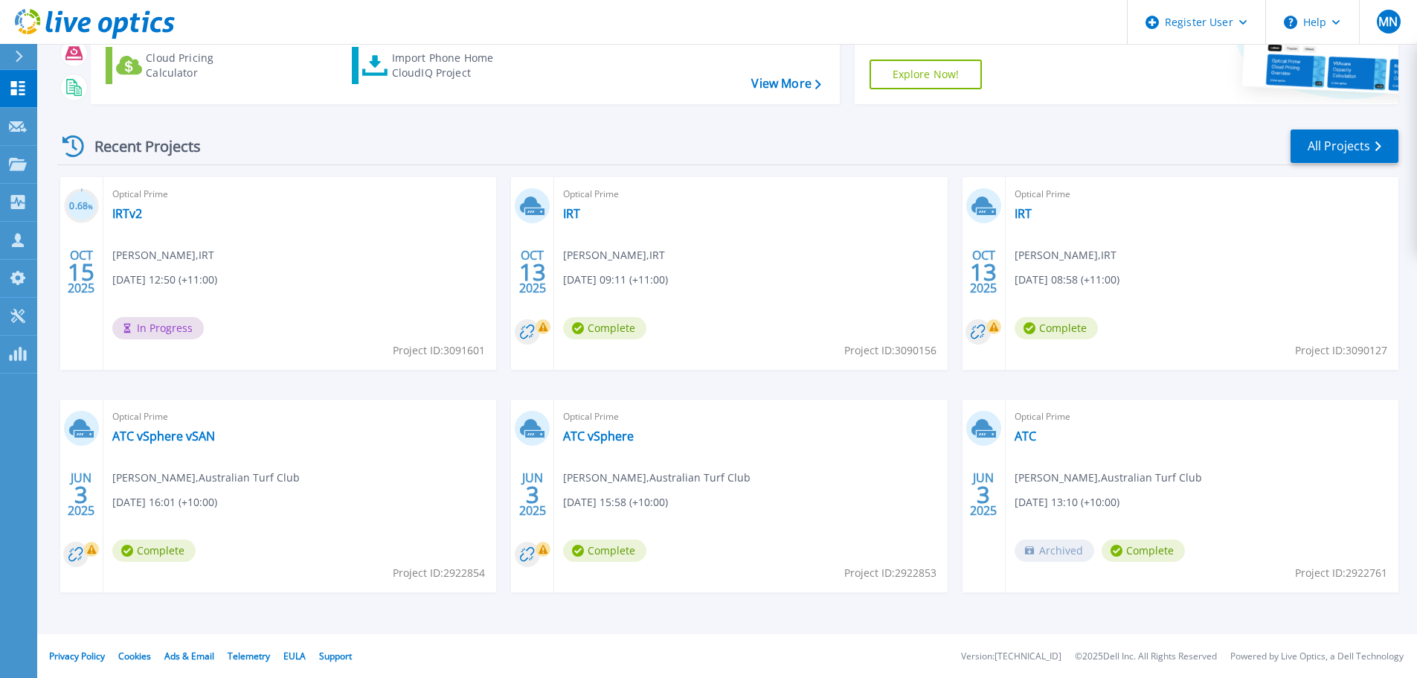
scroll to position [147, 0]
click at [1337, 137] on link "All Projects" at bounding box center [1345, 145] width 108 height 33
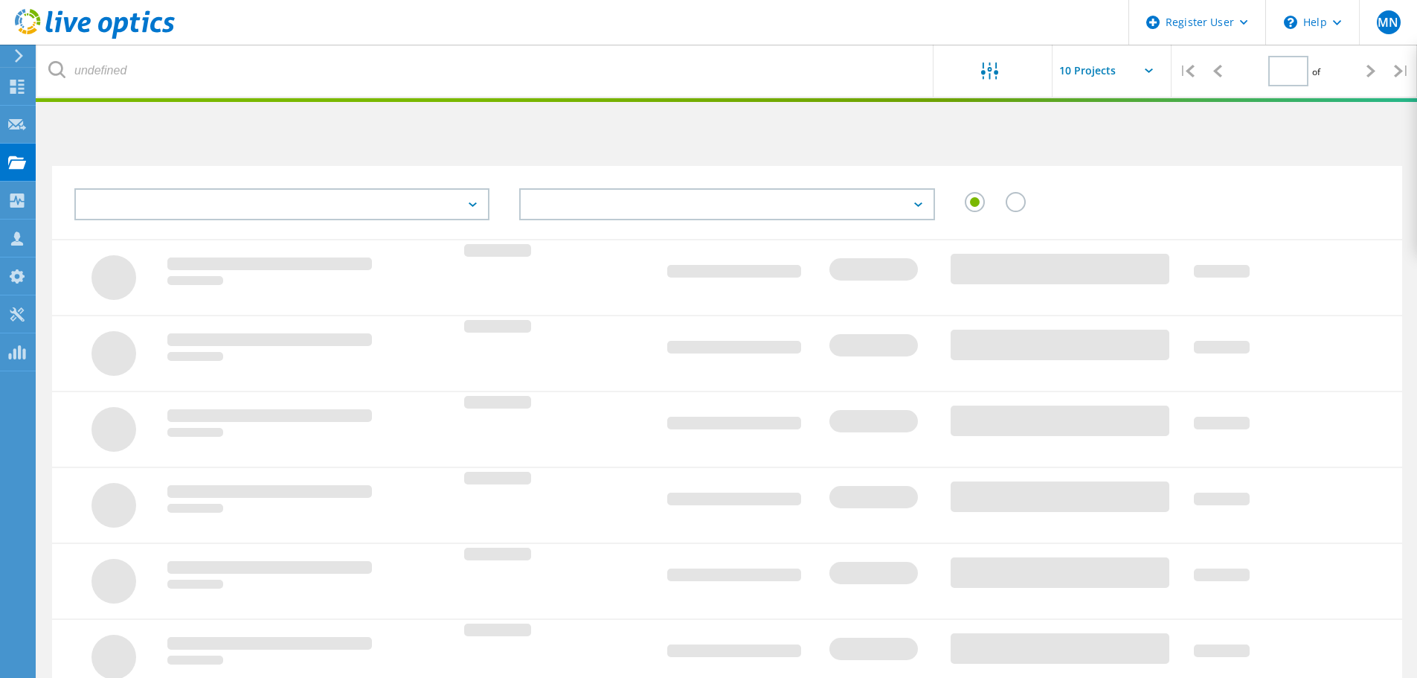
type input "1"
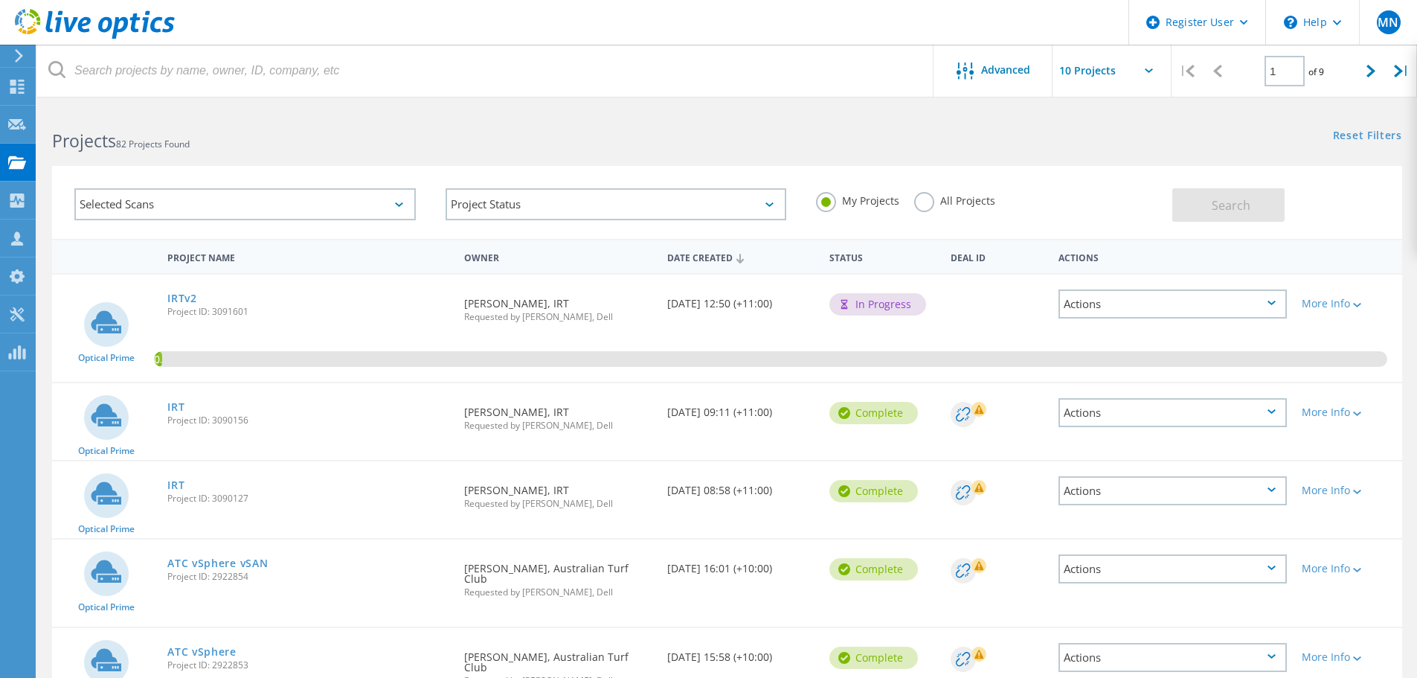
click at [1115, 68] on input "text" at bounding box center [1127, 71] width 149 height 52
click at [1114, 184] on div "Show 40 Projects" at bounding box center [1126, 183] width 147 height 25
type input "Show 40 Projects"
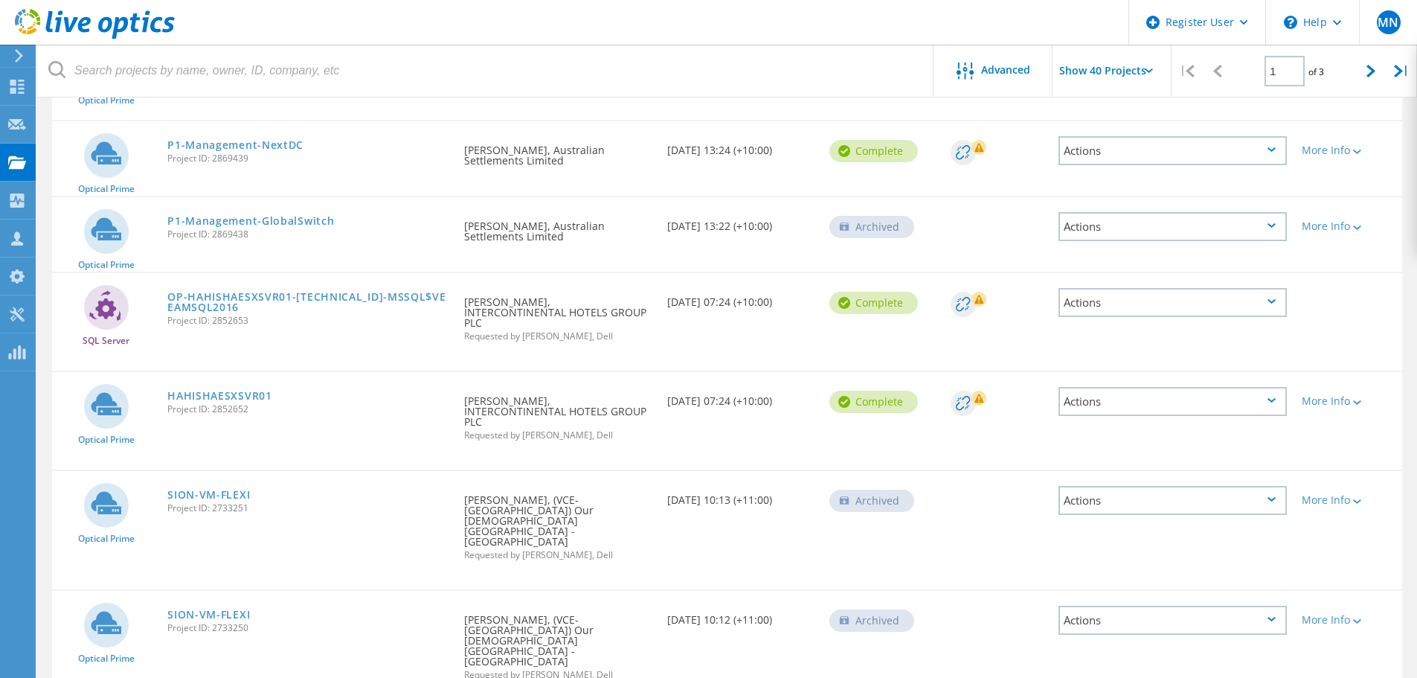
scroll to position [2856, 0]
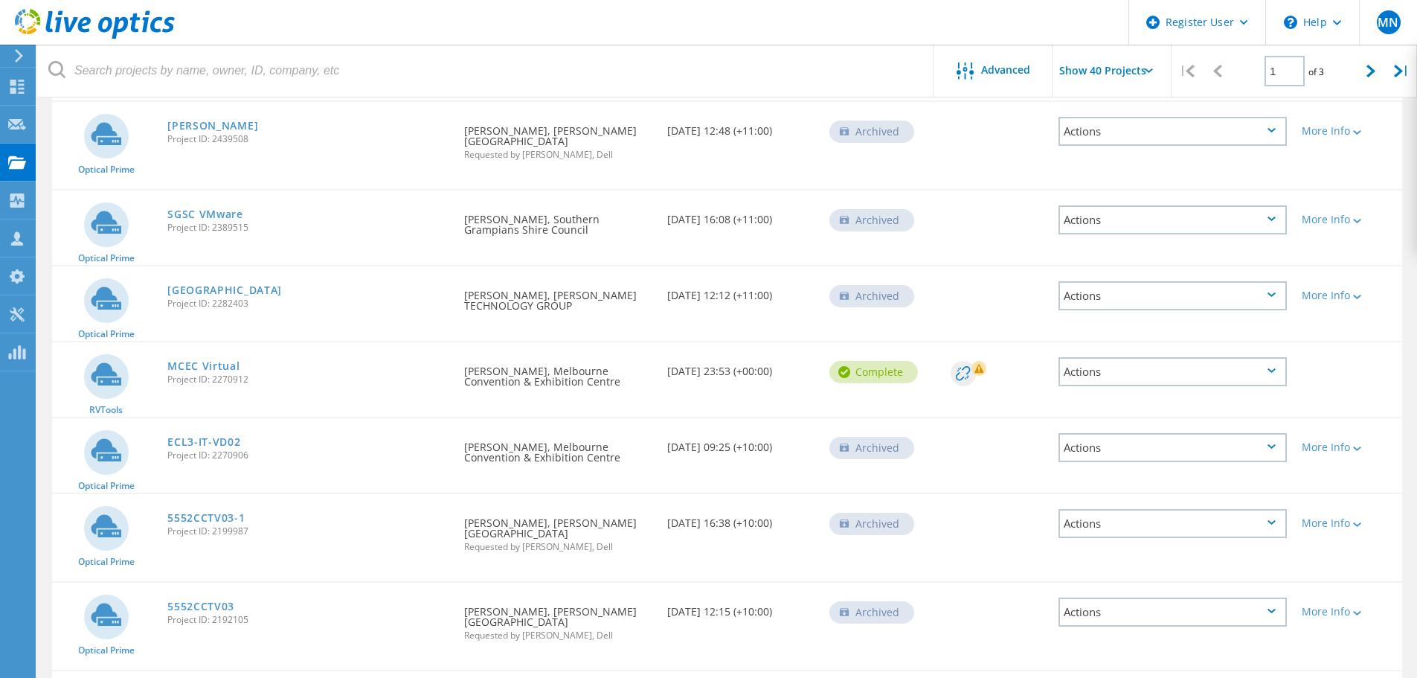
drag, startPoint x: 658, startPoint y: 371, endPoint x: 215, endPoint y: 468, distance: 453.0
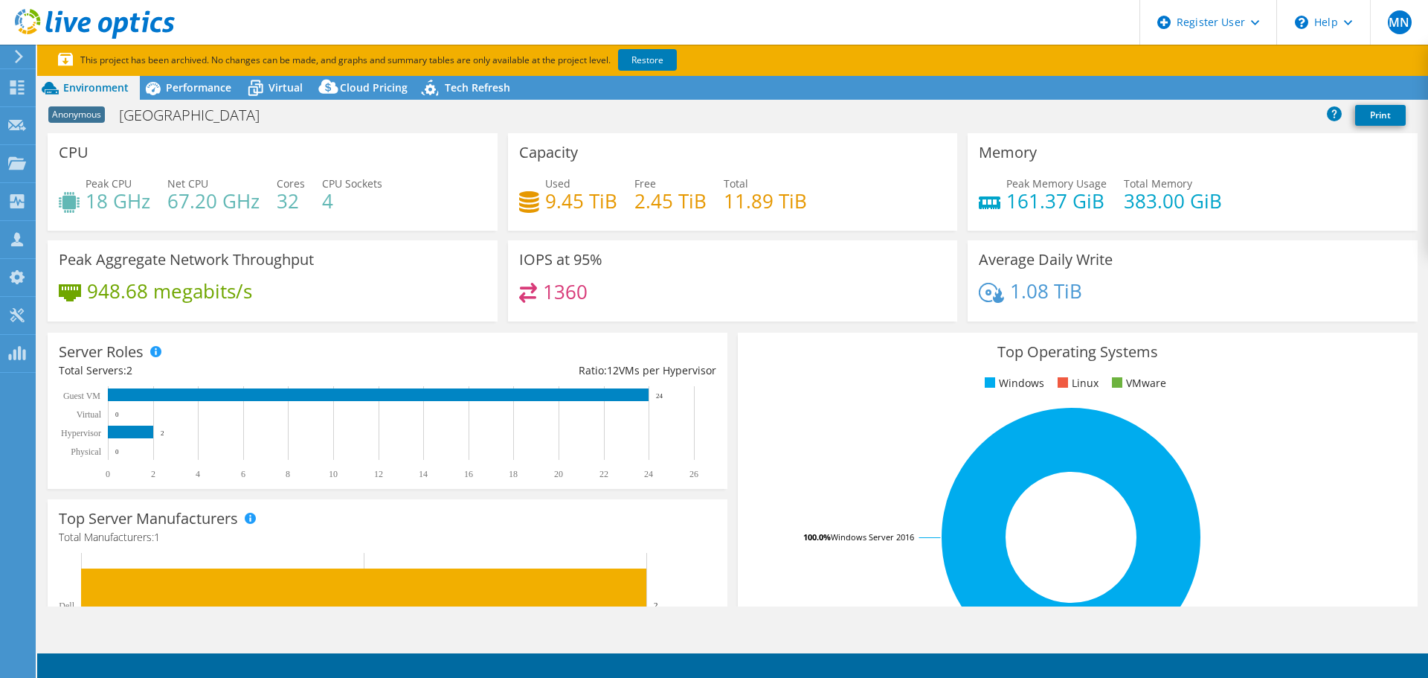
select select "USD"
drag, startPoint x: 343, startPoint y: 199, endPoint x: 315, endPoint y: 192, distance: 28.5
click at [315, 192] on div "Peak CPU 18 GHz Net CPU 67.20 GHz Cores 32 CPU Sockets 4" at bounding box center [273, 200] width 428 height 48
drag, startPoint x: 545, startPoint y: 213, endPoint x: 664, endPoint y: 199, distance: 120.7
click at [664, 199] on div "Used 9.45 TiB Free 2.45 TiB Total 11.89 TiB" at bounding box center [733, 200] width 428 height 48
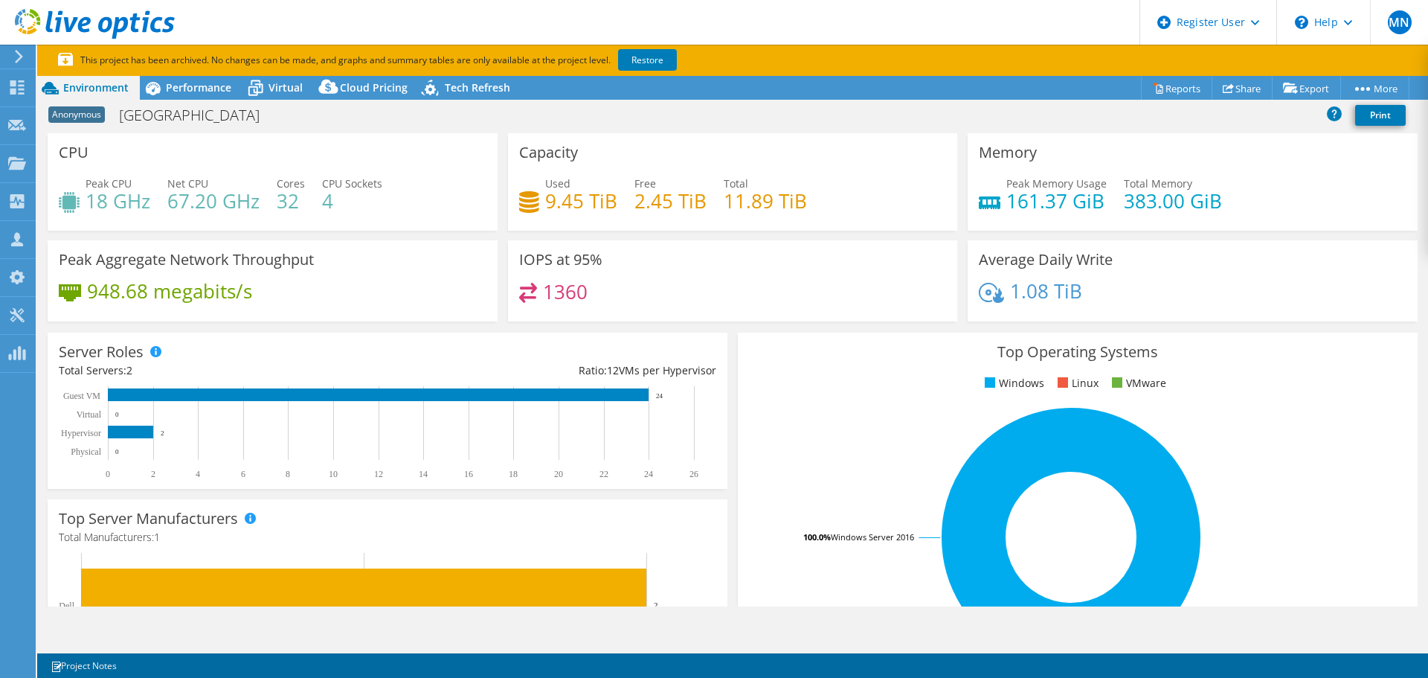
click at [675, 322] on div "IOPS at 95% 1360" at bounding box center [733, 285] width 460 height 91
drag, startPoint x: 553, startPoint y: 277, endPoint x: 508, endPoint y: 254, distance: 49.9
click at [508, 254] on div "IOPS at 95% 1360" at bounding box center [733, 280] width 450 height 81
click at [116, 200] on h4 "18 GHz" at bounding box center [118, 201] width 65 height 16
drag, startPoint x: 83, startPoint y: 202, endPoint x: 156, endPoint y: 199, distance: 73.7
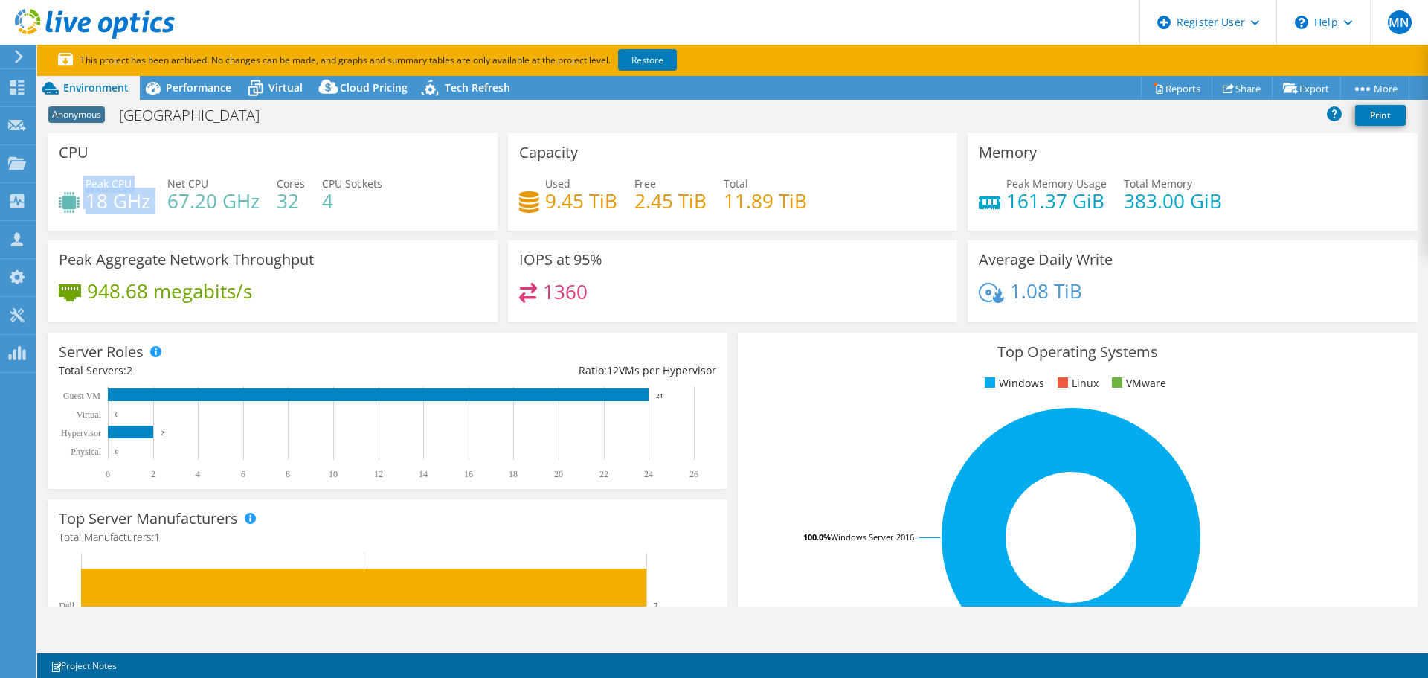
click at [156, 199] on div "Peak CPU 18 GHz Net CPU 67.20 GHz Cores 32 CPU Sockets 4" at bounding box center [273, 200] width 428 height 48
drag, startPoint x: 1003, startPoint y: 203, endPoint x: 1104, endPoint y: 200, distance: 100.5
click at [1104, 200] on div "Peak Memory Usage 161.37 GiB Total Memory 383.00 GiB" at bounding box center [1193, 200] width 428 height 48
click at [47, 91] on div "Dashboard" at bounding box center [70, 87] width 70 height 37
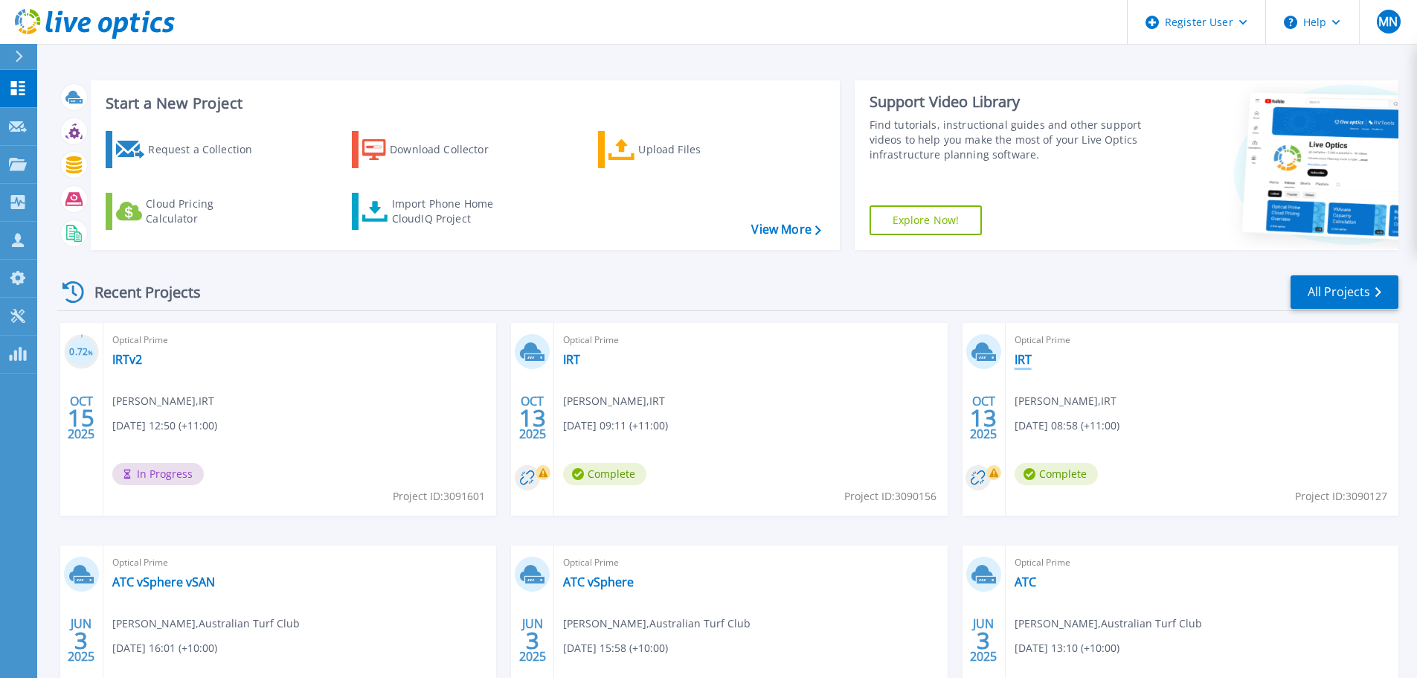
click at [1023, 362] on link "IRT" at bounding box center [1023, 359] width 17 height 15
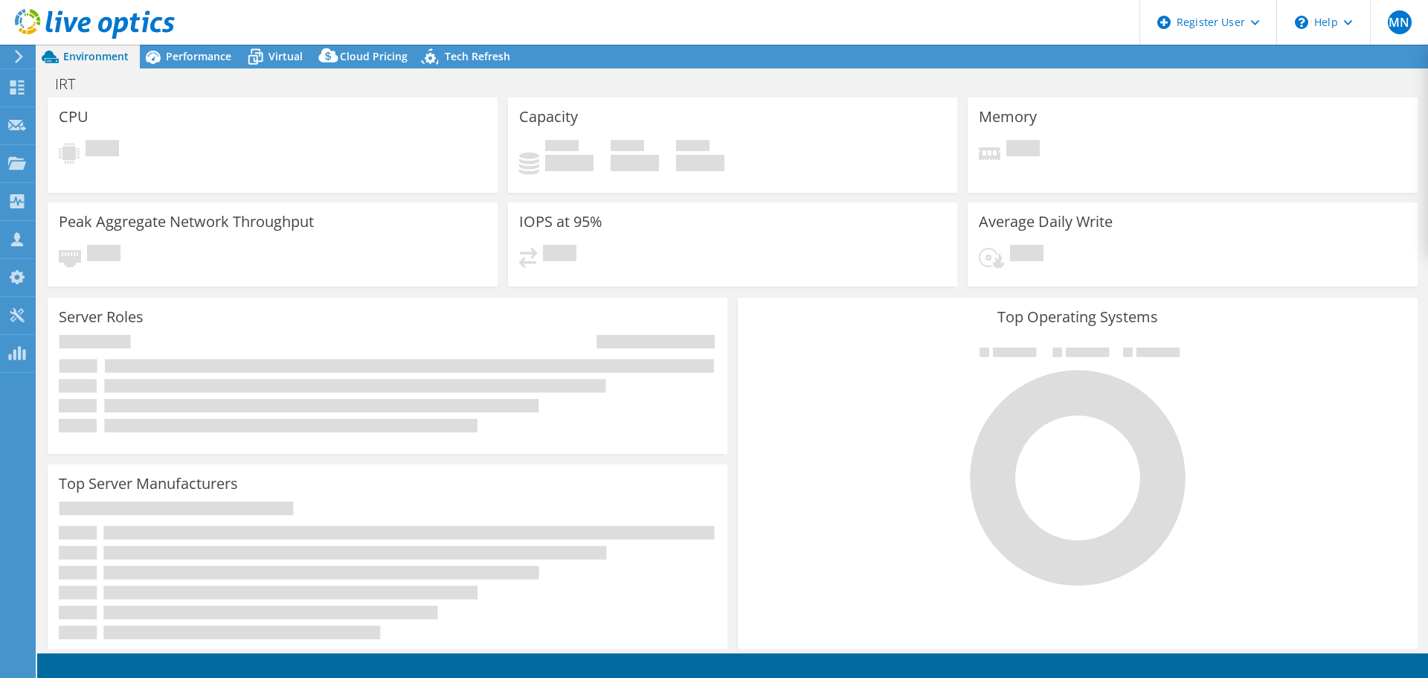
select select "USD"
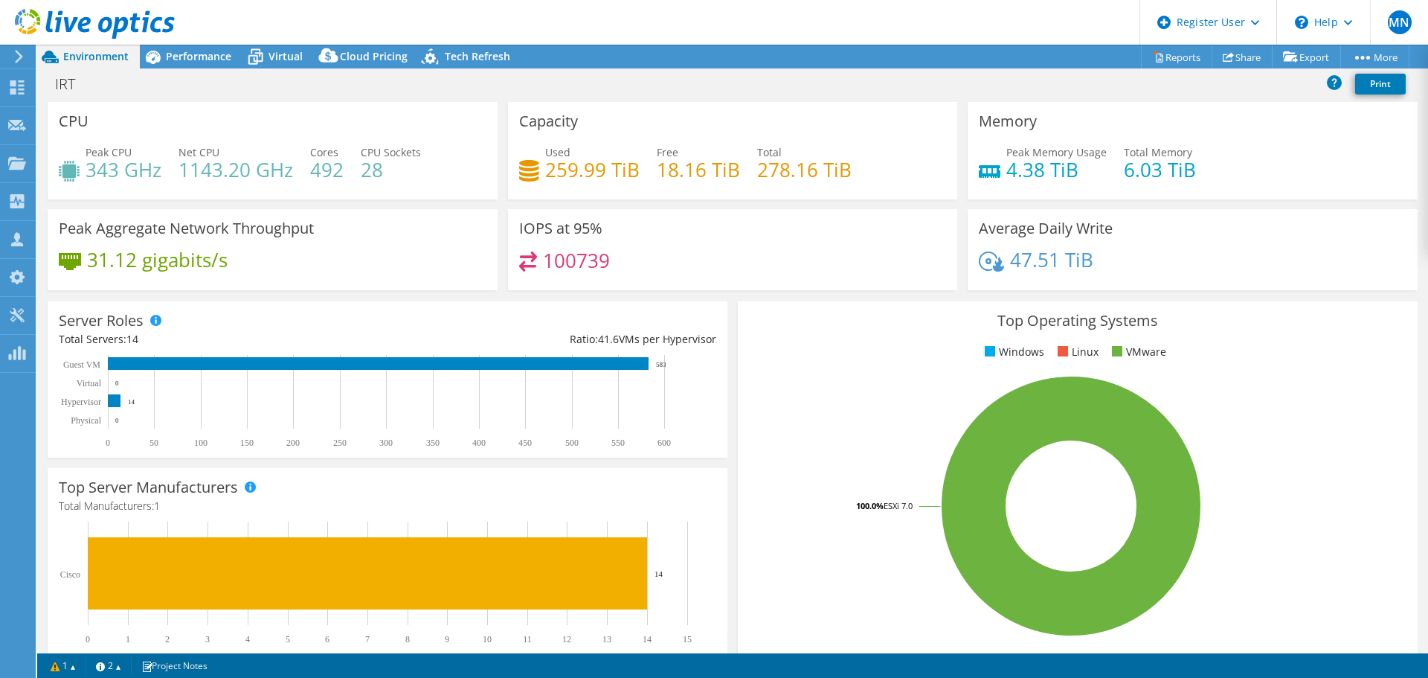
click at [850, 169] on div "Used 259.99 TiB Free 18.16 TiB Total 278.16 TiB" at bounding box center [733, 168] width 428 height 48
drag, startPoint x: 535, startPoint y: 176, endPoint x: 634, endPoint y: 164, distance: 99.6
click at [634, 164] on div "Used 259.99 TiB" at bounding box center [579, 160] width 121 height 33
drag, startPoint x: 1038, startPoint y: 250, endPoint x: 989, endPoint y: 232, distance: 51.5
click at [989, 232] on div "Average Daily Write 47.51 TiB" at bounding box center [1193, 249] width 450 height 81
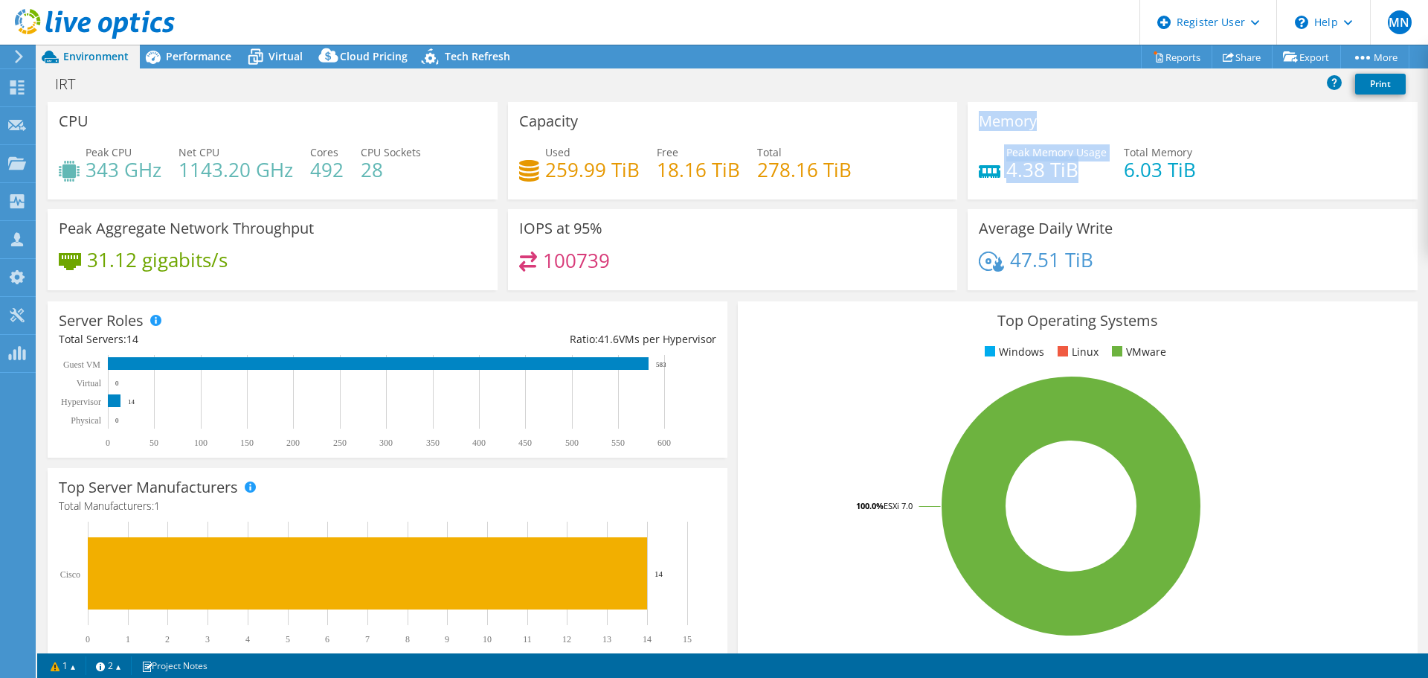
drag, startPoint x: 1082, startPoint y: 176, endPoint x: 971, endPoint y: 127, distance: 121.6
click at [971, 127] on div "Memory Peak Memory Usage 4.38 TiB Total Memory 6.03 TiB" at bounding box center [1193, 150] width 450 height 97
click at [1143, 231] on div "Average Daily Write 47.51 TiB" at bounding box center [1193, 249] width 450 height 81
click at [170, 48] on div at bounding box center [87, 25] width 175 height 50
click at [176, 57] on span "Performance" at bounding box center [198, 56] width 65 height 14
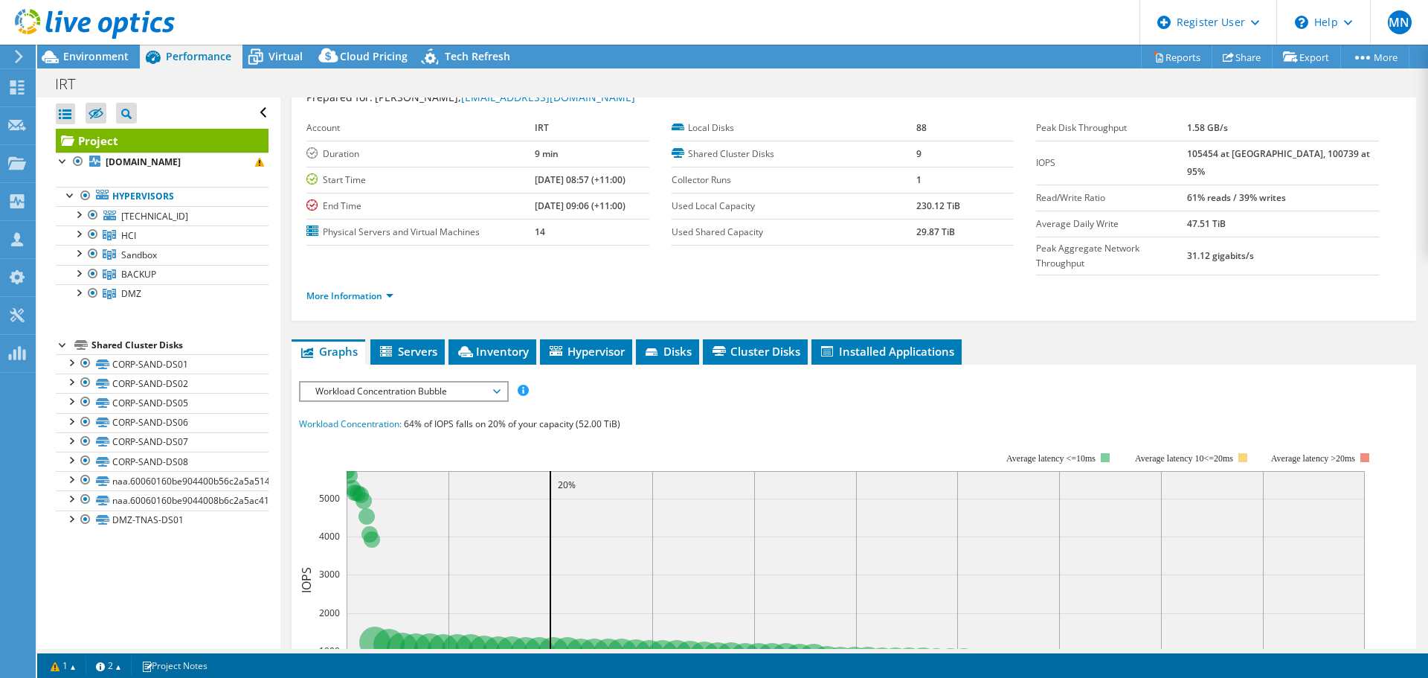
scroll to position [223, 0]
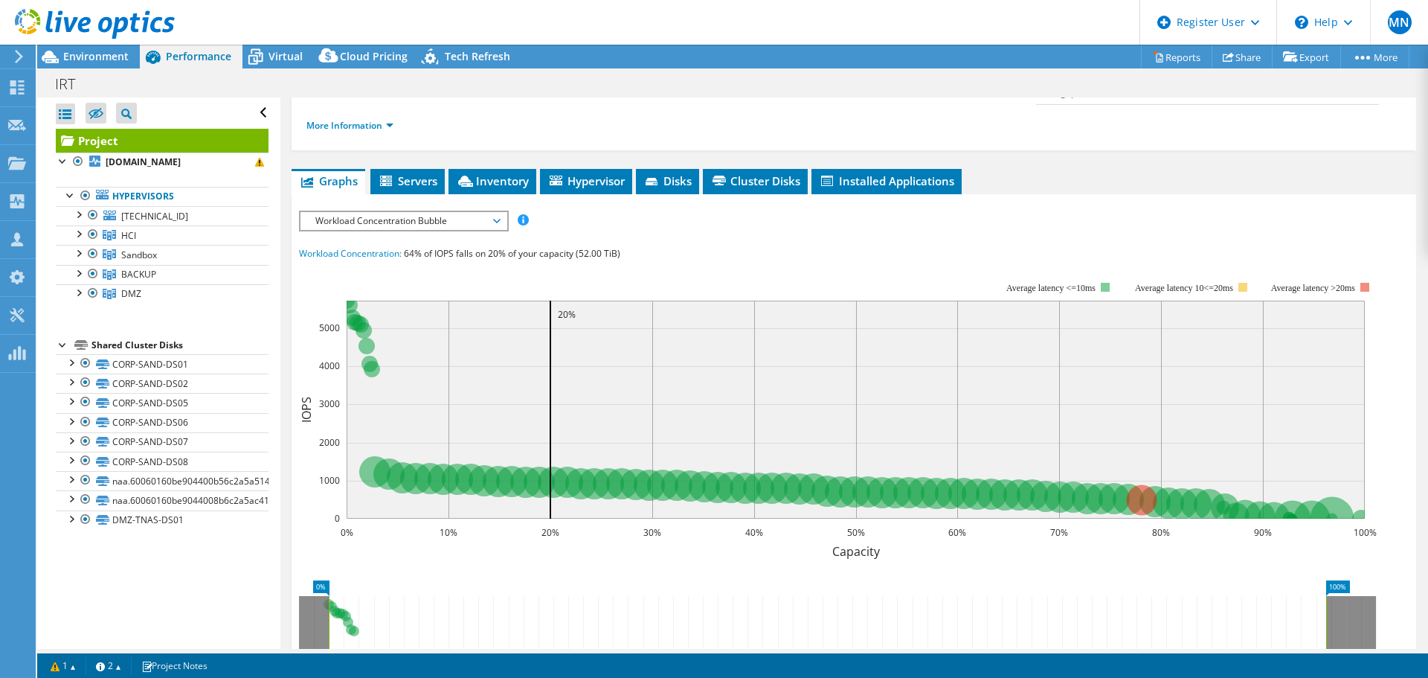
click at [402, 212] on span "Workload Concentration Bubble" at bounding box center [403, 221] width 191 height 18
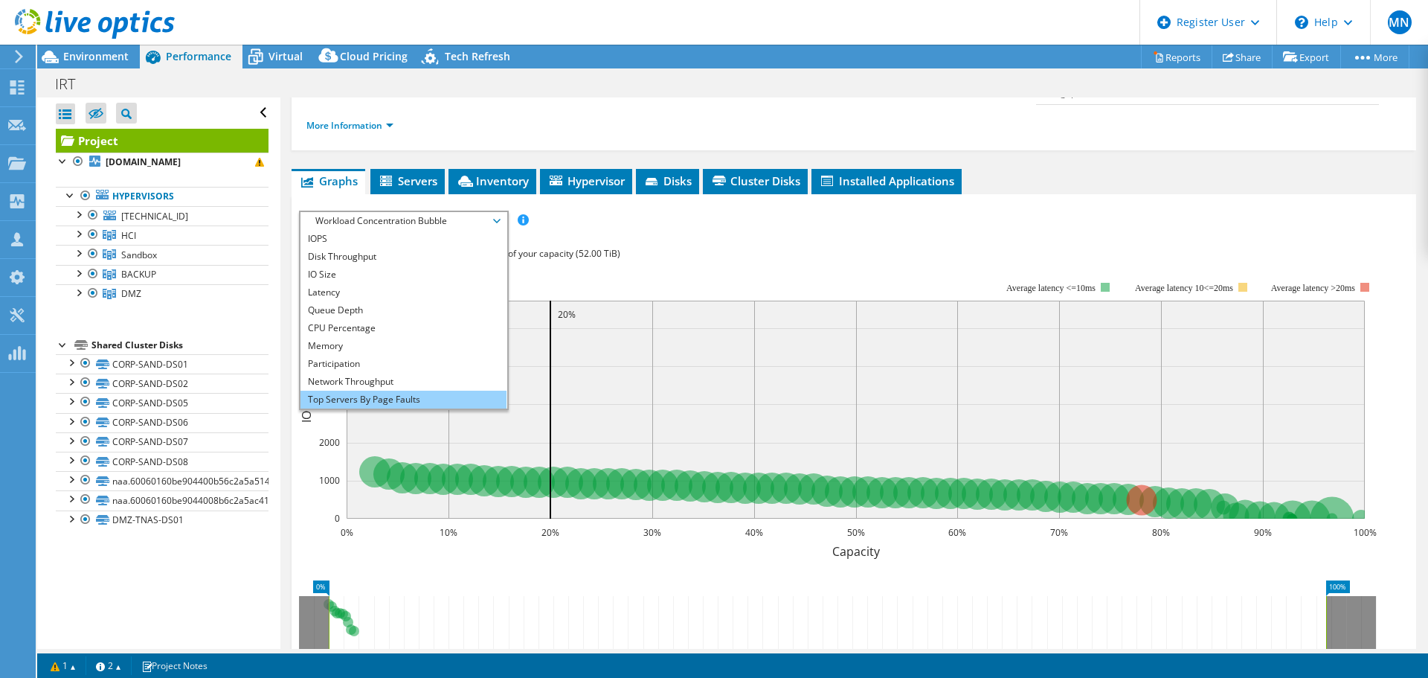
scroll to position [54, 0]
click at [373, 391] on li "All" at bounding box center [404, 400] width 206 height 18
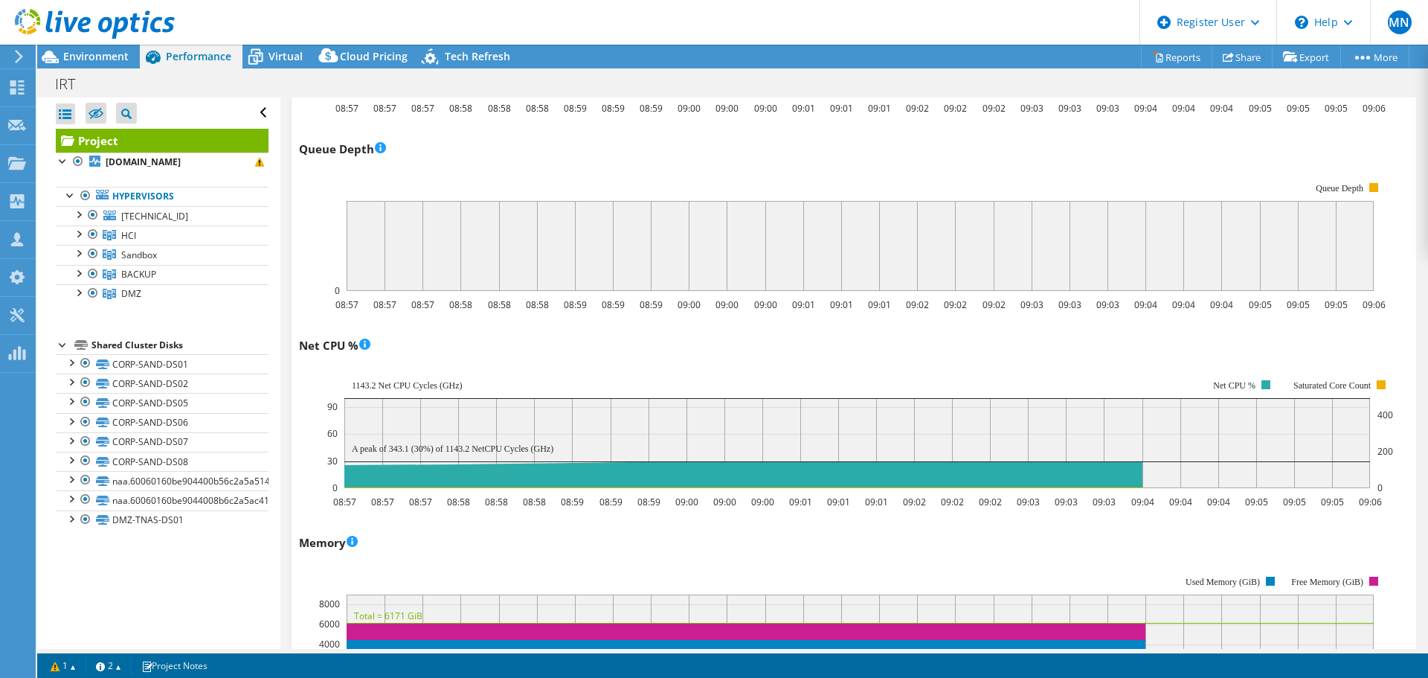
scroll to position [1190, 0]
